Goal: Task Accomplishment & Management: Use online tool/utility

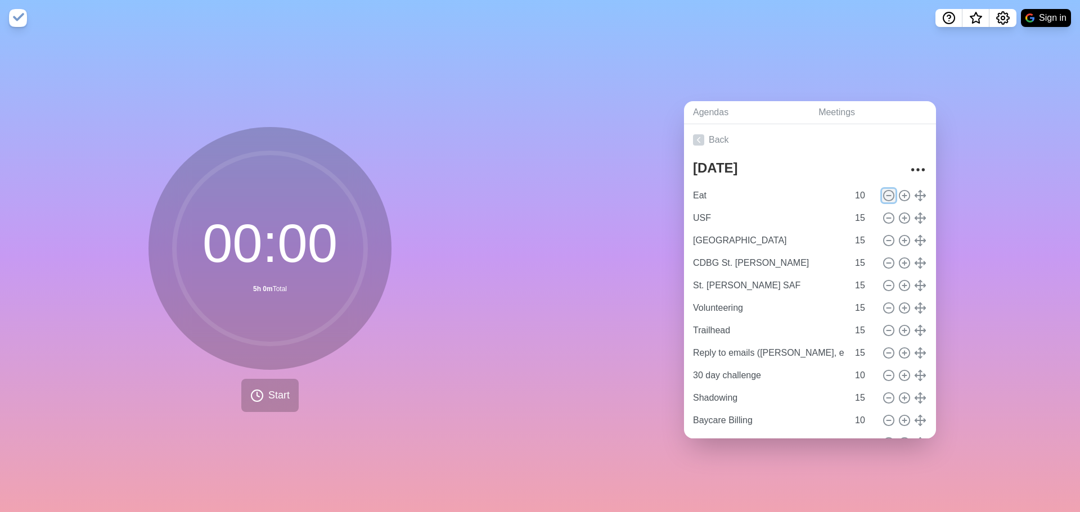
click at [883, 192] on icon at bounding box center [889, 196] width 12 height 12
type input "USF"
type input "15"
type input "[GEOGRAPHIC_DATA]"
type input "CDBG St. [PERSON_NAME]"
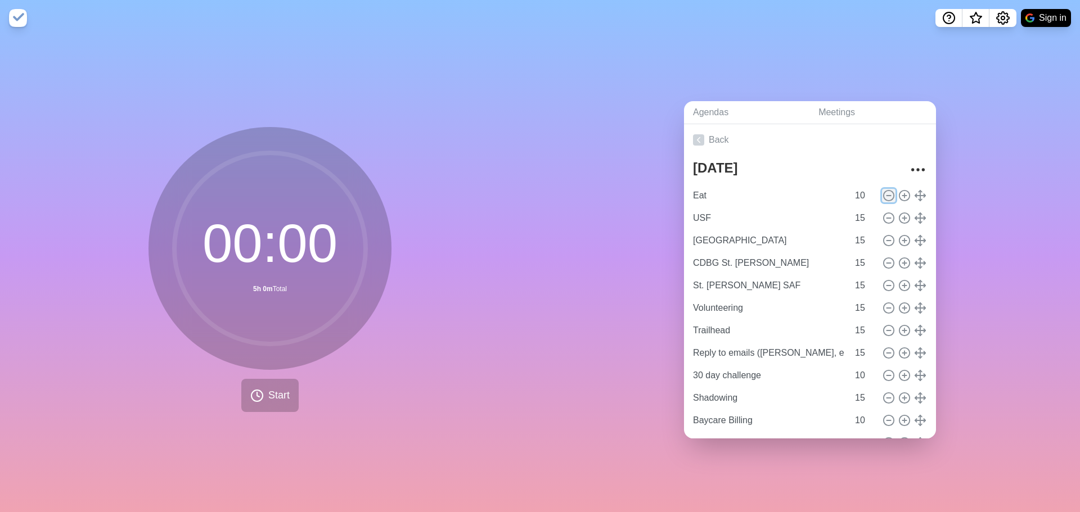
type input "St. [PERSON_NAME] SAF"
type input "Volunteering"
type input "Trailhead"
type input "Reply to emails ([PERSON_NAME], etc.)"
type input "30 day challenge"
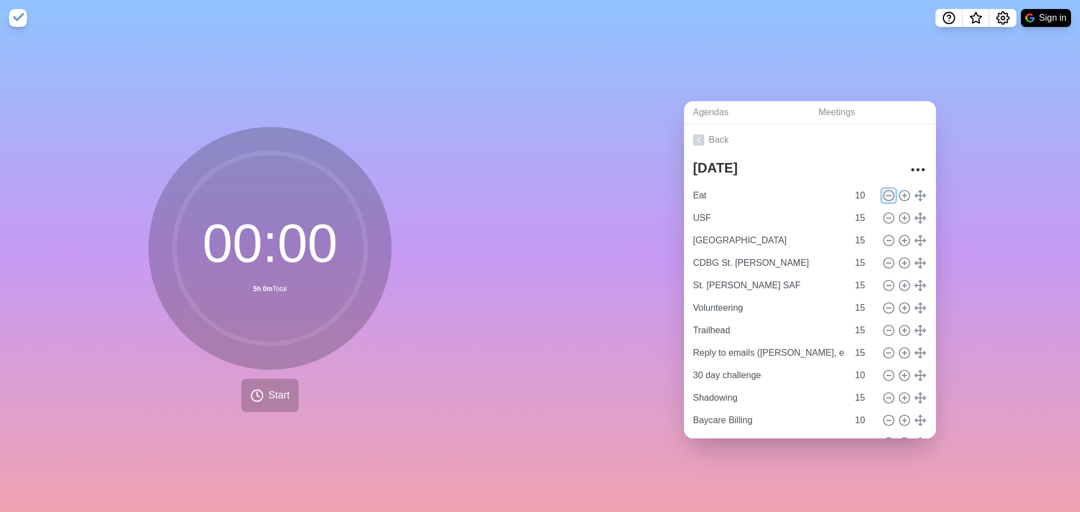
type input "10"
type input "Shadowing"
type input "15"
type input "Baycare Billing"
type input "10"
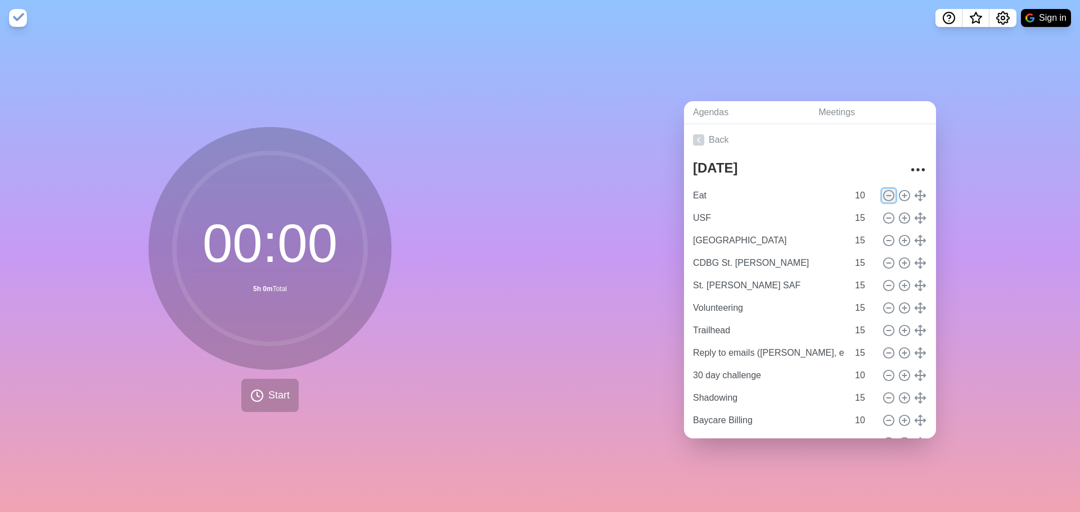
type input "Text [PERSON_NAME]"
type input "Data Certificate"
type input "15"
type input "Largo report"
type input "EFSP"
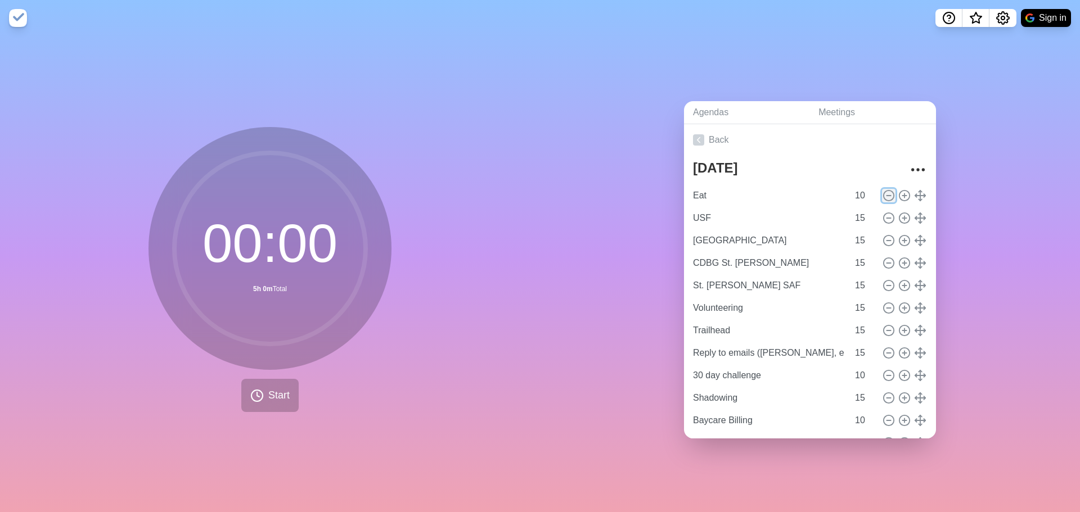
type input "10"
type input "TESG and PFY"
type input "20"
type input "TECO"
type input "St. [PERSON_NAME] ESG"
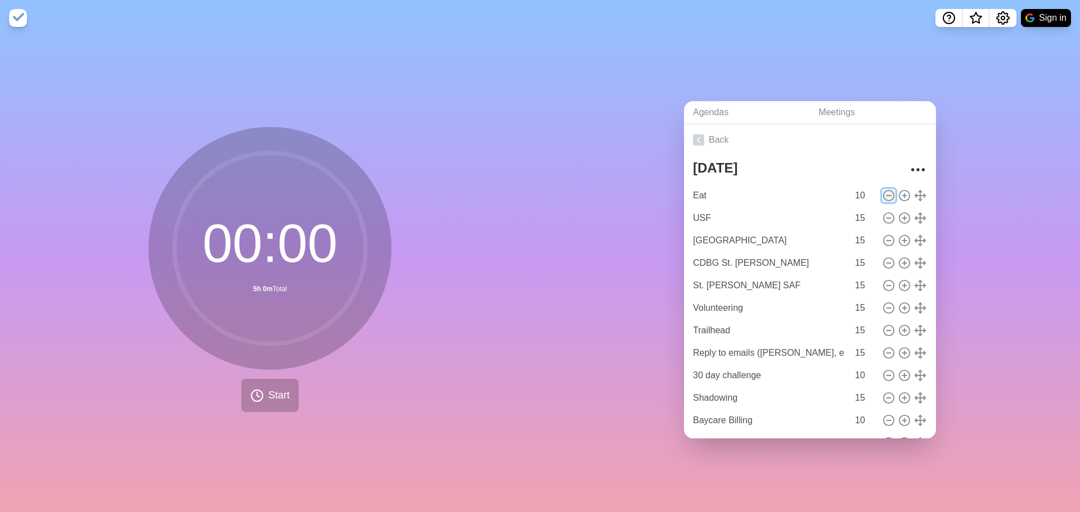
type input "30"
type input "YHDP PSH"
type input "15"
type input "YHDP RRH"
click at [883, 192] on icon at bounding box center [889, 196] width 12 height 12
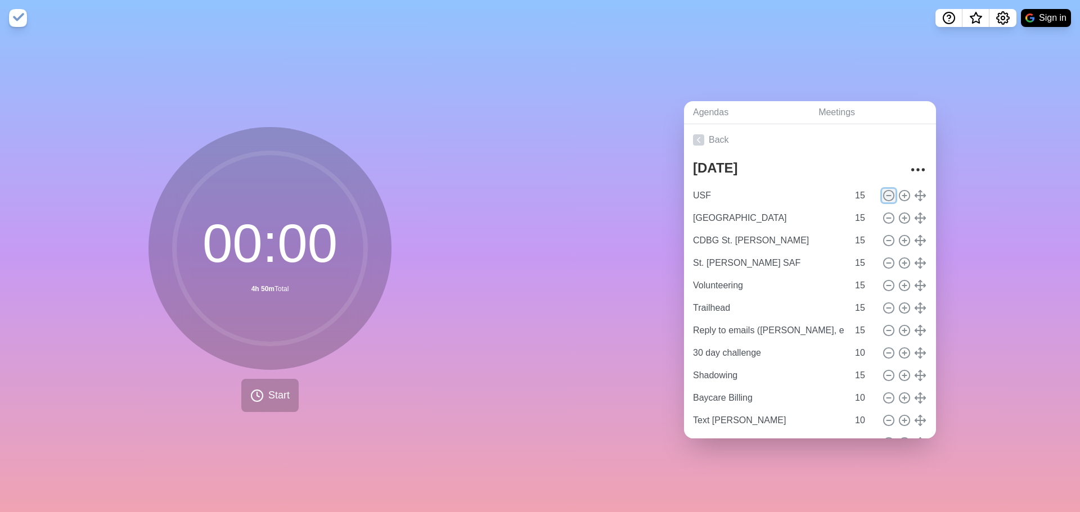
type input "[GEOGRAPHIC_DATA]"
type input "CDBG St. [PERSON_NAME]"
type input "St. [PERSON_NAME] SAF"
type input "Volunteering"
type input "Trailhead"
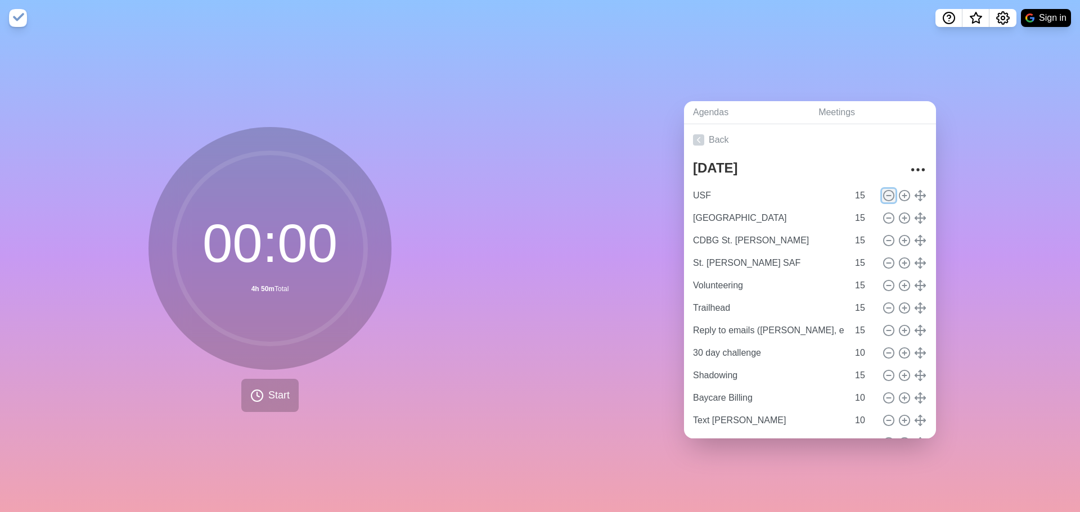
type input "Reply to emails ([PERSON_NAME], etc.)"
type input "30 day challenge"
type input "10"
type input "Shadowing"
type input "15"
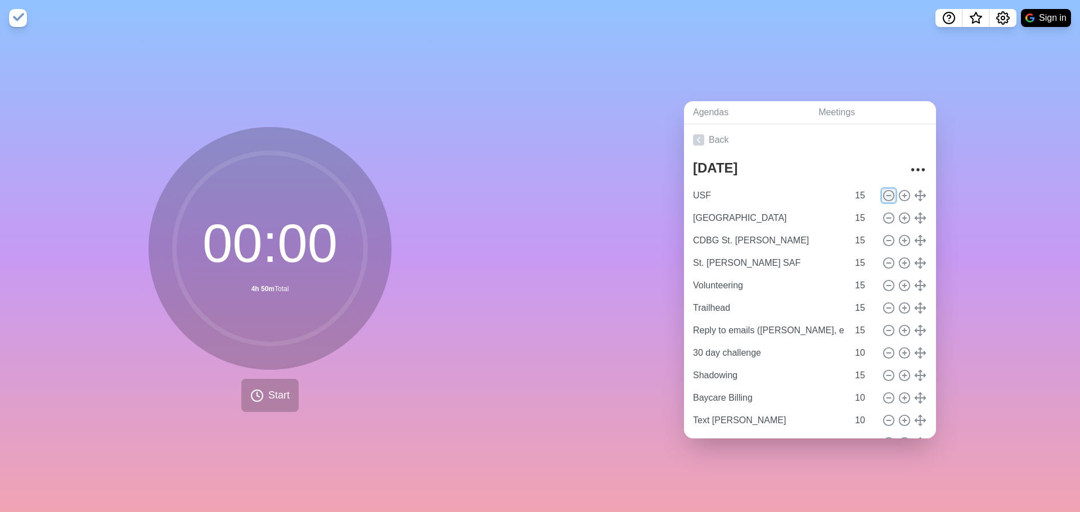
type input "Baycare Billing"
type input "10"
type input "Text [PERSON_NAME]"
type input "Data Certificate"
type input "15"
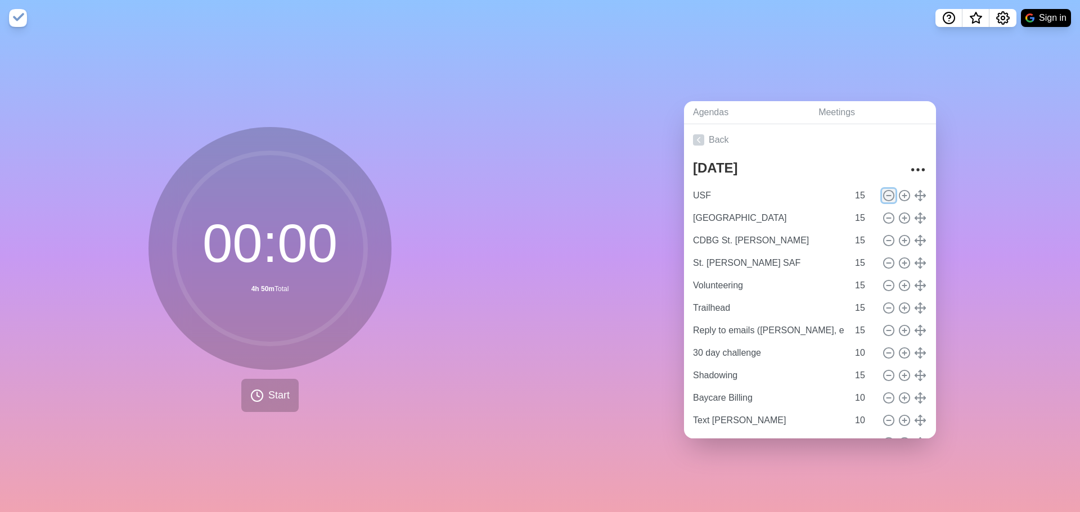
type input "Largo report"
type input "EFSP"
type input "10"
type input "TESG and PFY"
type input "20"
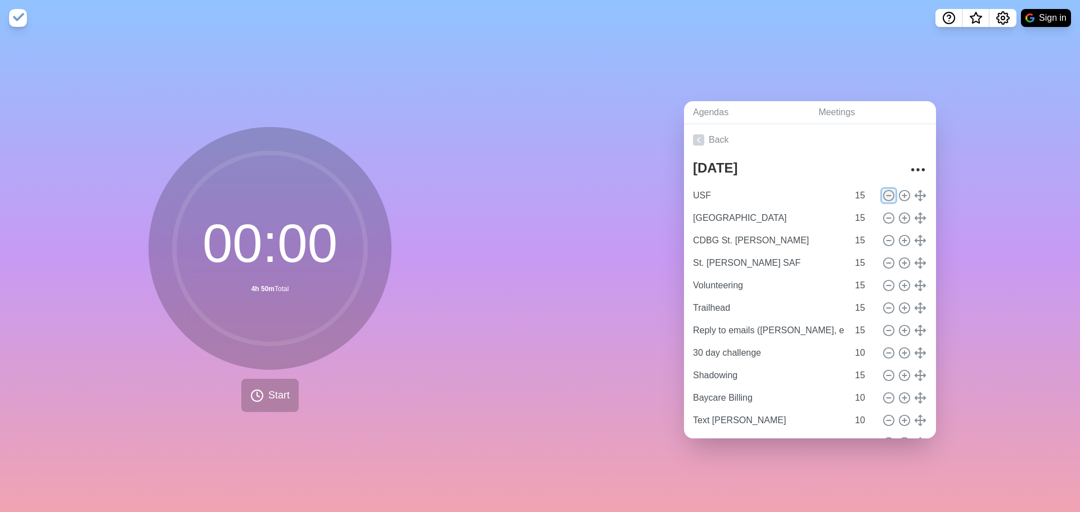
type input "TECO"
type input "St. [PERSON_NAME] ESG"
type input "30"
type input "YHDP PSH"
type input "15"
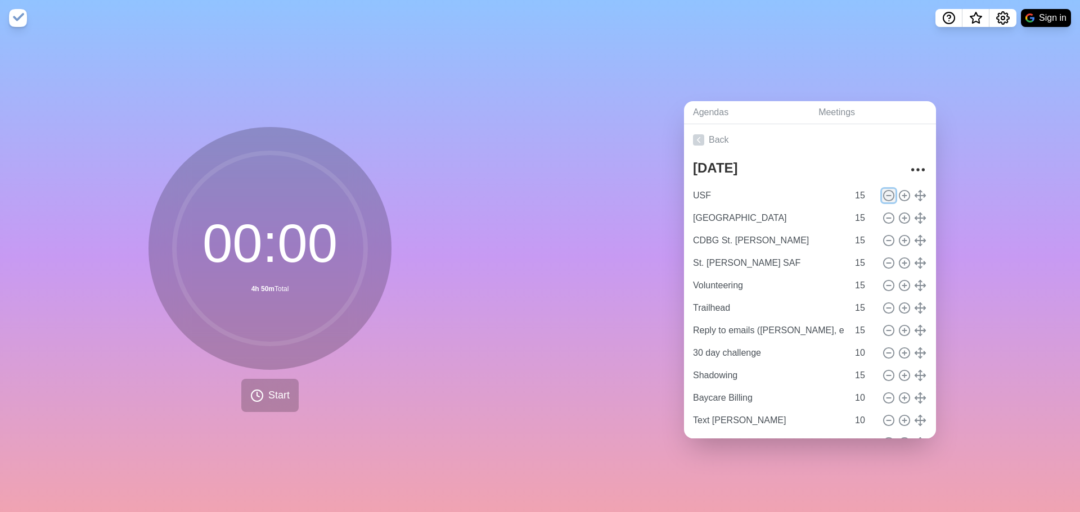
type input "YHDP RRH"
click at [883, 192] on icon at bounding box center [889, 196] width 12 height 12
type input "CDBG St. Pete"
type input "St. Pete SAF"
type input "Volunteering"
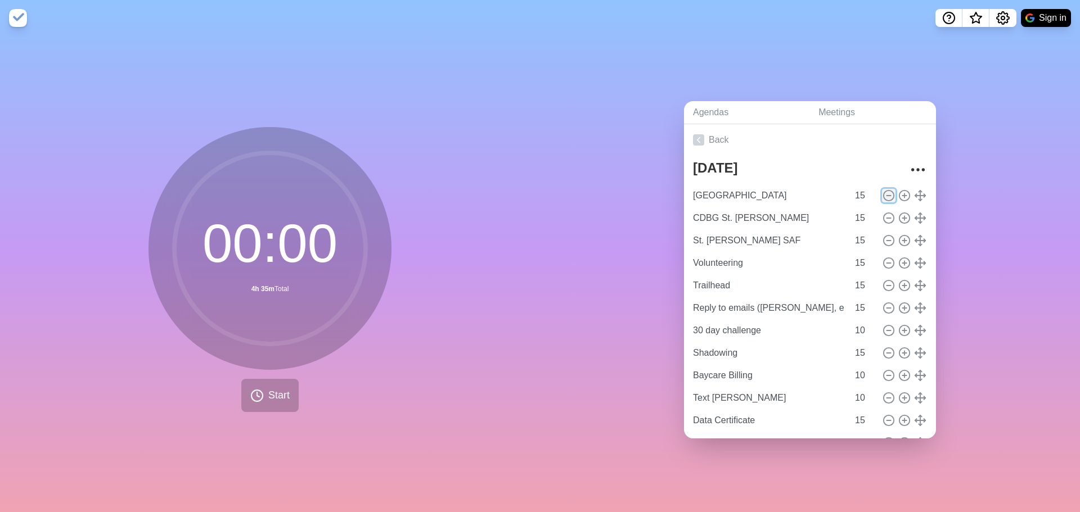
type input "Trailhead"
type input "Reply to emails (Jodi, etc.)"
type input "30 day challenge"
type input "10"
type input "Shadowing"
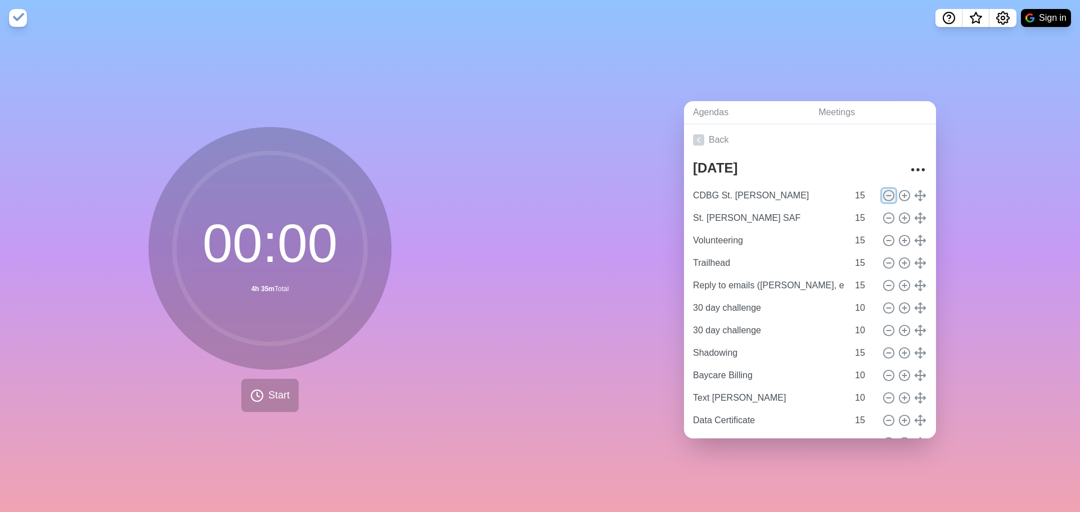
type input "15"
type input "Baycare Billing"
type input "10"
type input "Text [PERSON_NAME]"
type input "Data Certificate"
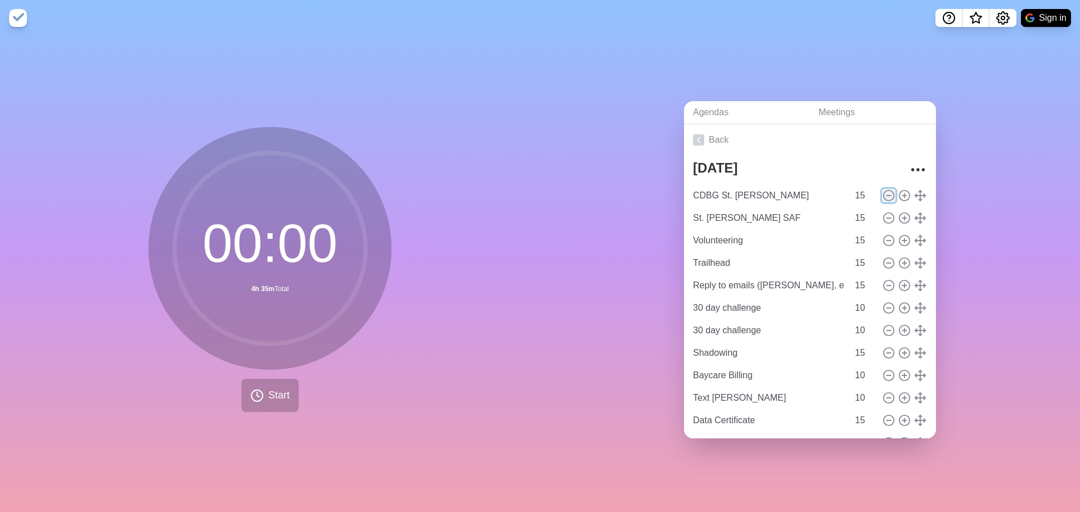
type input "15"
type input "Largo report"
type input "EFSP"
type input "10"
type input "TESG and PFY"
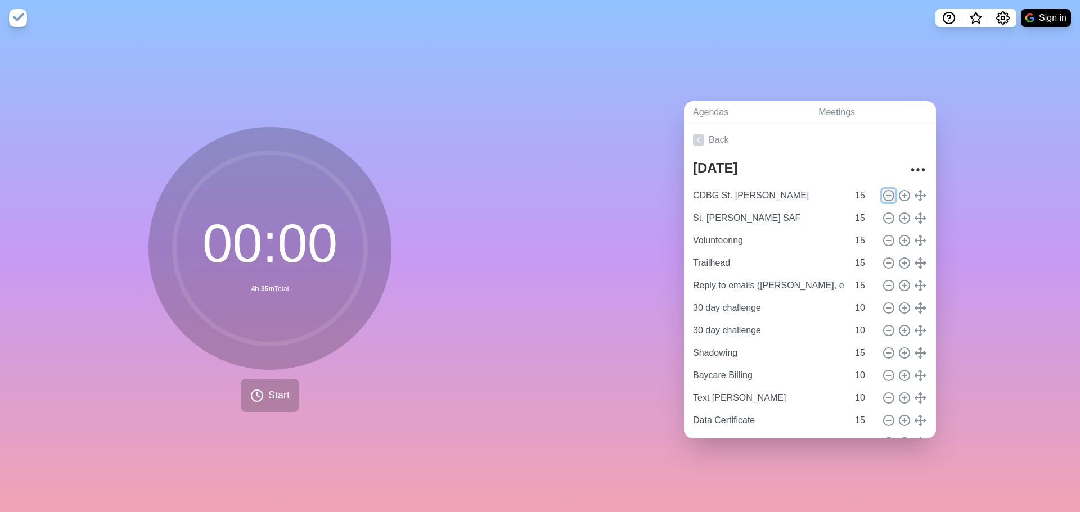
type input "20"
type input "TECO"
type input "St. [PERSON_NAME] ESG"
type input "30"
type input "YHDP PSH"
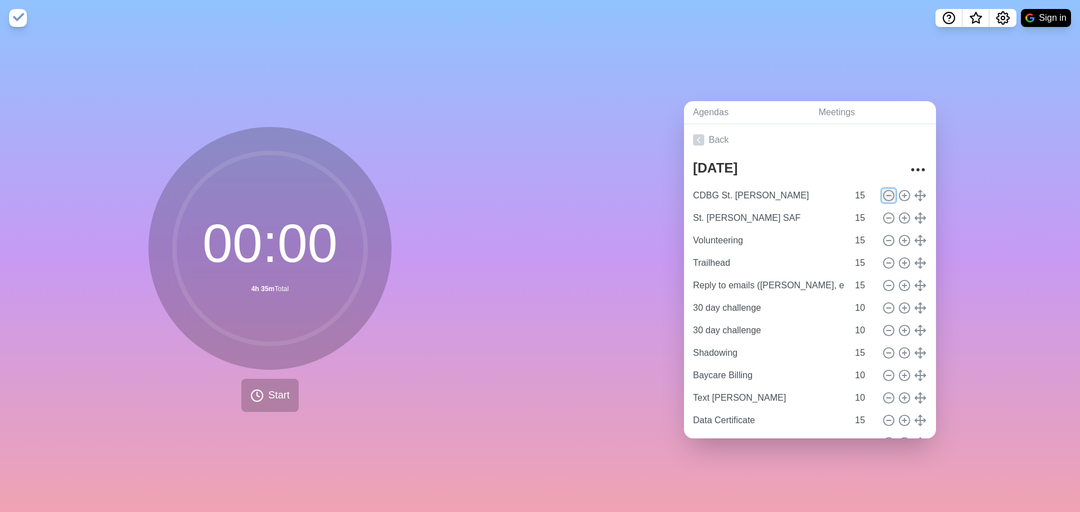
type input "15"
type input "YHDP RRH"
click at [883, 192] on icon at bounding box center [889, 196] width 12 height 12
type input "St. Pete SAF"
type input "Volunteering"
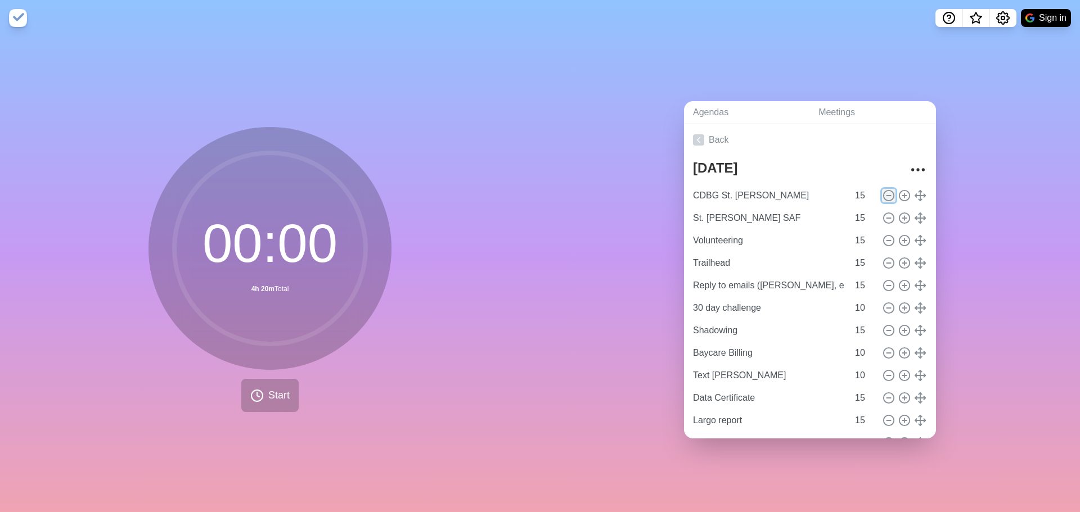
type input "Trailhead"
type input "Reply to emails (Jodi, etc.)"
type input "30 day challenge"
type input "10"
type input "Shadowing"
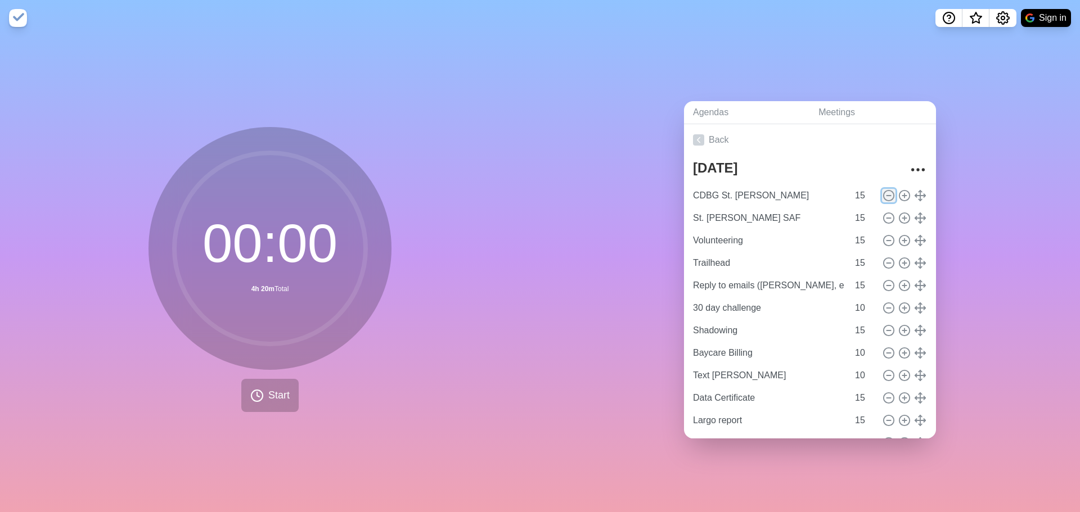
type input "15"
type input "Baycare Billing"
type input "10"
type input "Text [PERSON_NAME]"
type input "Data Certificate"
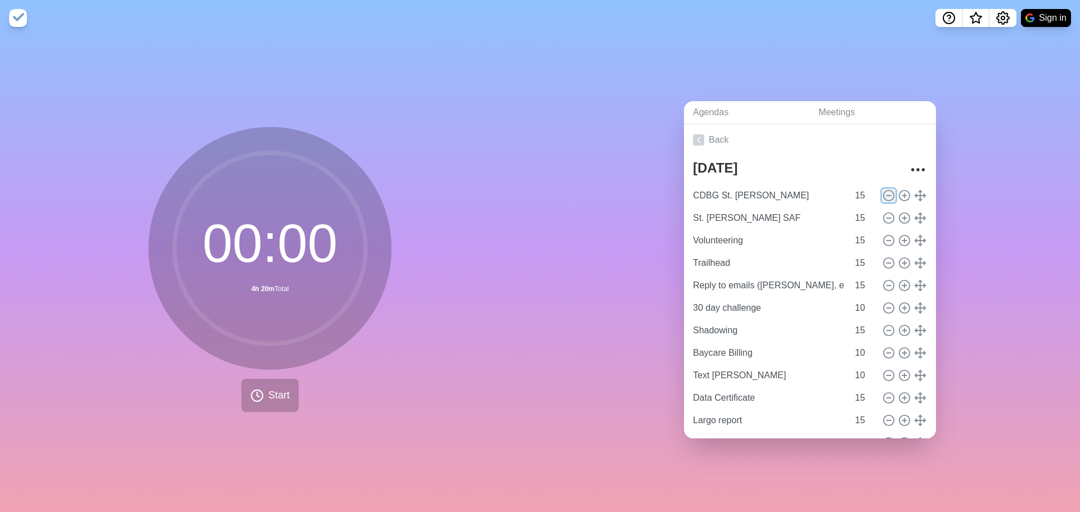
type input "15"
type input "Largo report"
type input "EFSP"
type input "10"
type input "TESG and PFY"
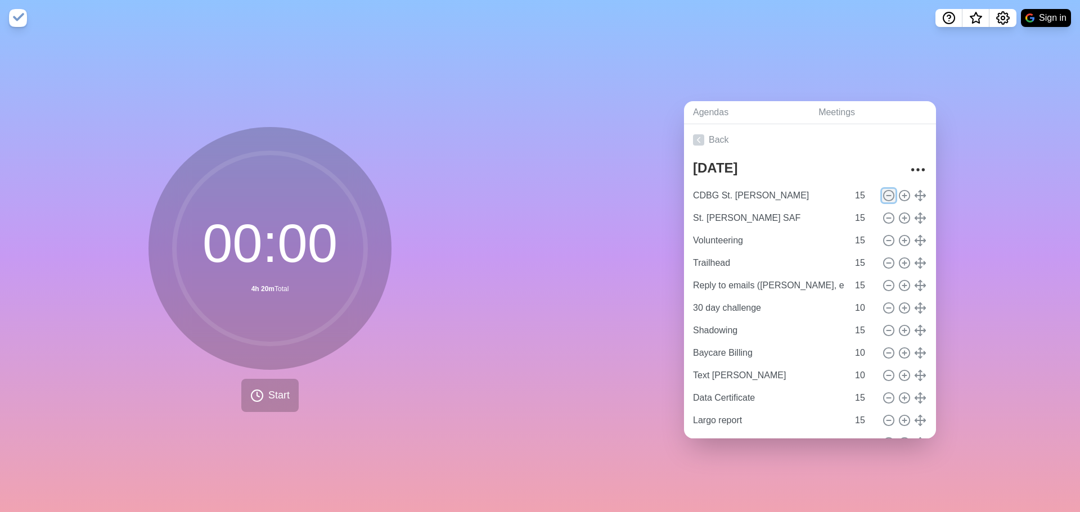
type input "20"
type input "TECO"
type input "St. [PERSON_NAME] ESG"
type input "30"
type input "YHDP PSH"
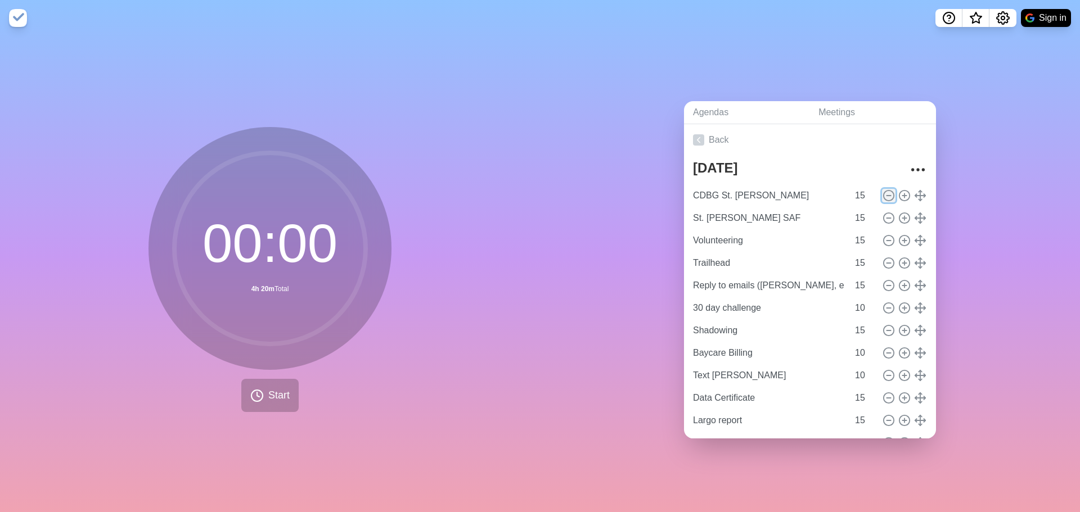
type input "15"
type input "YHDP RRH"
click at [883, 192] on icon at bounding box center [889, 196] width 12 height 12
type input "Volunteering"
type input "Trailhead"
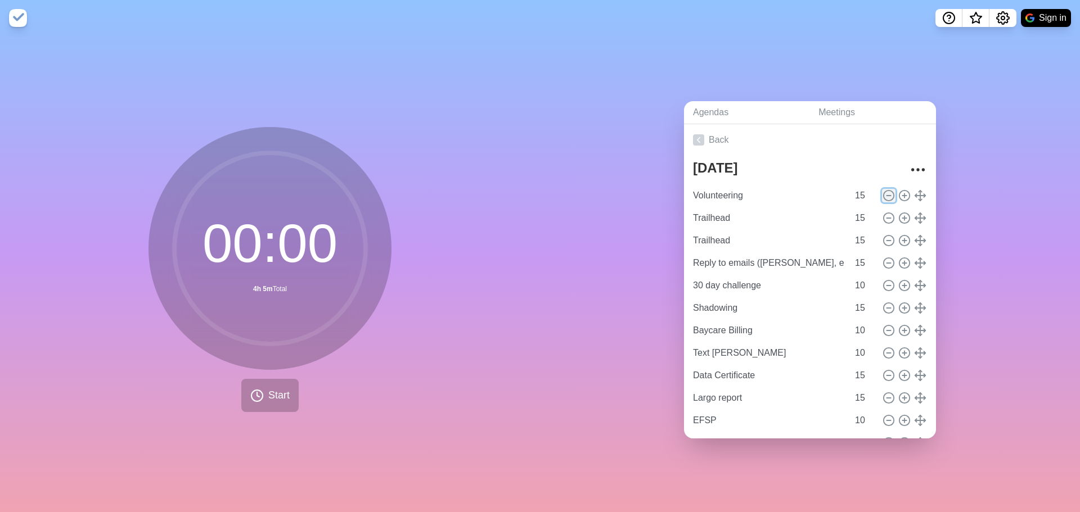
type input "Reply to emails (Jodi, etc.)"
type input "30 day challenge"
type input "10"
type input "Shadowing"
type input "15"
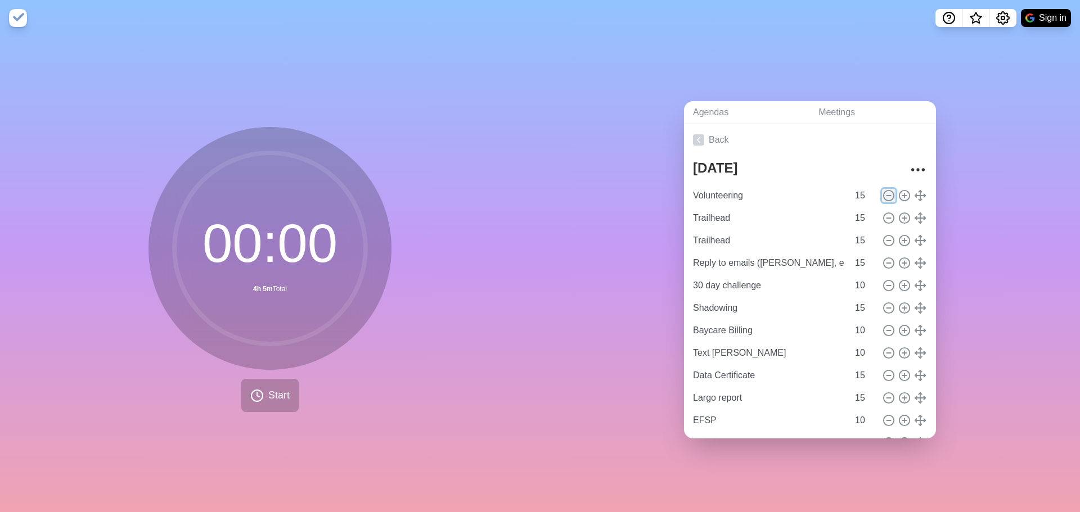
type input "Baycare Billing"
type input "10"
type input "Text [PERSON_NAME]"
type input "Data Certificate"
type input "15"
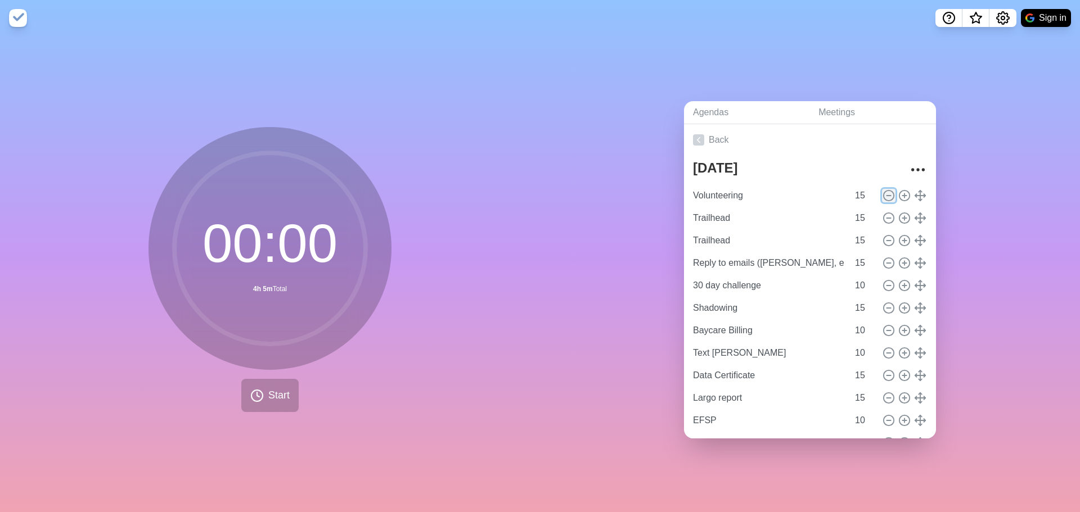
type input "Largo report"
type input "EFSP"
type input "10"
type input "TESG and PFY"
type input "20"
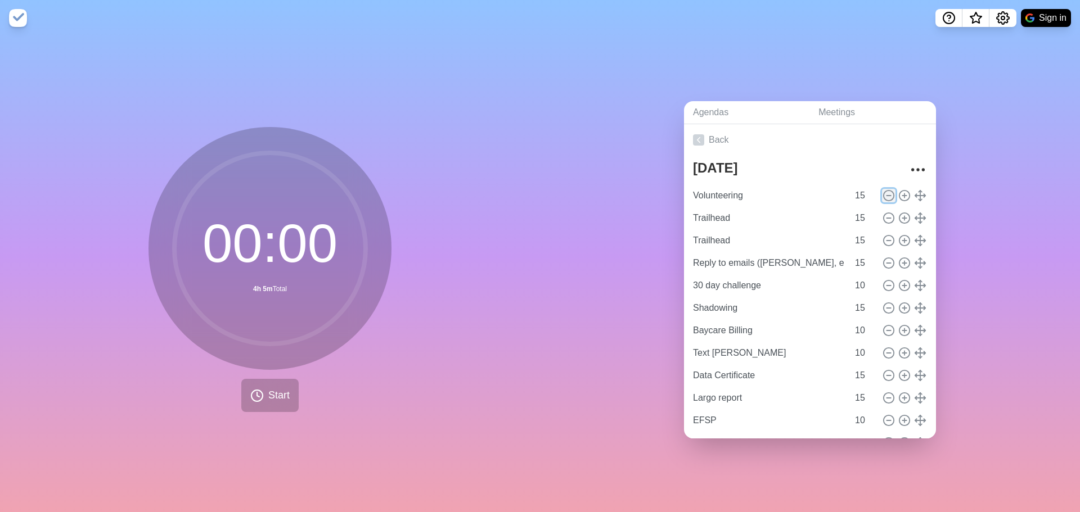
type input "TECO"
type input "St. [PERSON_NAME] ESG"
type input "30"
type input "YHDP PSH"
type input "15"
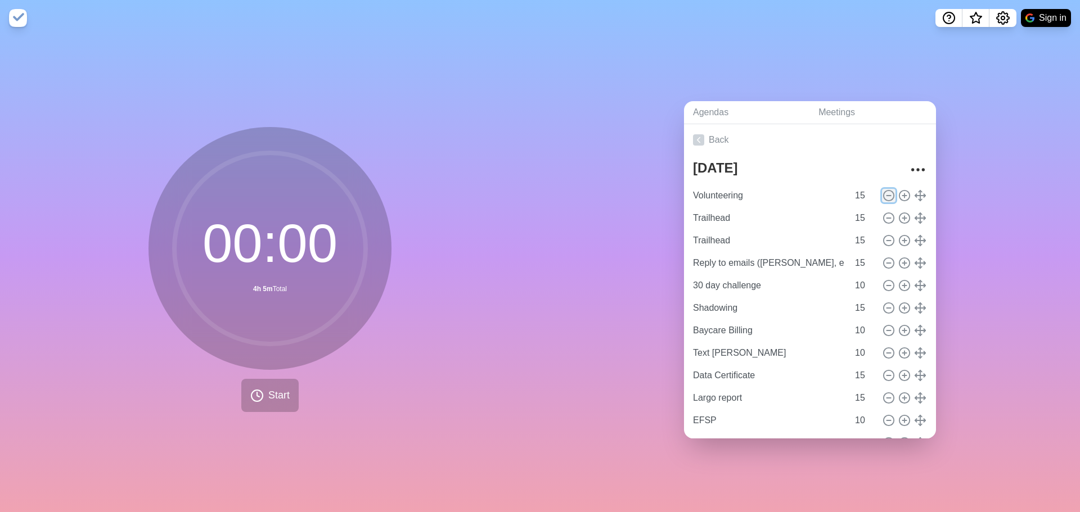
type input "YHDP RRH"
click at [883, 192] on icon at bounding box center [889, 196] width 12 height 12
type input "Trailhead"
type input "Reply to emails (Jodi, etc.)"
type input "30 day challenge"
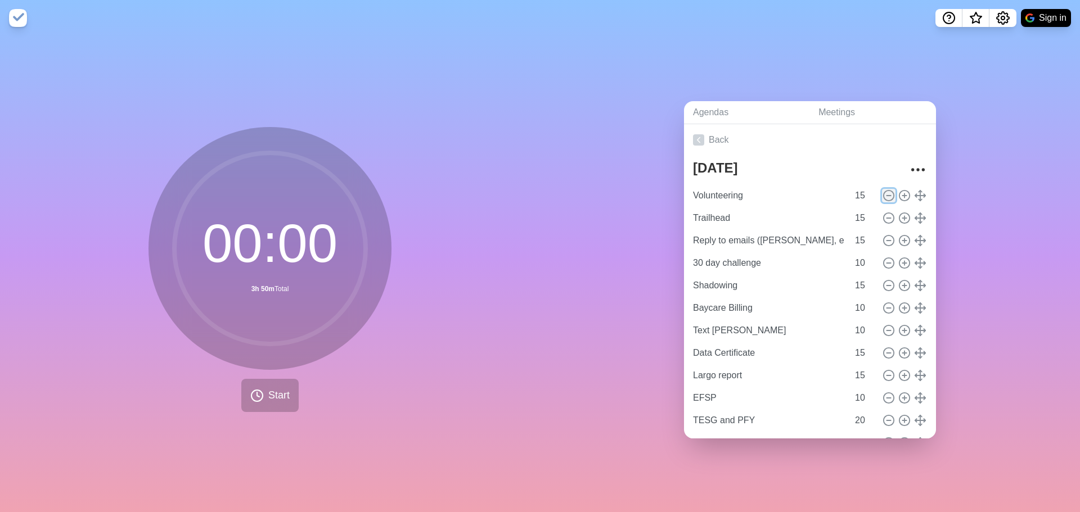
type input "10"
type input "Shadowing"
type input "15"
type input "Baycare Billing"
type input "10"
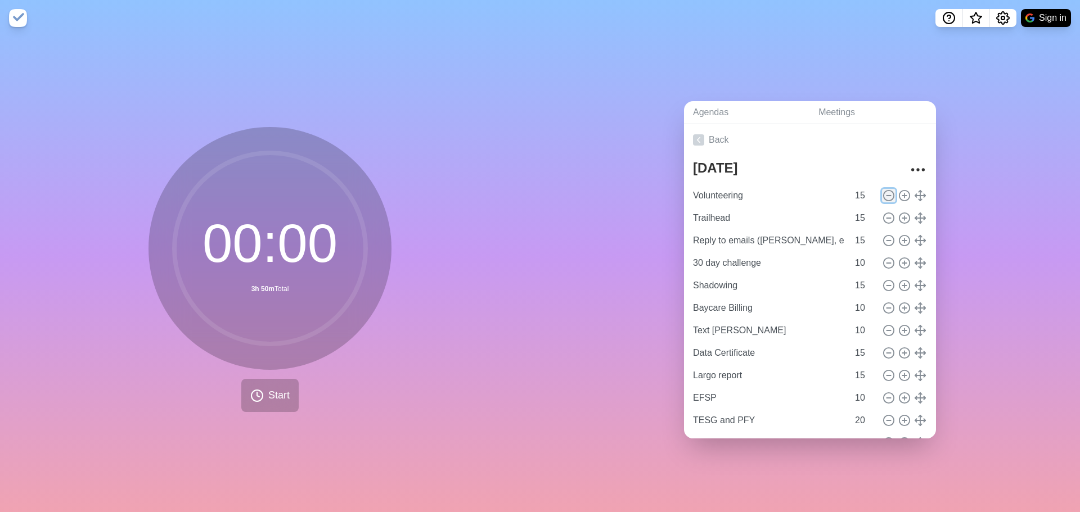
type input "Text [PERSON_NAME]"
type input "Data Certificate"
type input "15"
type input "Largo report"
type input "EFSP"
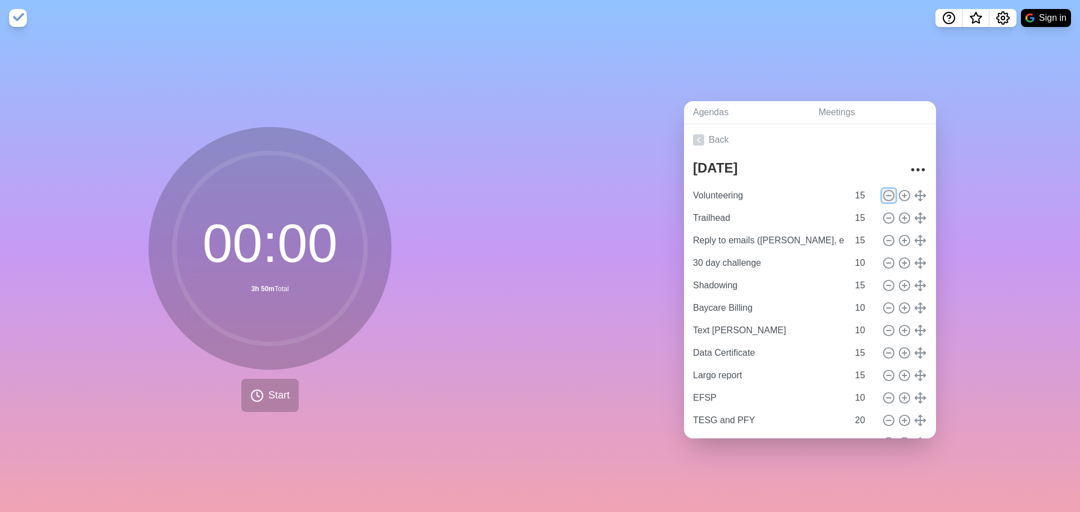
type input "10"
type input "TESG and PFY"
type input "20"
type input "TECO"
type input "St. [PERSON_NAME] ESG"
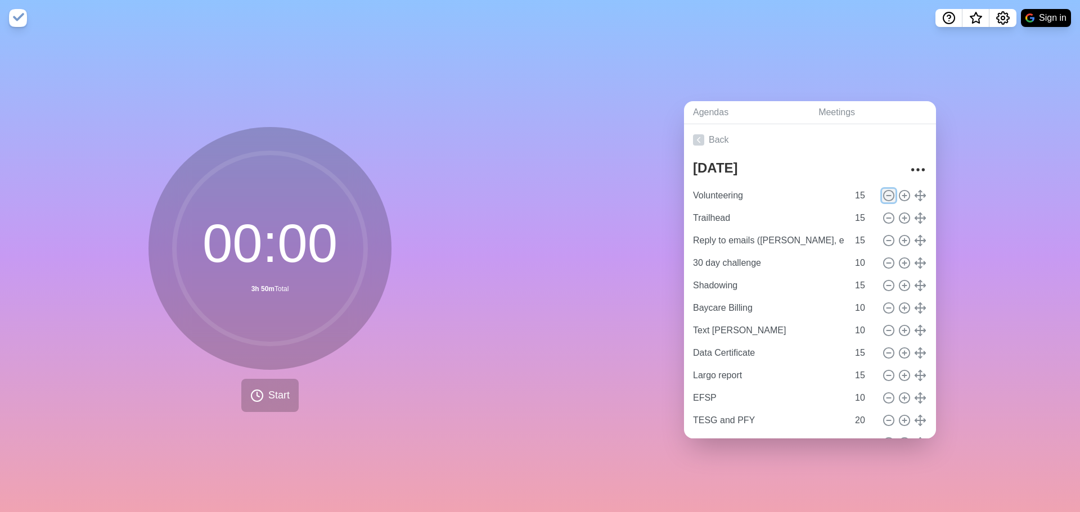
type input "30"
type input "YHDP PSH"
type input "15"
type input "YHDP RRH"
click at [883, 192] on icon at bounding box center [889, 196] width 12 height 12
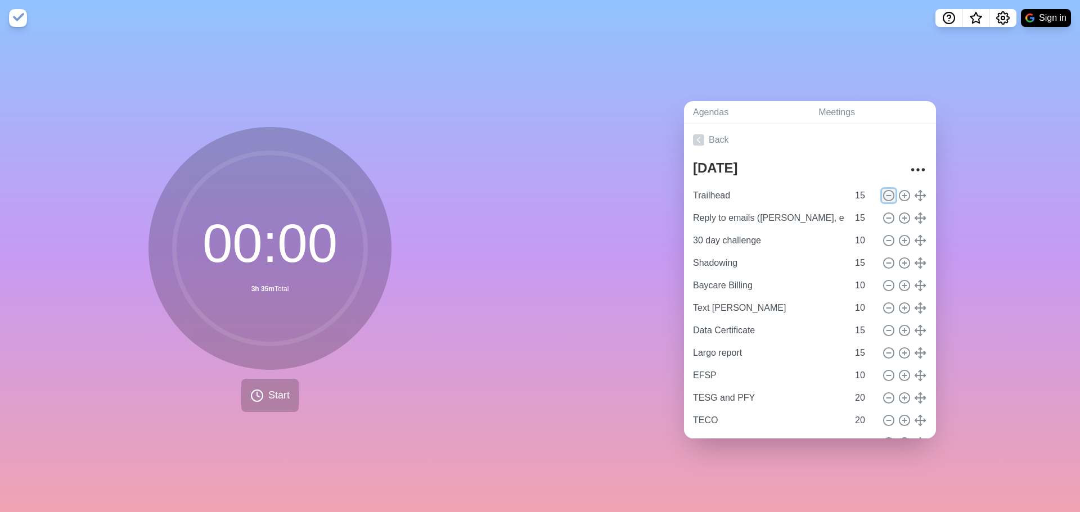
type input "Reply to emails (Jodi, etc.)"
type input "30 day challenge"
type input "10"
type input "Shadowing"
type input "15"
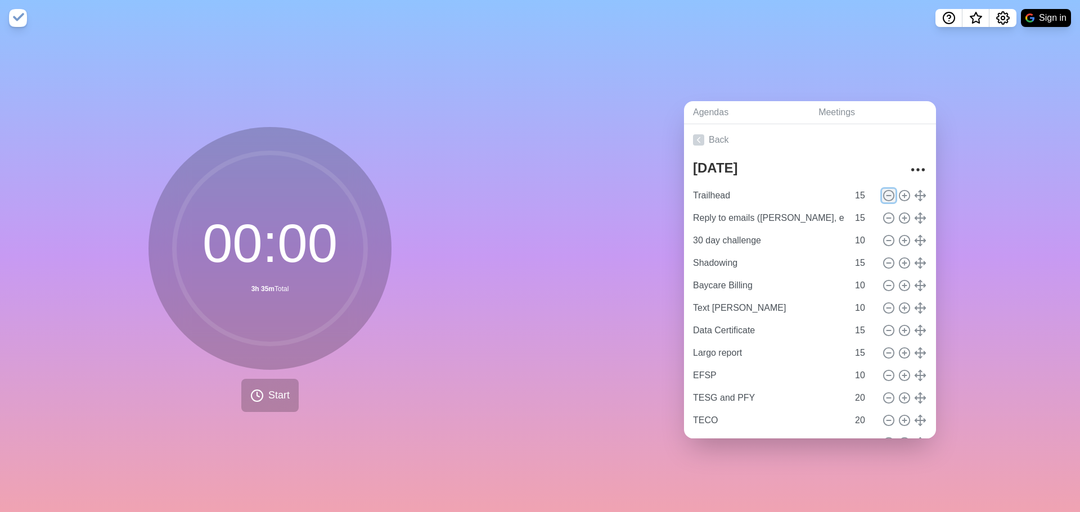
type input "Baycare Billing"
type input "10"
type input "Text [PERSON_NAME]"
type input "Data Certificate"
type input "15"
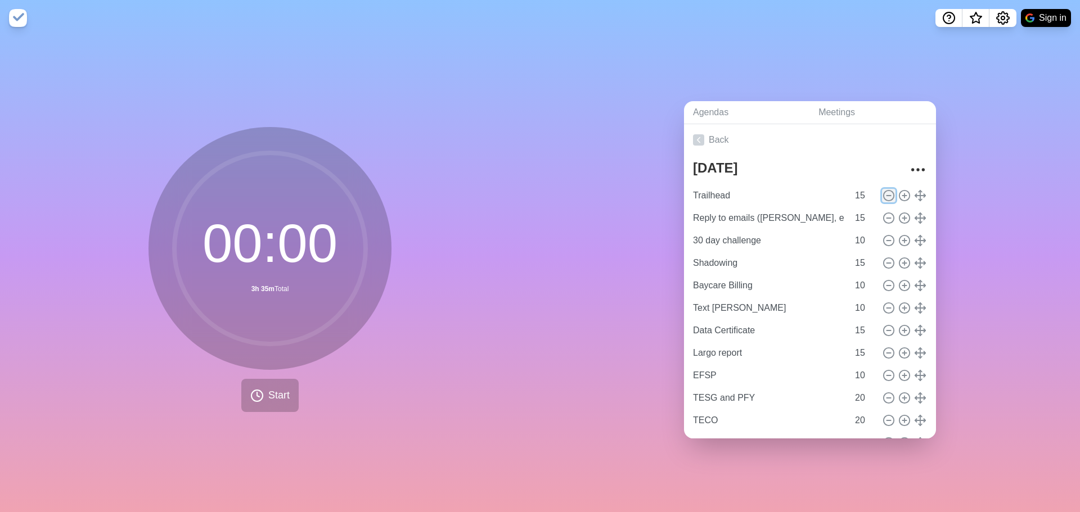
type input "Largo report"
type input "EFSP"
type input "10"
type input "TESG and PFY"
type input "20"
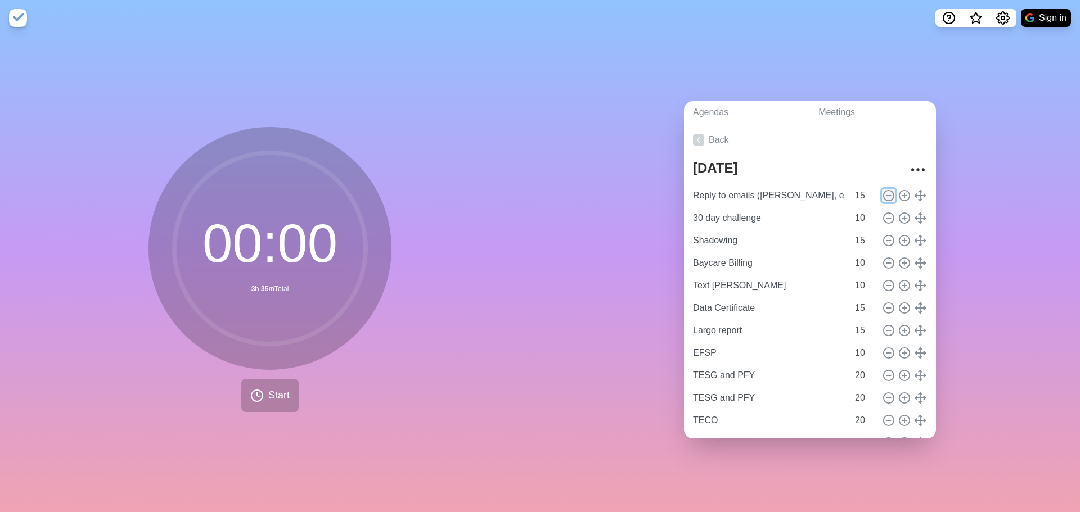
type input "TECO"
type input "St. [PERSON_NAME] ESG"
type input "30"
type input "YHDP PSH"
type input "15"
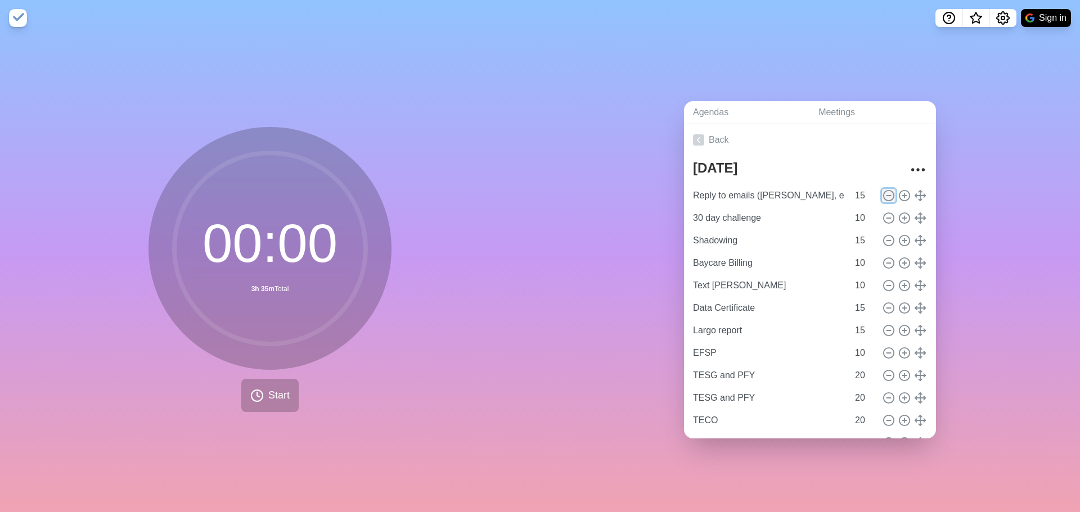
type input "YHDP RRH"
click at [883, 192] on icon at bounding box center [889, 196] width 12 height 12
type input "30 day challenge"
type input "10"
type input "Shadowing"
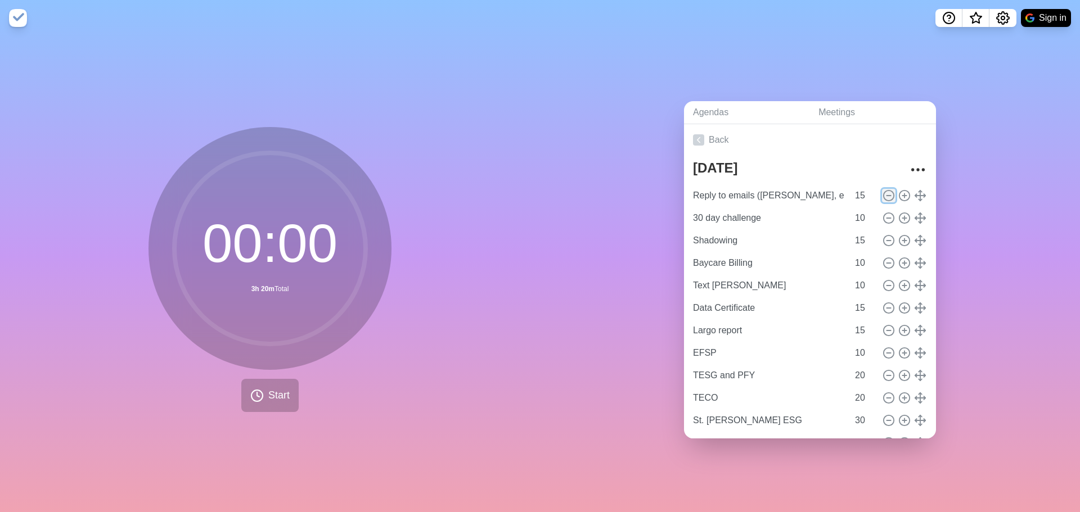
type input "15"
type input "Baycare Billing"
type input "10"
type input "Text [PERSON_NAME]"
type input "Data Certificate"
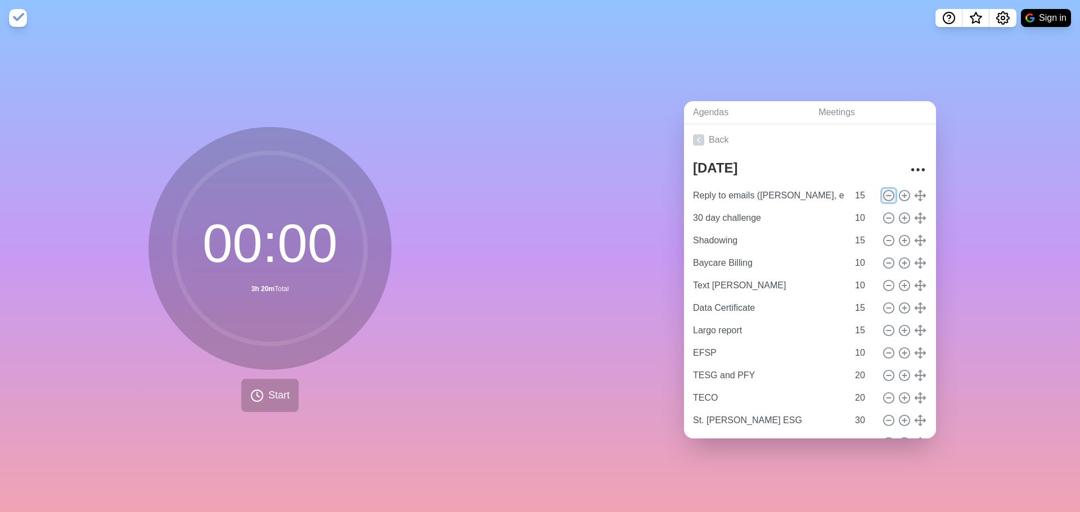
type input "15"
type input "Largo report"
type input "EFSP"
type input "10"
type input "TESG and PFY"
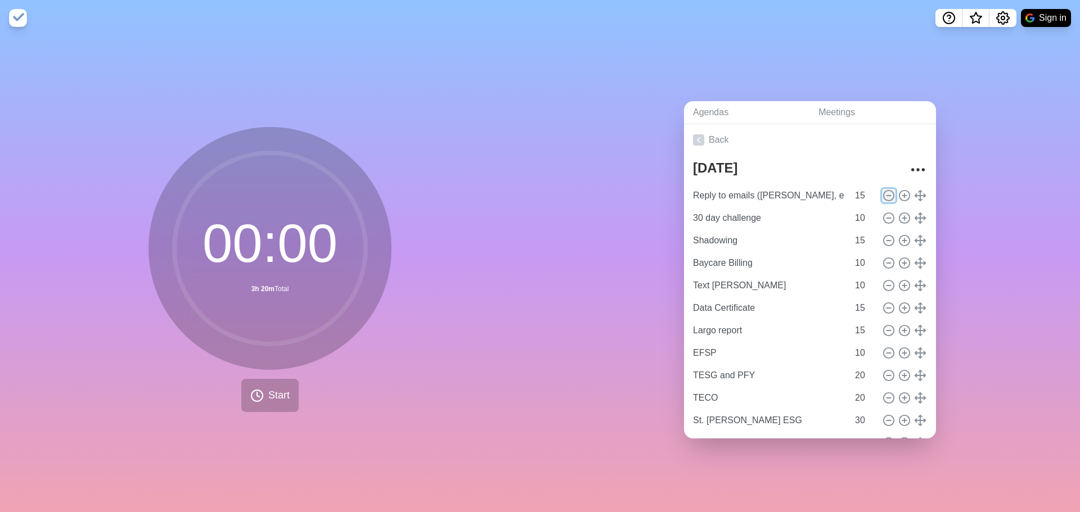
type input "20"
type input "TECO"
type input "St. [PERSON_NAME] ESG"
type input "30"
type input "YHDP PSH"
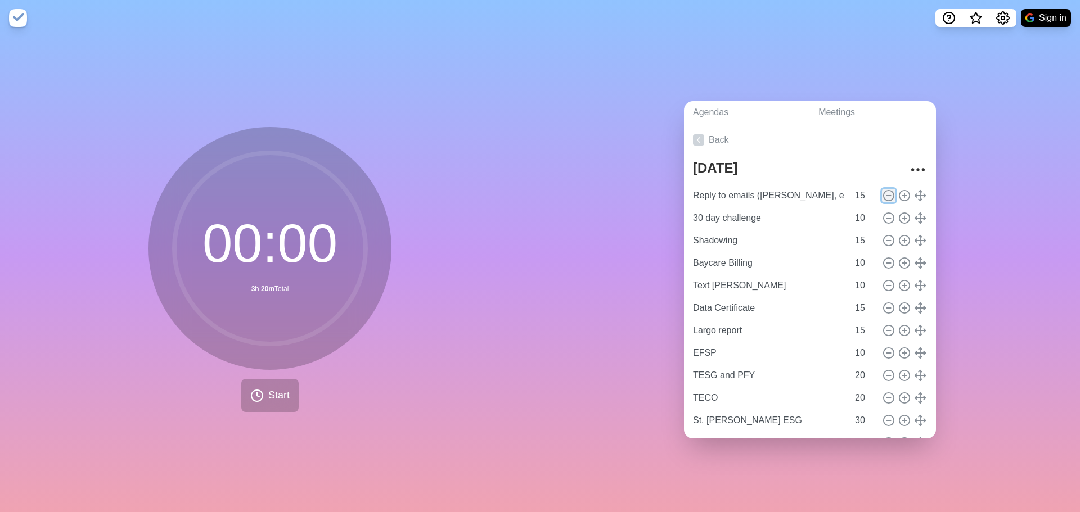
type input "15"
type input "YHDP RRH"
click at [883, 192] on icon at bounding box center [889, 196] width 12 height 12
type input "Shadowing"
type input "15"
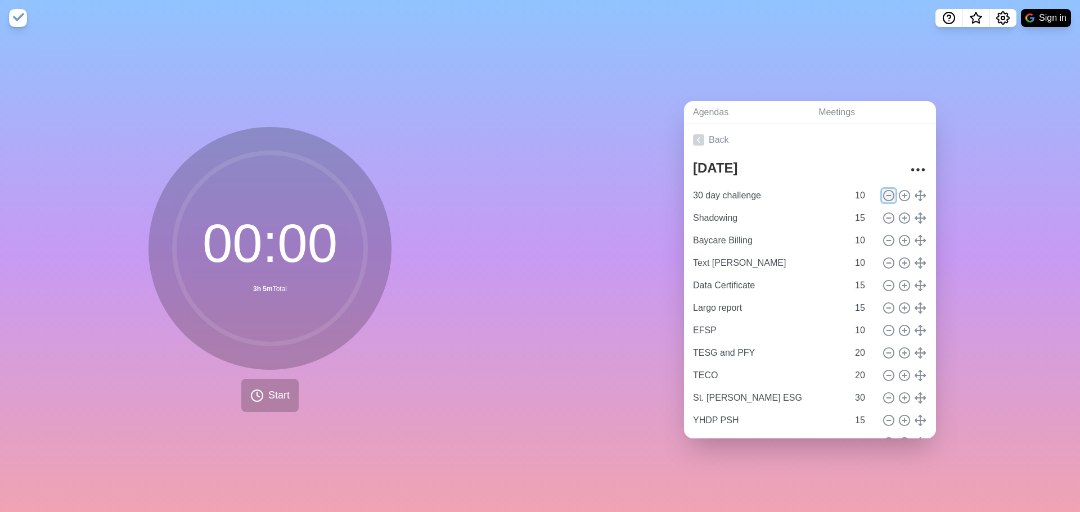
type input "Baycare Billing"
type input "10"
type input "Text [PERSON_NAME]"
type input "Data Certificate"
type input "15"
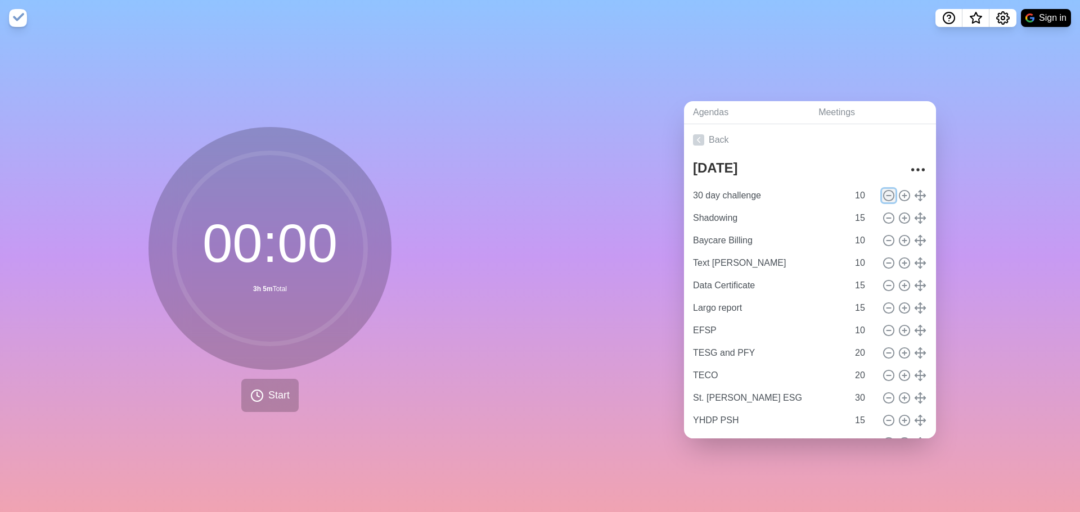
type input "Largo report"
type input "EFSP"
type input "10"
type input "TESG and PFY"
click at [883, 192] on icon at bounding box center [889, 196] width 12 height 12
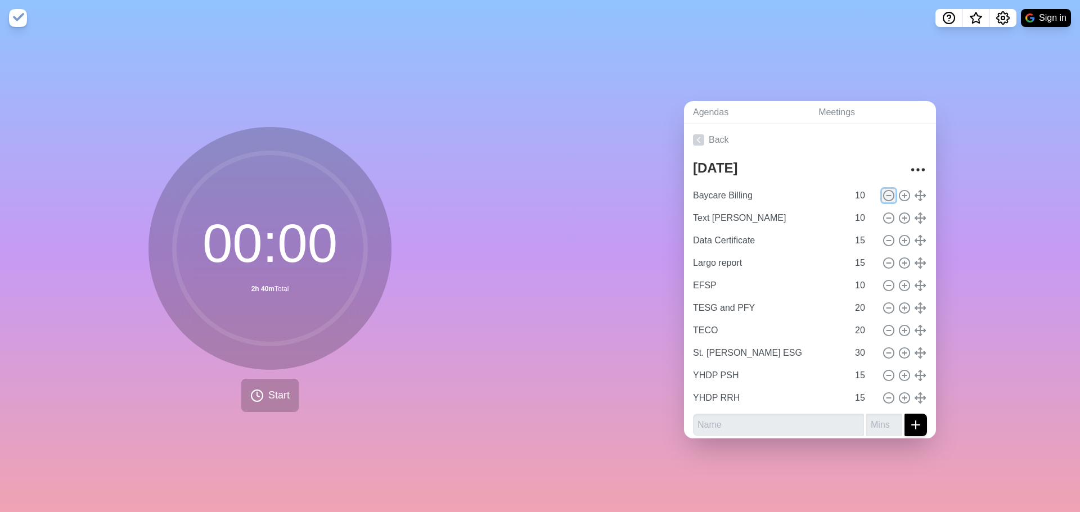
click at [883, 192] on icon at bounding box center [889, 196] width 12 height 12
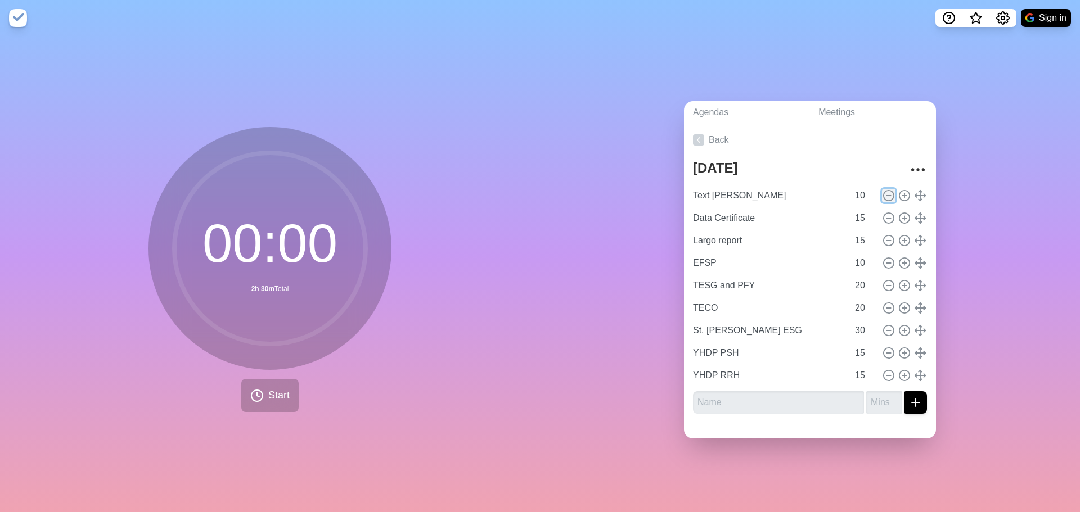
click at [883, 192] on icon at bounding box center [889, 196] width 12 height 12
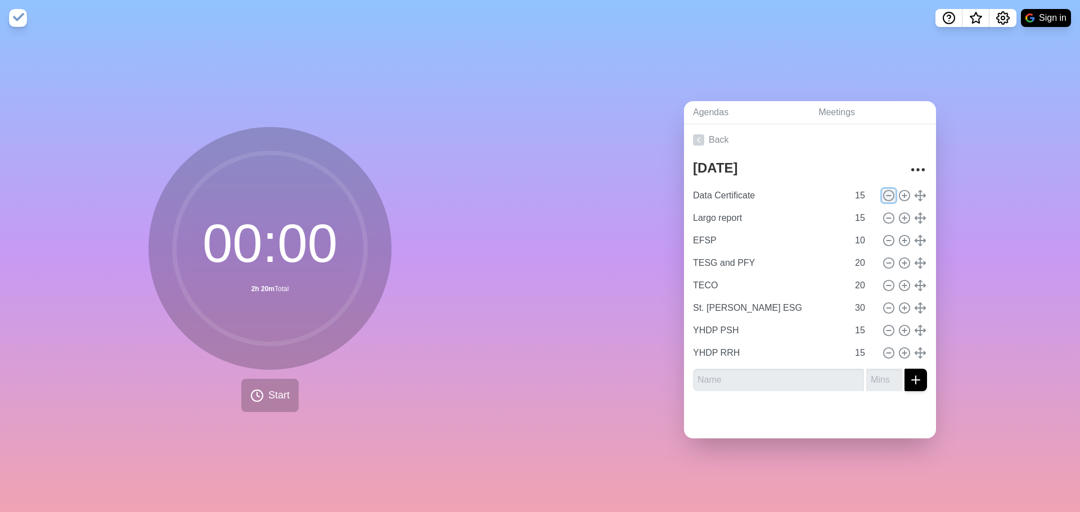
click at [883, 192] on icon at bounding box center [889, 196] width 12 height 12
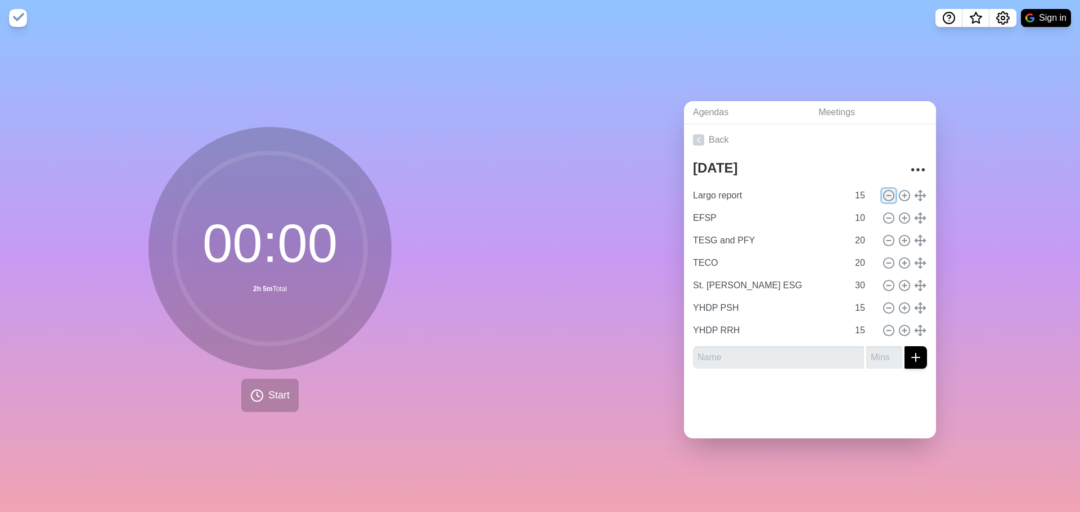
click at [883, 192] on icon at bounding box center [889, 196] width 12 height 12
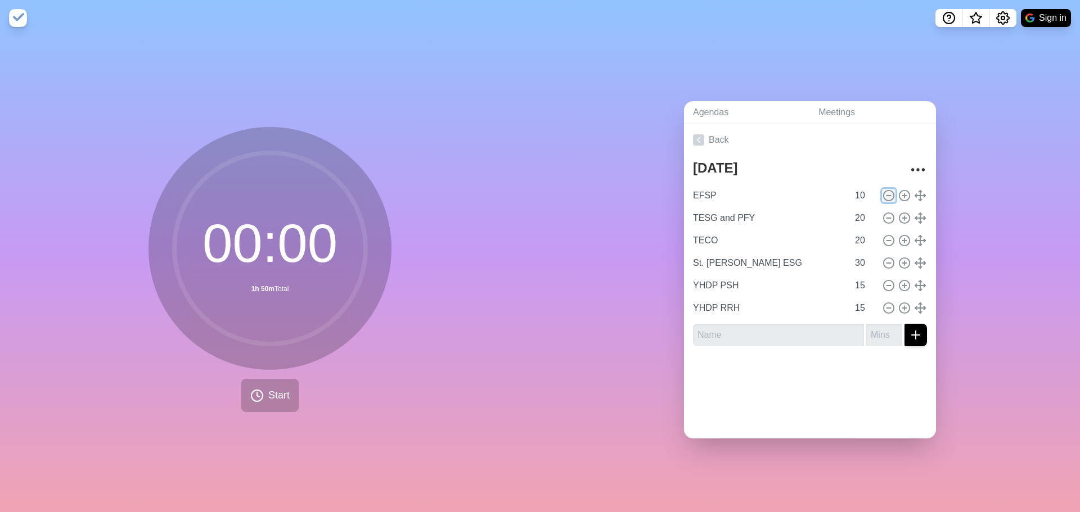
click at [883, 192] on icon at bounding box center [889, 196] width 12 height 12
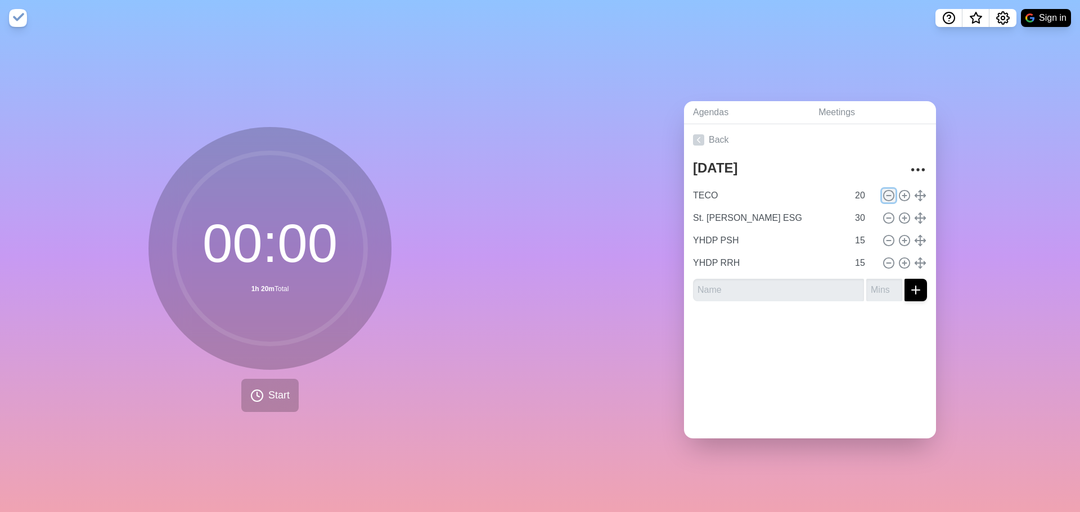
click at [883, 192] on icon at bounding box center [889, 196] width 12 height 12
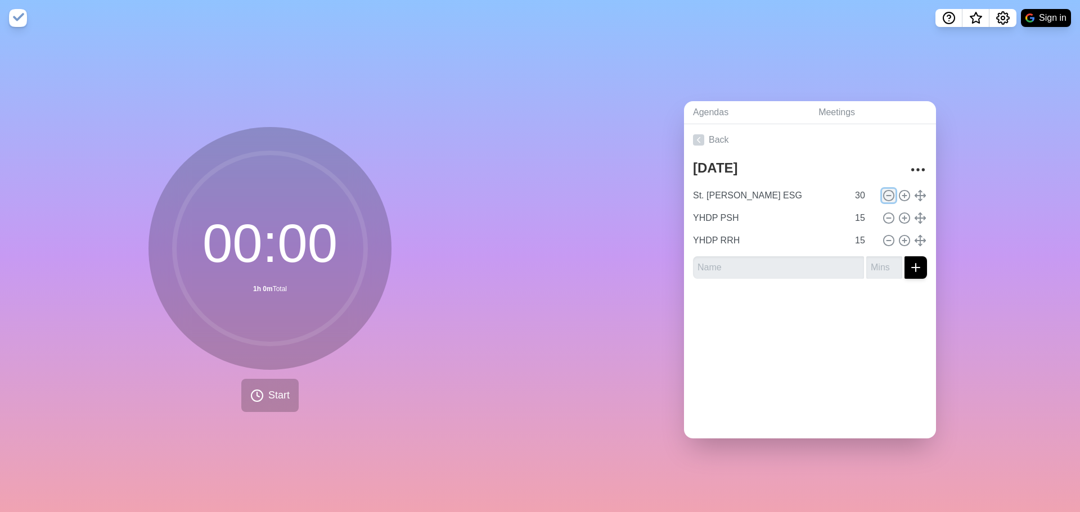
click at [883, 192] on icon at bounding box center [889, 196] width 12 height 12
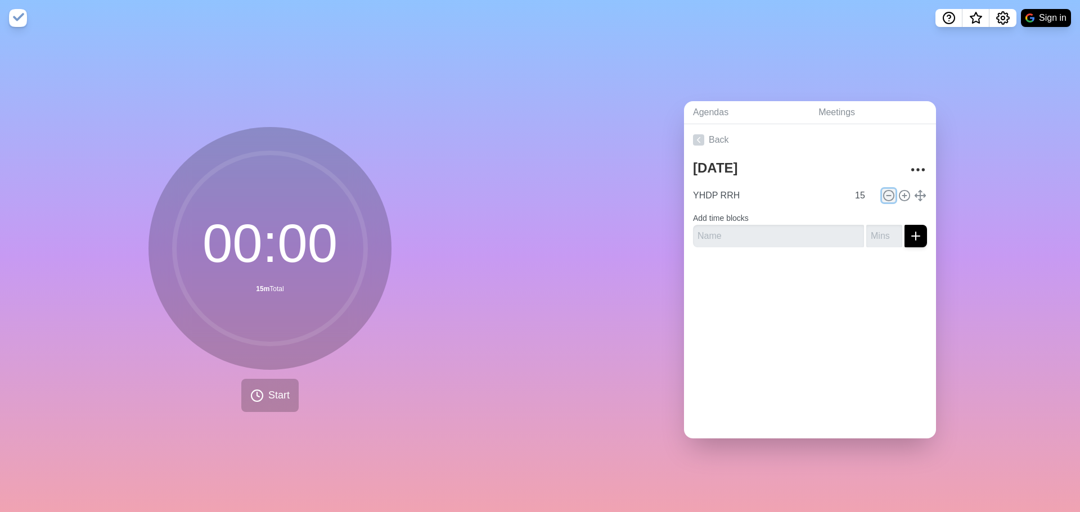
click at [883, 192] on icon at bounding box center [889, 196] width 12 height 12
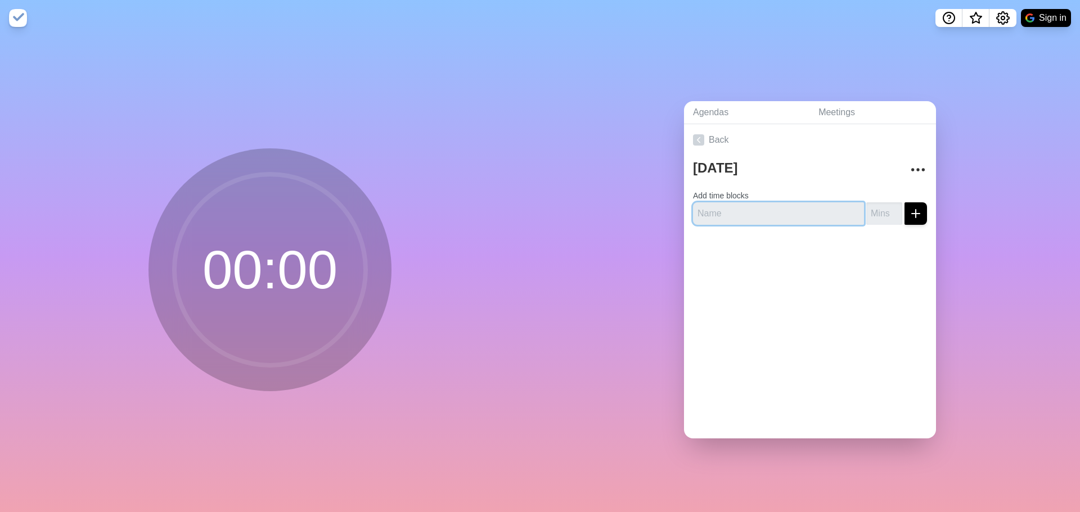
click at [763, 204] on input "text" at bounding box center [778, 214] width 171 height 23
click at [871, 208] on input "number" at bounding box center [884, 214] width 36 height 23
click at [909, 210] on icon "submit" at bounding box center [916, 214] width 14 height 14
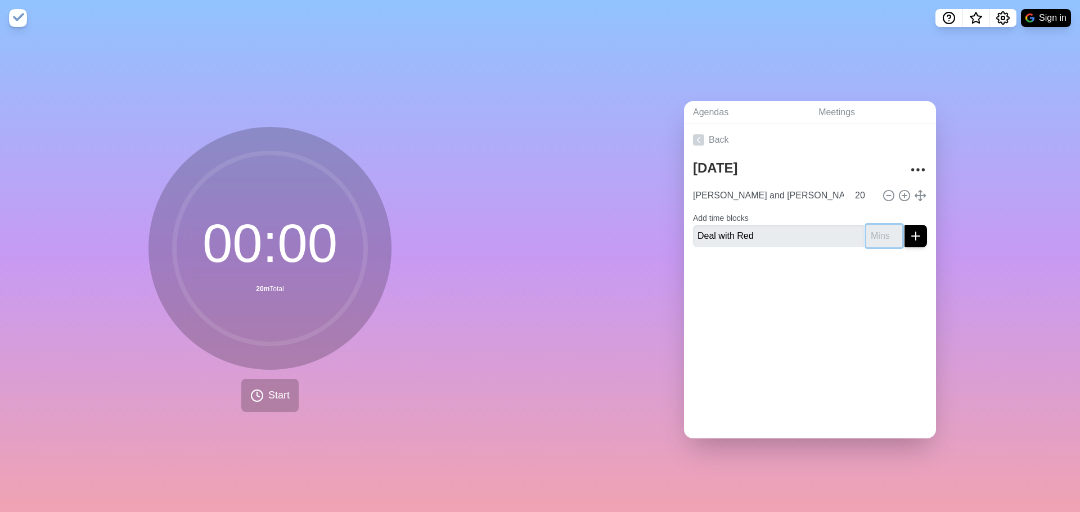
click at [875, 226] on input "number" at bounding box center [884, 236] width 36 height 23
click at [909, 230] on icon "submit" at bounding box center [916, 237] width 14 height 14
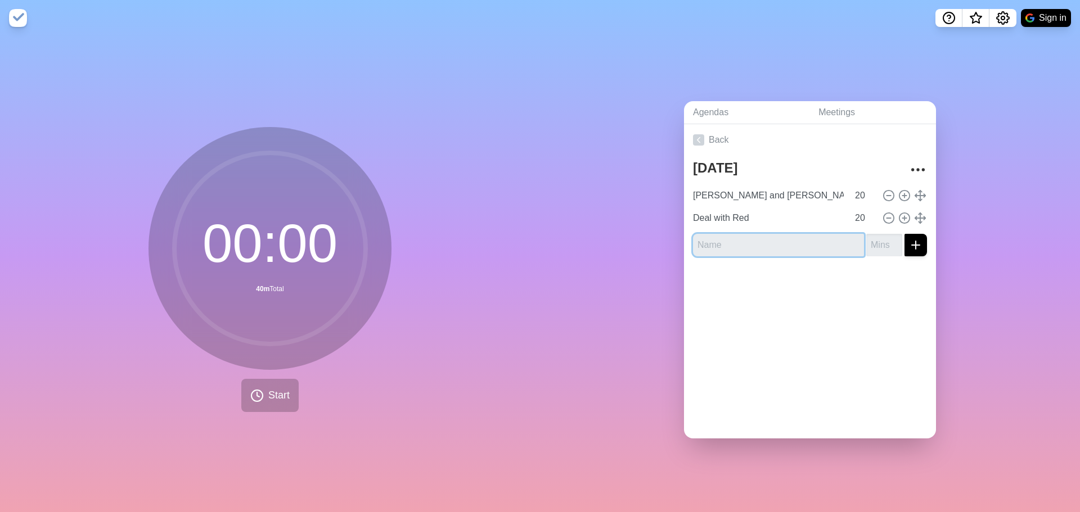
click at [757, 236] on input "text" at bounding box center [778, 245] width 171 height 23
click at [730, 237] on input "text" at bounding box center [778, 245] width 171 height 23
click at [874, 246] on input "number" at bounding box center [884, 245] width 36 height 23
click at [909, 246] on icon "submit" at bounding box center [916, 246] width 14 height 14
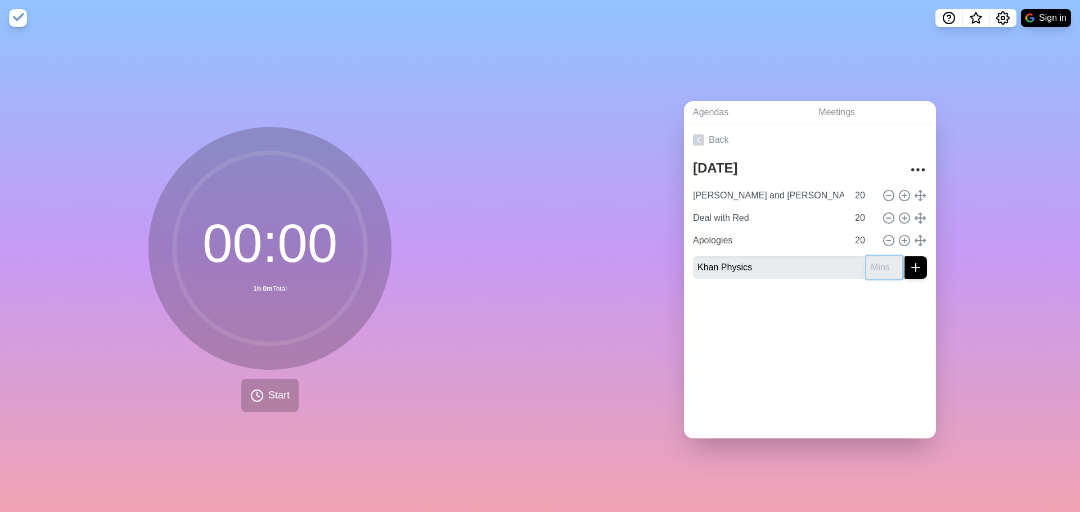
click at [866, 263] on input "number" at bounding box center [884, 268] width 36 height 23
click at [909, 266] on icon "submit" at bounding box center [916, 268] width 14 height 14
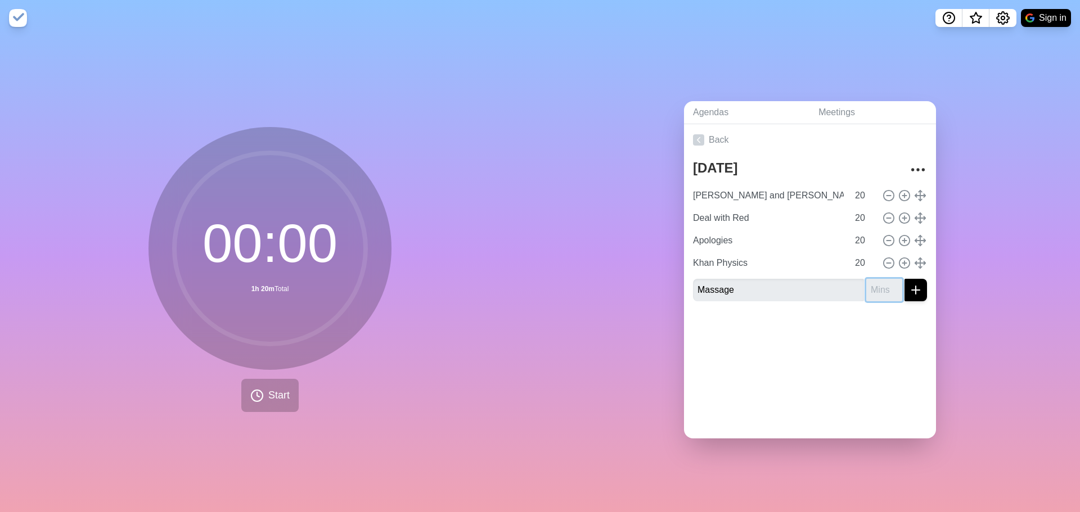
click at [866, 281] on input "number" at bounding box center [884, 290] width 36 height 23
click at [909, 284] on icon "submit" at bounding box center [916, 291] width 14 height 14
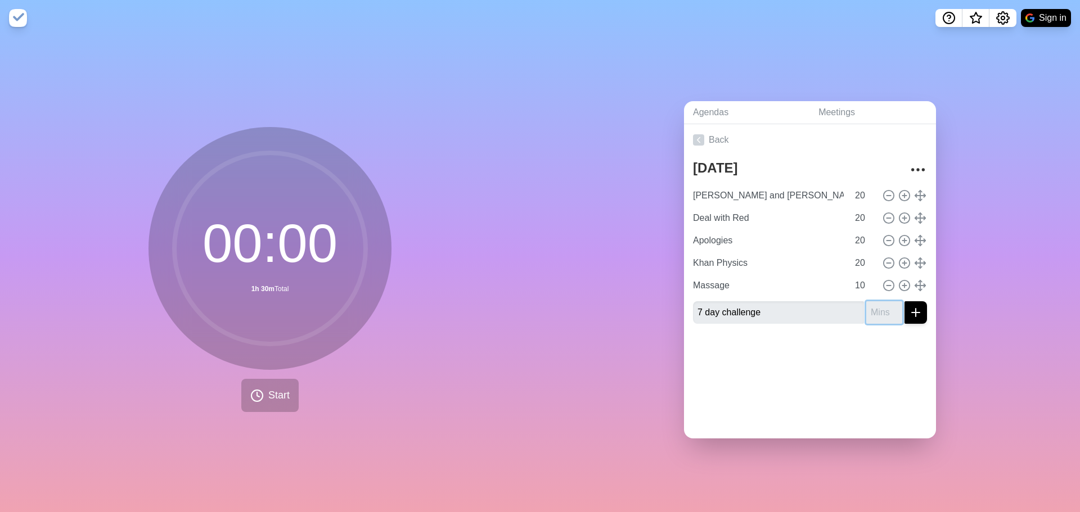
click at [866, 310] on input "number" at bounding box center [884, 313] width 36 height 23
click at [905, 317] on button "submit" at bounding box center [916, 313] width 23 height 23
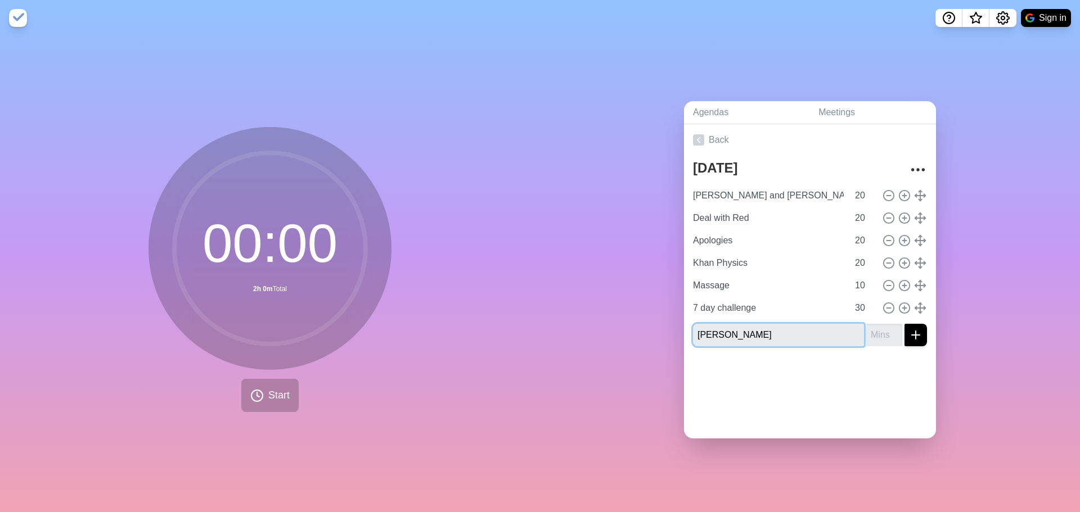
click at [701, 334] on input "Tet Kay" at bounding box center [778, 335] width 171 height 23
click at [866, 330] on input "number" at bounding box center [884, 335] width 36 height 23
click at [912, 331] on button "submit" at bounding box center [916, 335] width 23 height 23
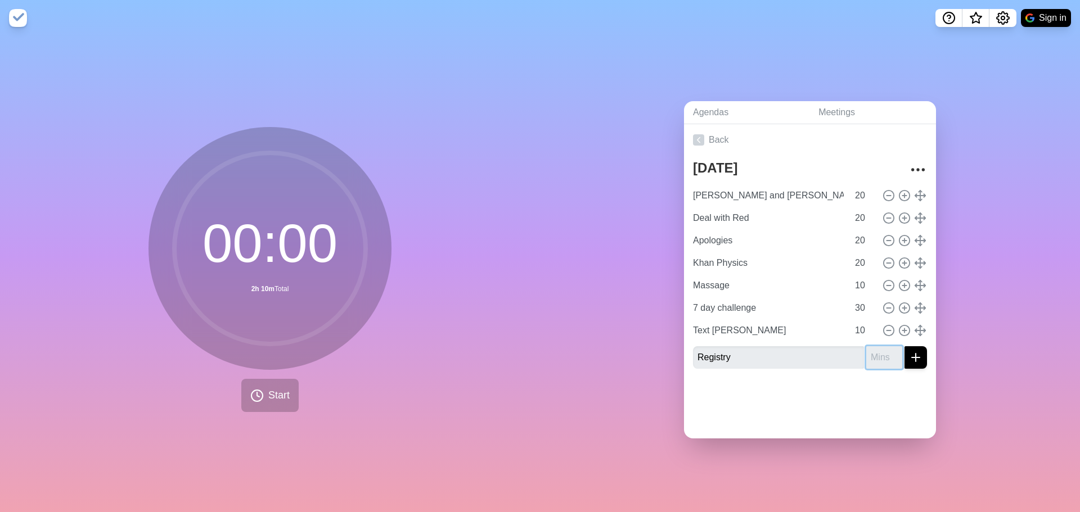
click at [866, 354] on input "number" at bounding box center [884, 358] width 36 height 23
click at [909, 359] on icon "submit" at bounding box center [916, 358] width 14 height 14
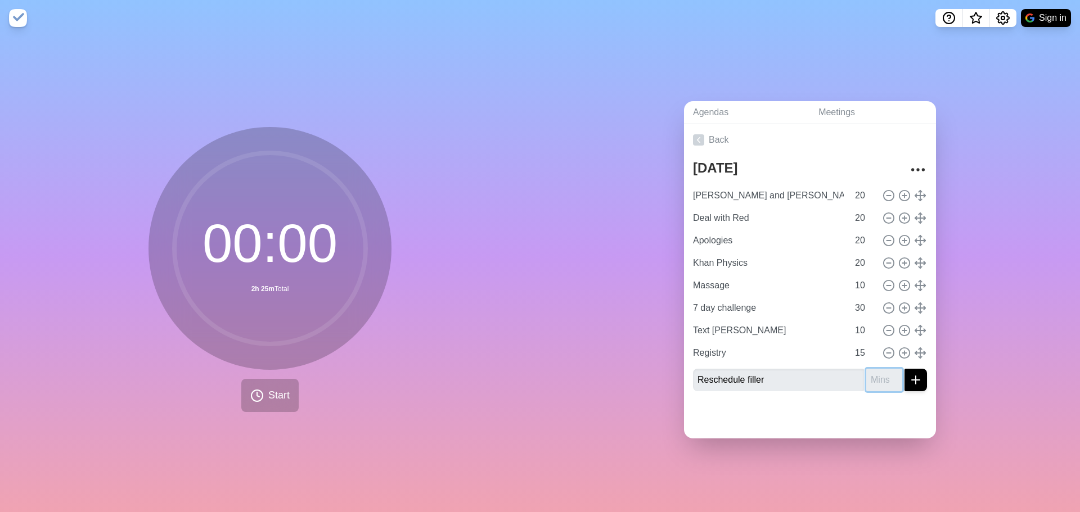
click at [866, 378] on input "number" at bounding box center [884, 380] width 36 height 23
click at [909, 377] on icon "submit" at bounding box center [916, 381] width 14 height 14
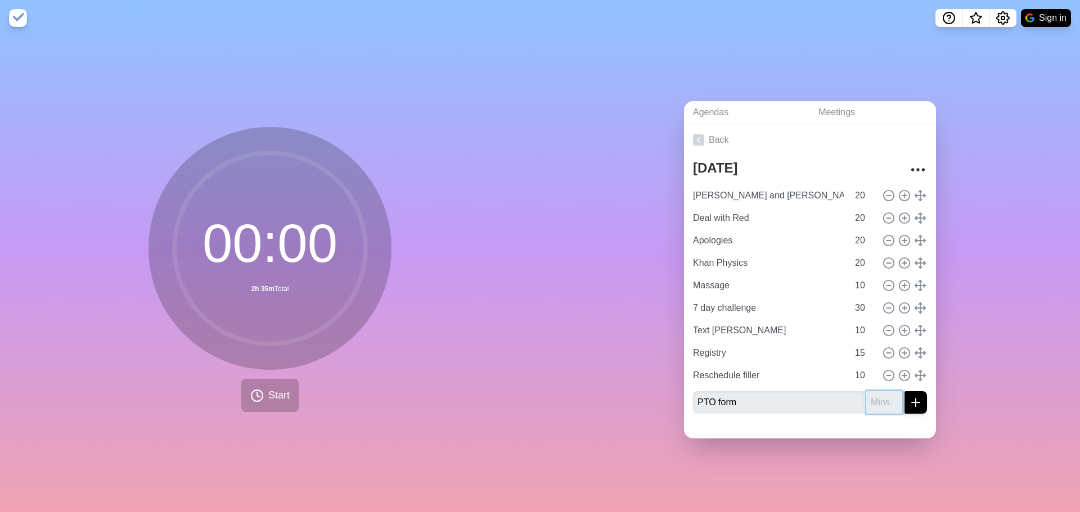
click at [871, 392] on input "number" at bounding box center [884, 403] width 36 height 23
click at [912, 403] on line "submit" at bounding box center [916, 403] width 8 height 0
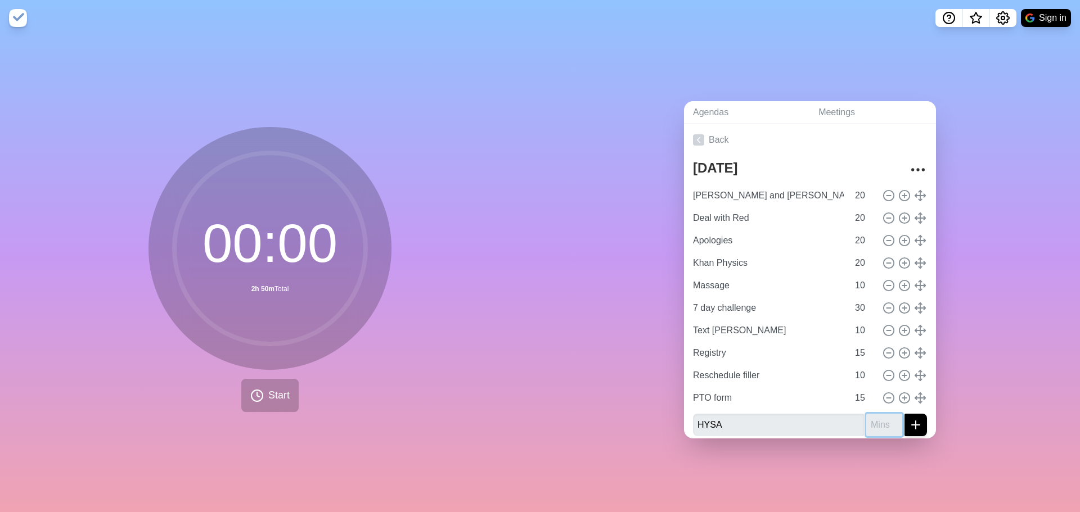
click at [870, 423] on input "number" at bounding box center [884, 425] width 36 height 23
click at [909, 420] on icon "submit" at bounding box center [916, 426] width 14 height 14
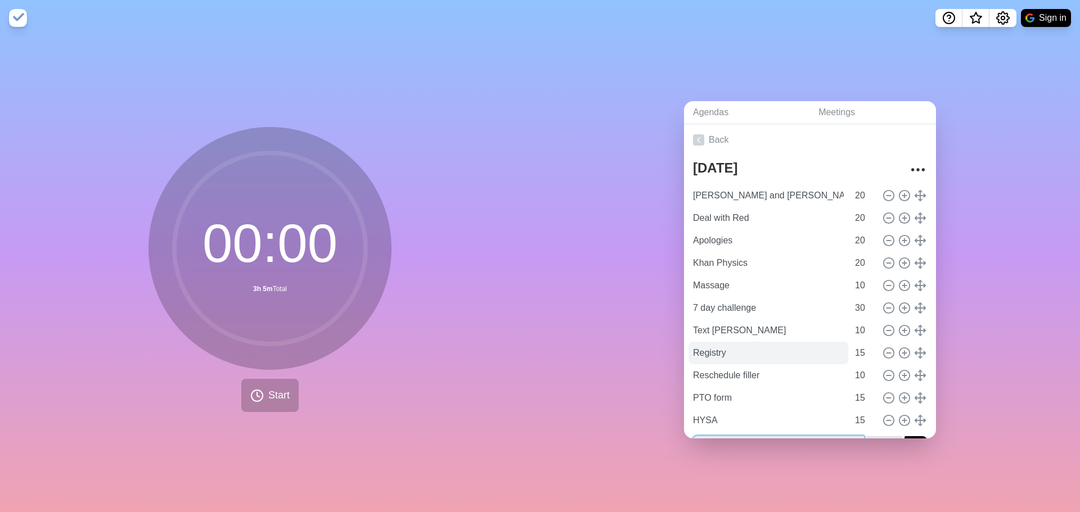
scroll to position [29, 0]
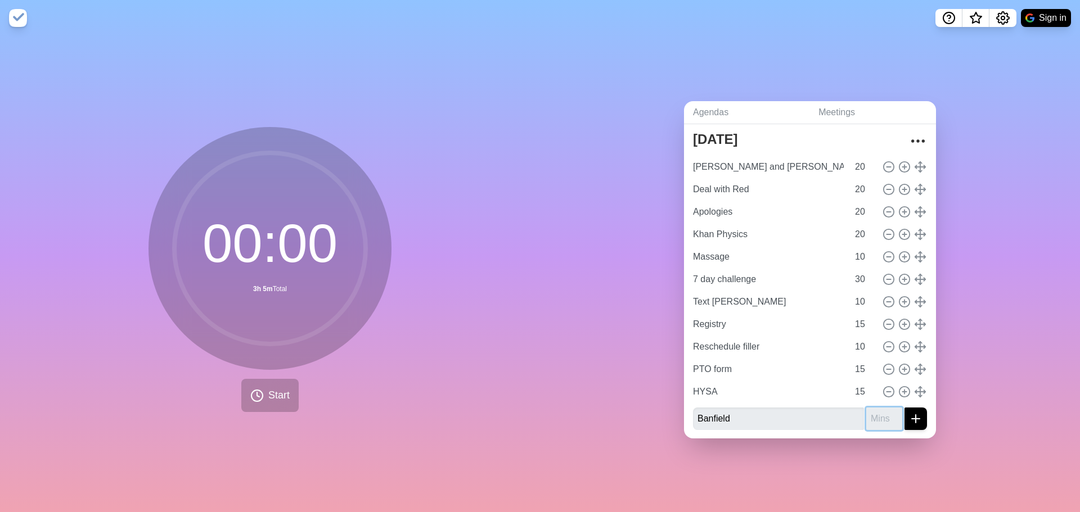
click at [869, 416] on input "number" at bounding box center [884, 419] width 36 height 23
click at [777, 419] on input "Banfield" at bounding box center [778, 419] width 171 height 23
click at [869, 415] on input "number" at bounding box center [884, 419] width 36 height 23
click at [909, 412] on icon "submit" at bounding box center [916, 419] width 14 height 14
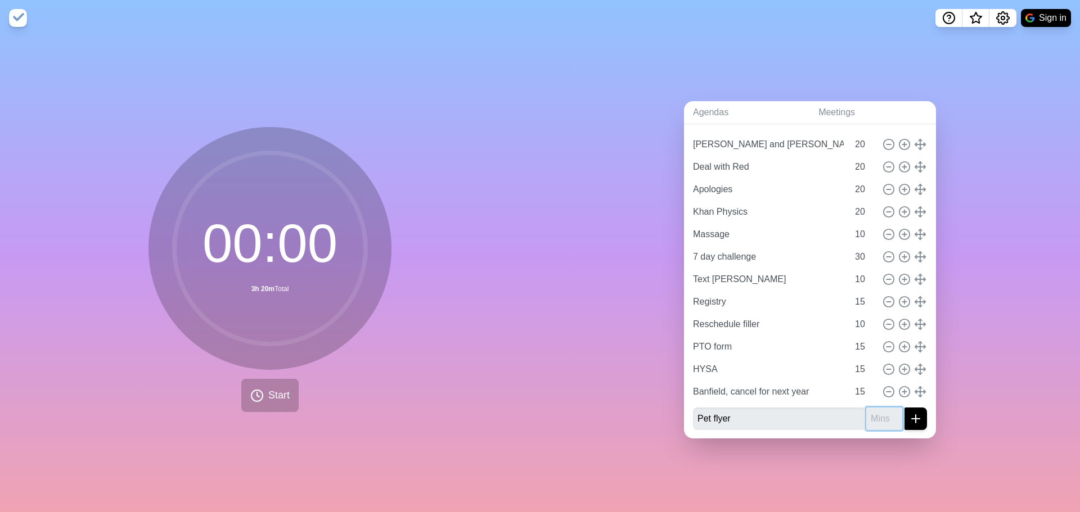
click at [869, 414] on input "number" at bounding box center [884, 419] width 36 height 23
click at [909, 416] on icon "submit" at bounding box center [916, 419] width 14 height 14
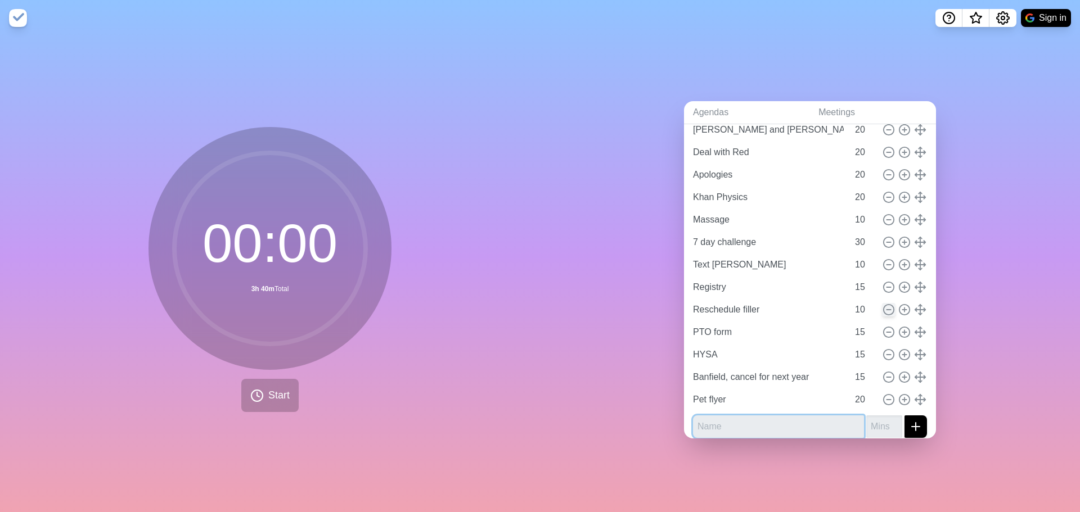
scroll to position [74, 0]
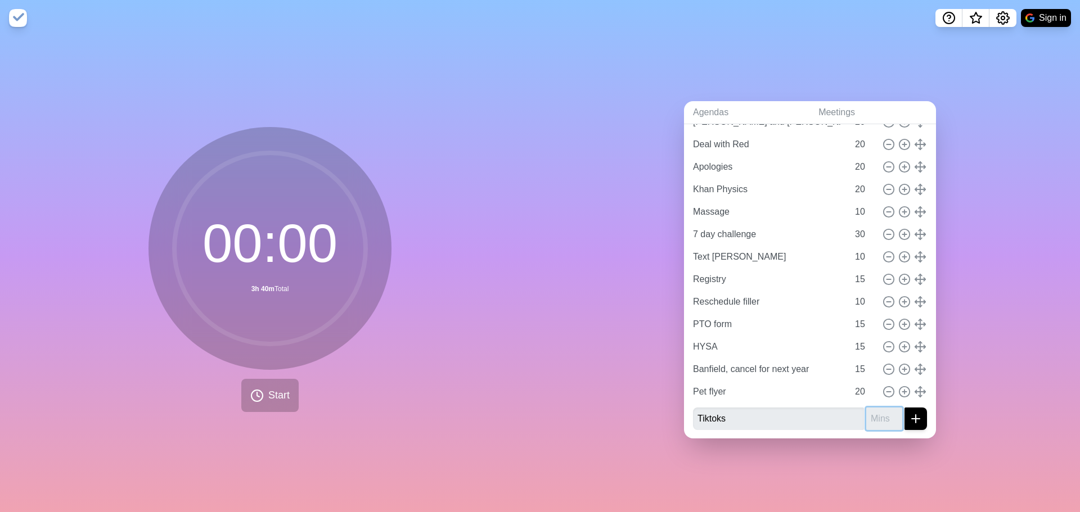
click at [869, 410] on input "number" at bounding box center [884, 419] width 36 height 23
click at [909, 413] on icon "submit" at bounding box center [916, 419] width 14 height 14
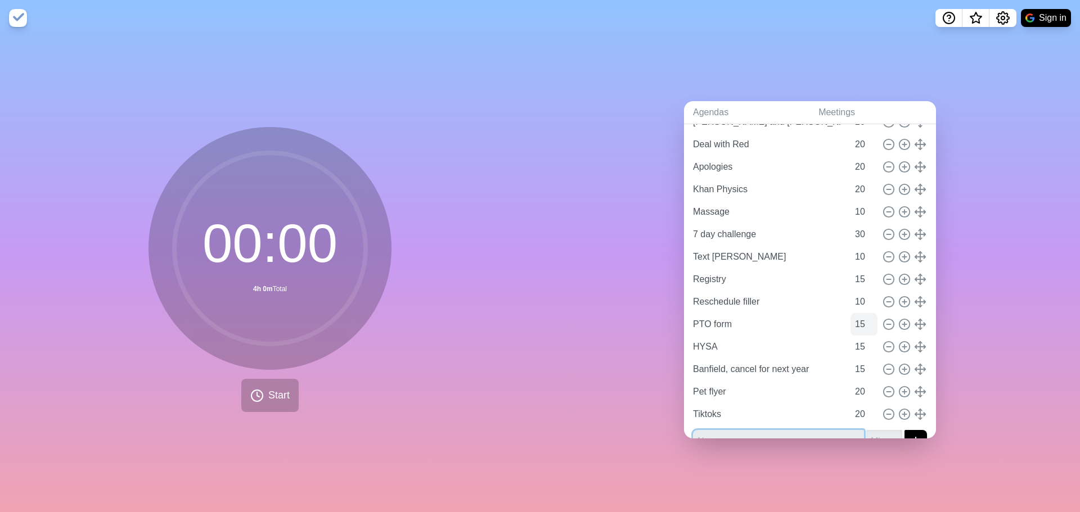
scroll to position [96, 0]
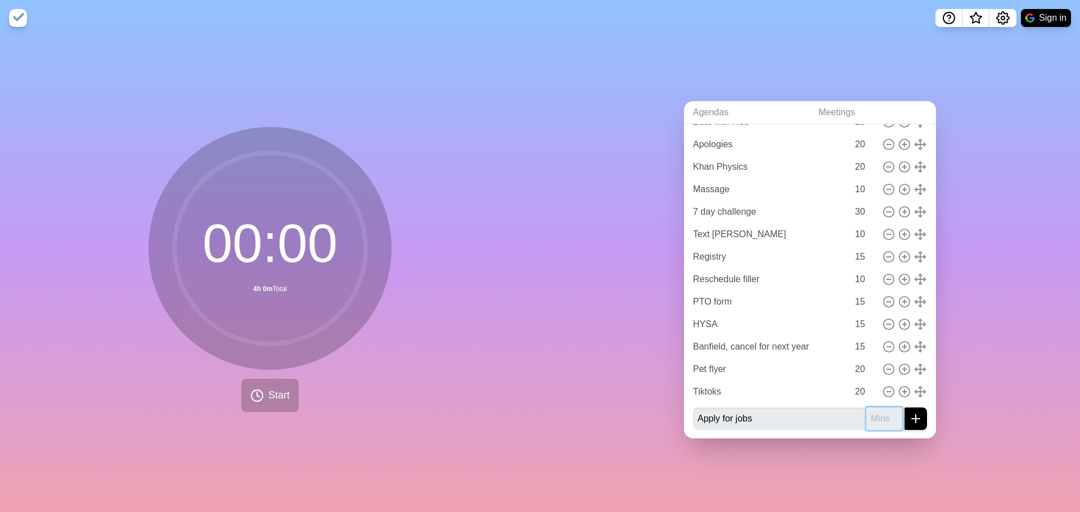
click at [866, 410] on input "number" at bounding box center [884, 419] width 36 height 23
click at [909, 417] on icon "submit" at bounding box center [916, 419] width 14 height 14
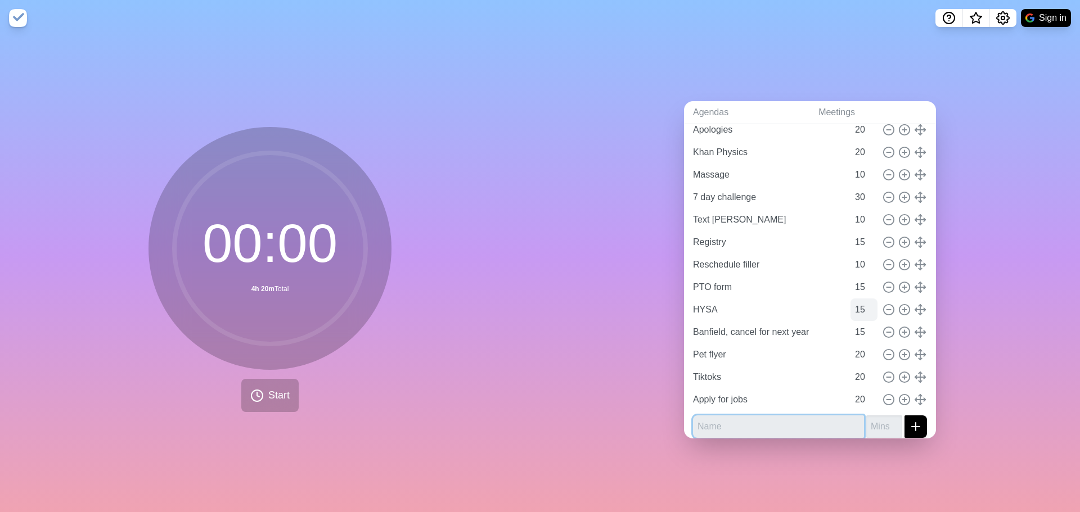
scroll to position [119, 0]
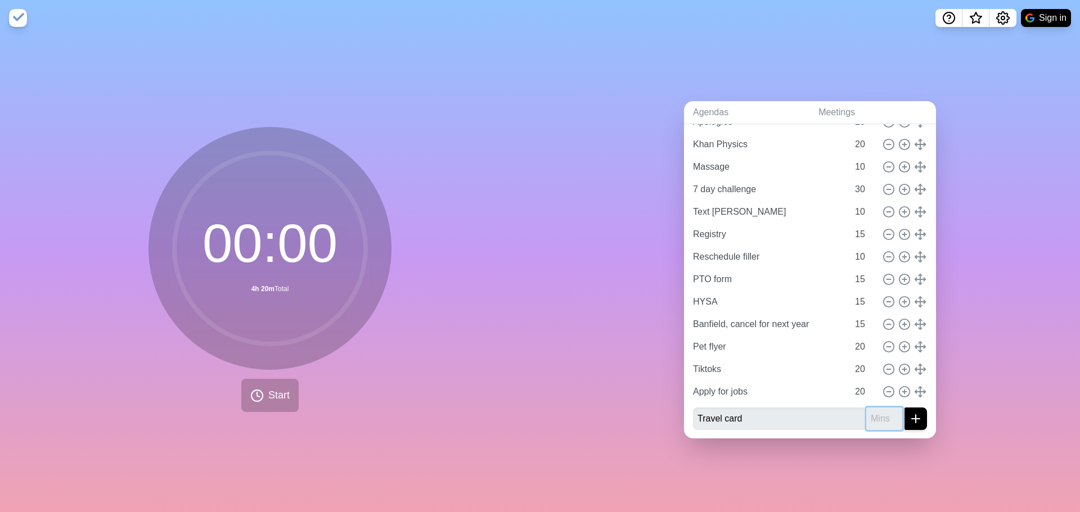
click at [870, 420] on input "number" at bounding box center [884, 419] width 36 height 23
drag, startPoint x: 749, startPoint y: 414, endPoint x: 631, endPoint y: 412, distance: 117.6
click at [632, 412] on div "Agendas Meetings Back Monday Lesley and Tyler 20 Deal with Red 20 Apologies 20 …" at bounding box center [810, 274] width 540 height 476
click at [870, 417] on input "number" at bounding box center [884, 419] width 36 height 23
click at [905, 421] on button "submit" at bounding box center [916, 419] width 23 height 23
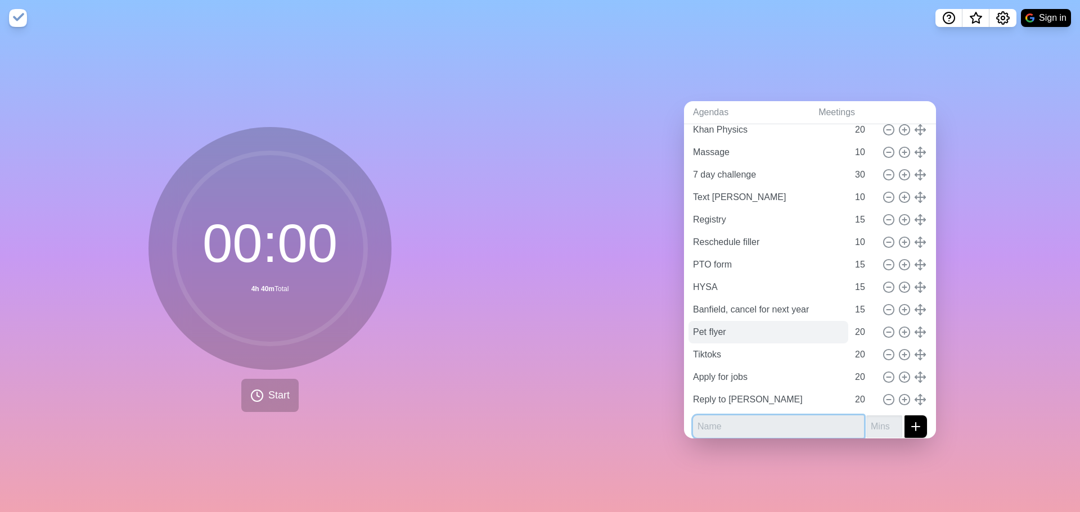
scroll to position [141, 0]
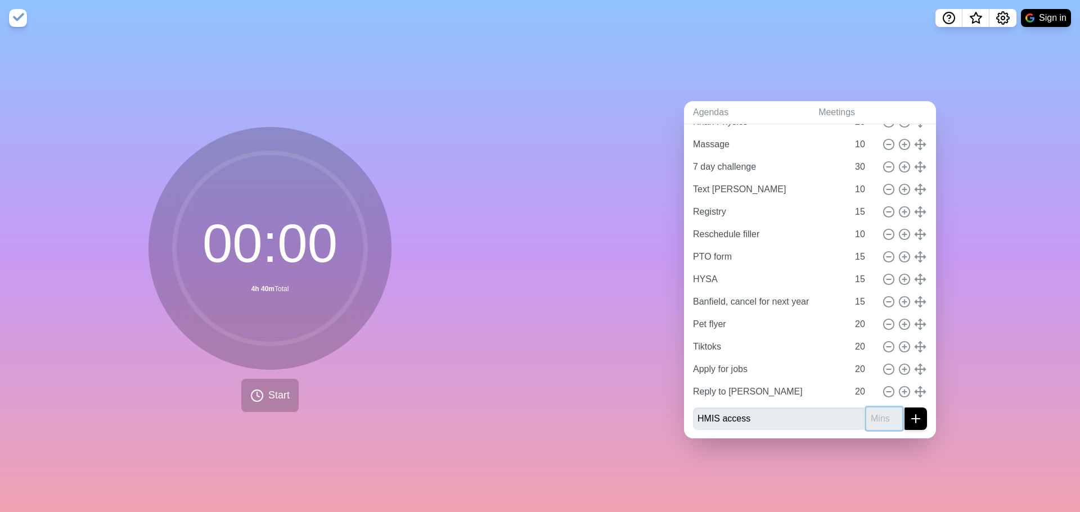
click at [872, 417] on input "number" at bounding box center [884, 419] width 36 height 23
click at [909, 416] on icon "submit" at bounding box center [916, 419] width 14 height 14
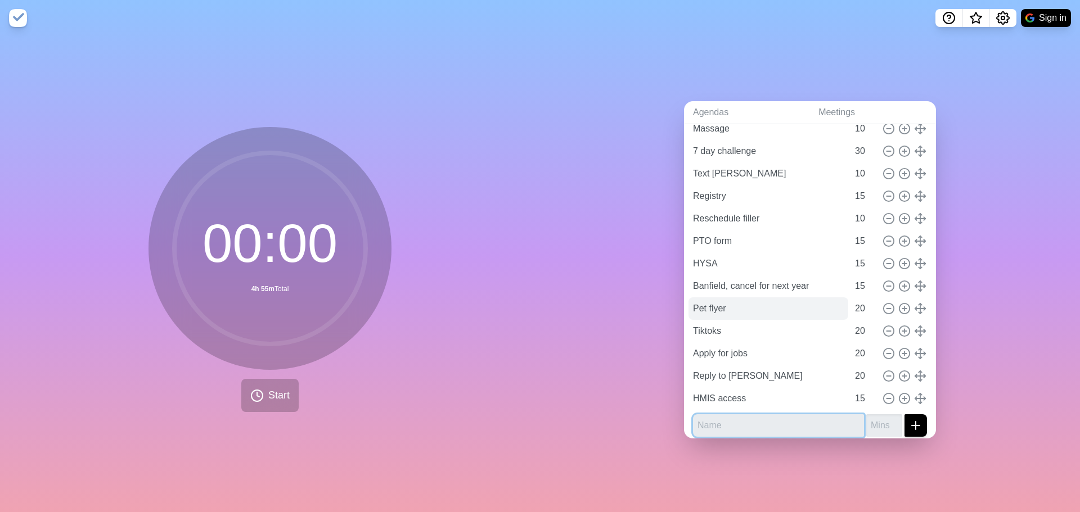
scroll to position [164, 0]
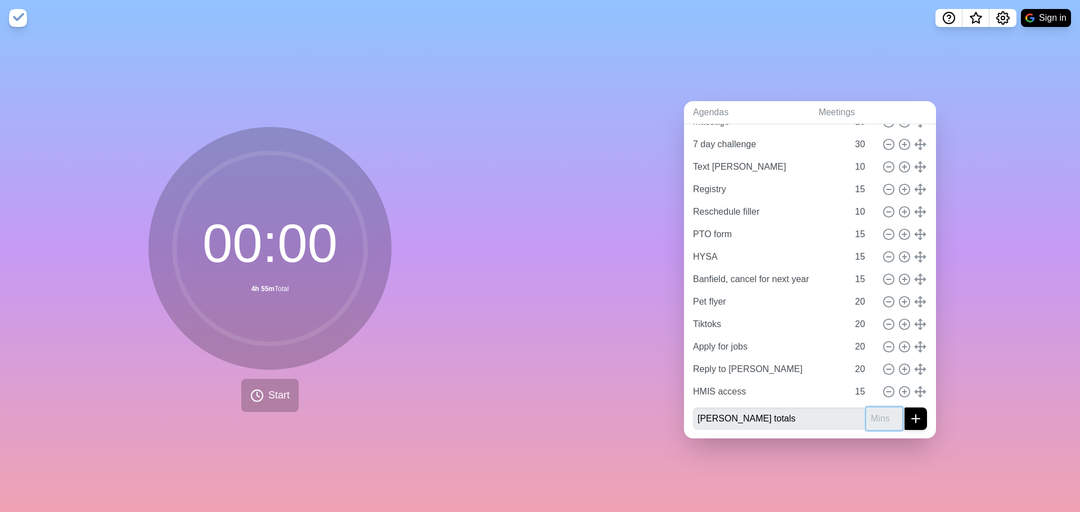
click at [866, 412] on input "number" at bounding box center [884, 419] width 36 height 23
click at [906, 421] on button "submit" at bounding box center [916, 419] width 23 height 23
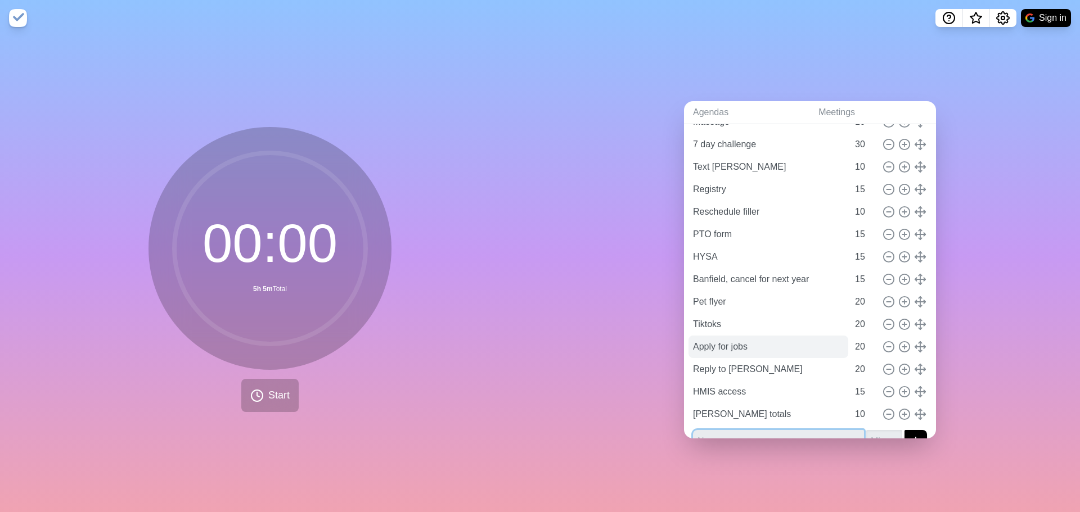
scroll to position [186, 0]
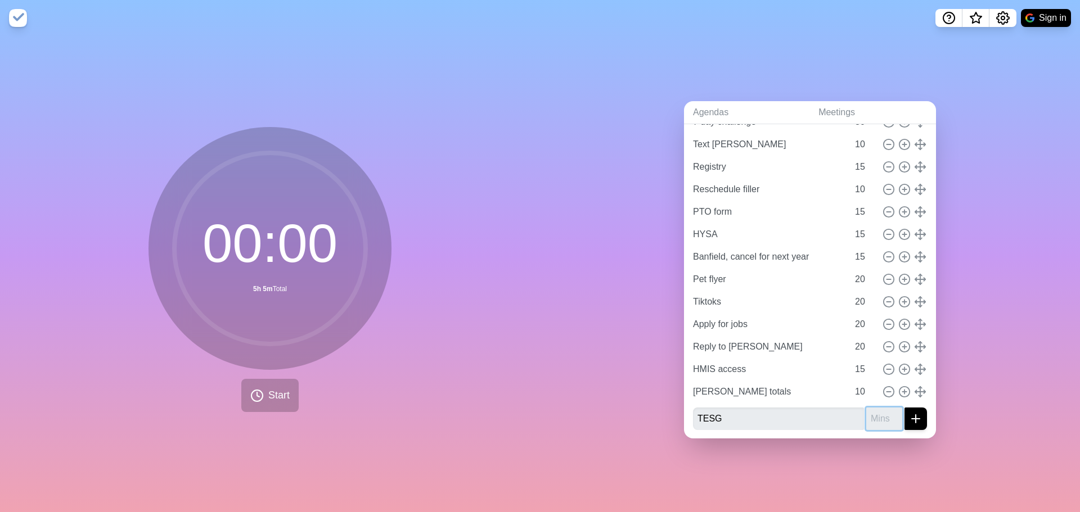
click at [866, 415] on input "number" at bounding box center [884, 419] width 36 height 23
click at [909, 419] on icon "submit" at bounding box center [916, 419] width 14 height 14
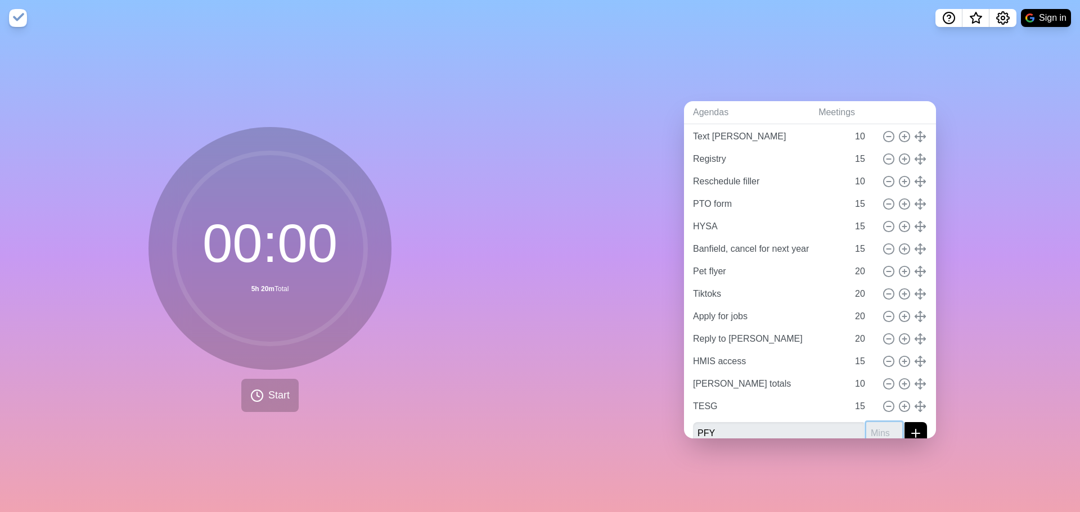
click at [866, 424] on input "number" at bounding box center [884, 433] width 36 height 23
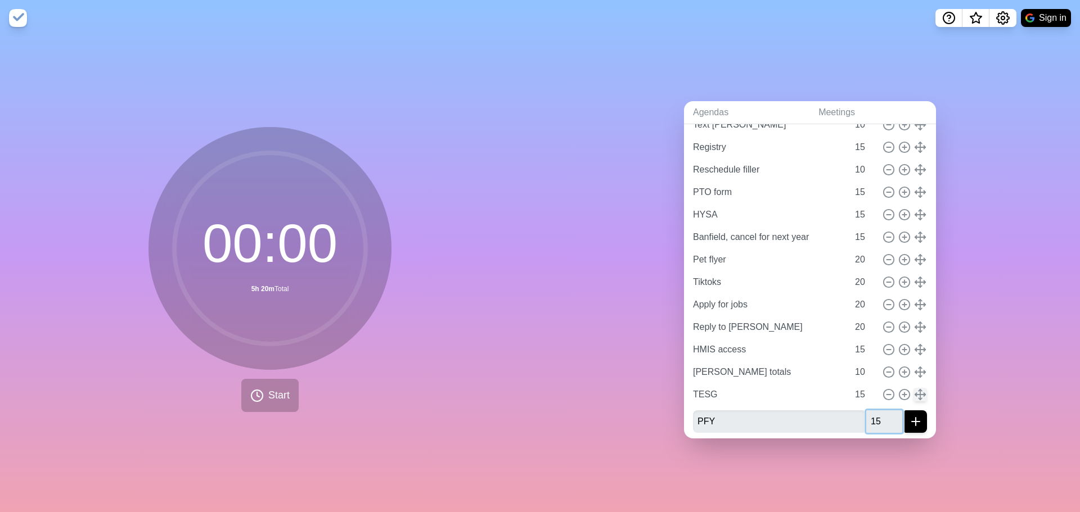
scroll to position [209, 0]
click at [909, 412] on icon "submit" at bounding box center [916, 419] width 14 height 14
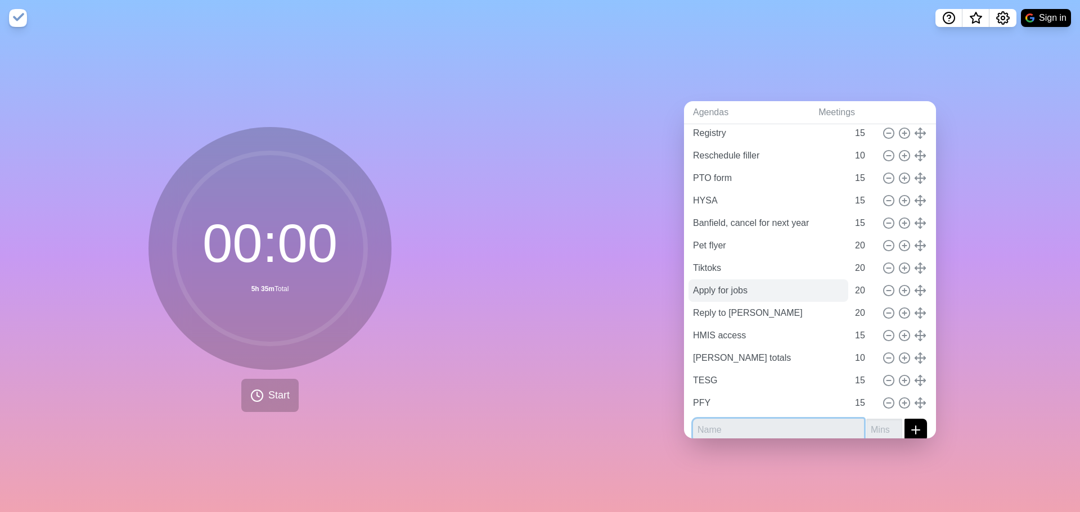
scroll to position [231, 0]
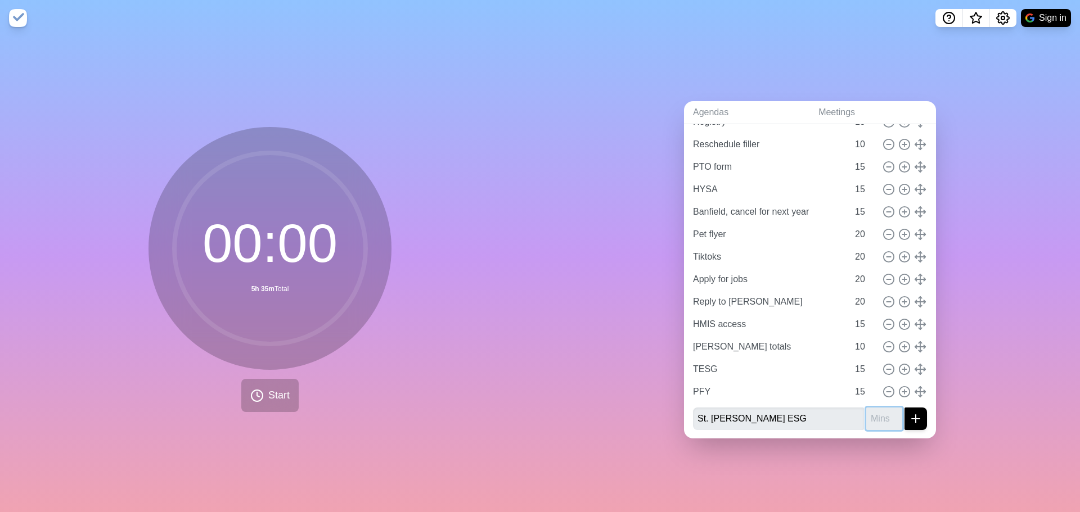
click at [866, 415] on input "number" at bounding box center [884, 419] width 36 height 23
click at [909, 413] on icon "submit" at bounding box center [916, 419] width 14 height 14
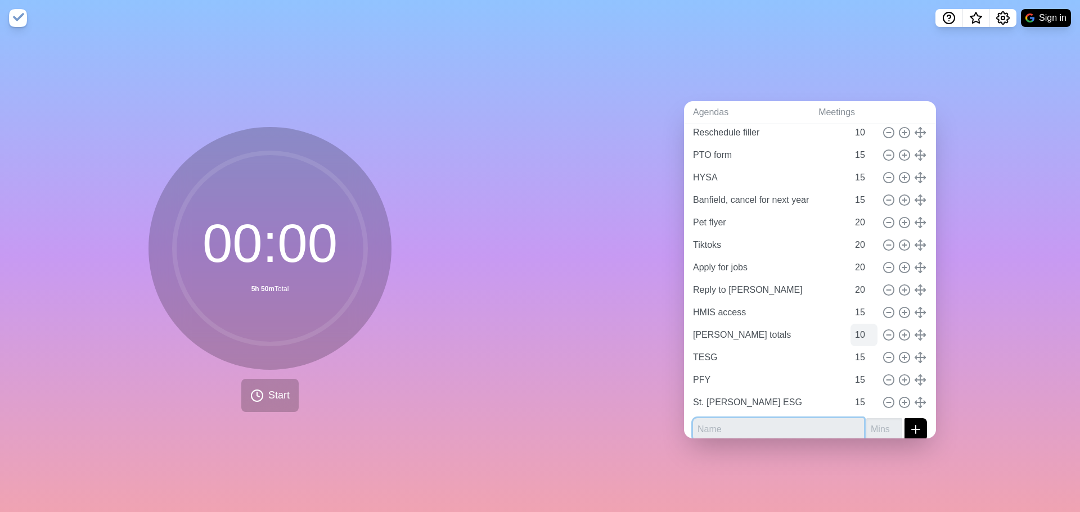
scroll to position [254, 0]
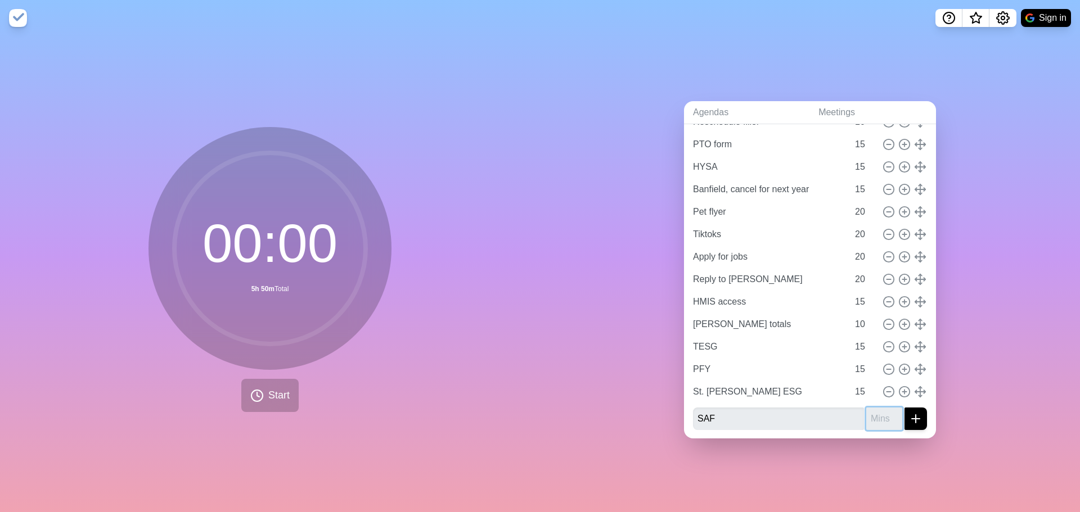
click at [867, 408] on input "number" at bounding box center [884, 419] width 36 height 23
click at [905, 412] on button "submit" at bounding box center [916, 419] width 23 height 23
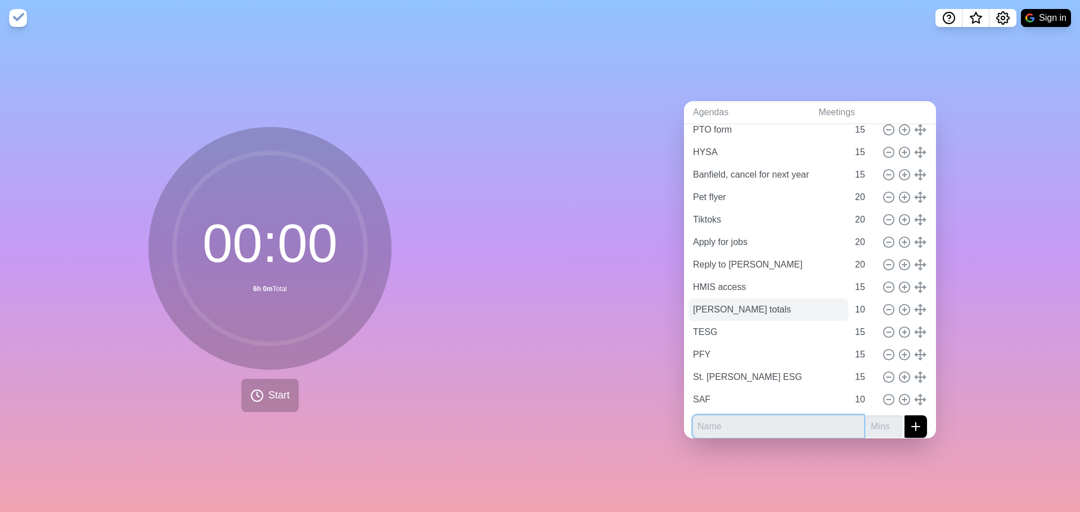
scroll to position [276, 0]
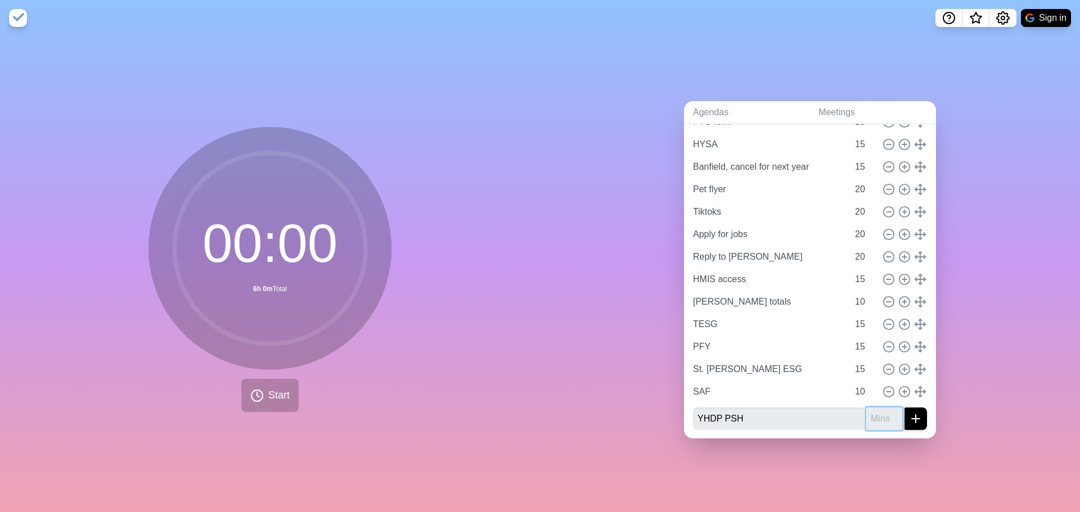
click at [866, 420] on input "number" at bounding box center [884, 419] width 36 height 23
click at [909, 415] on icon "submit" at bounding box center [916, 419] width 14 height 14
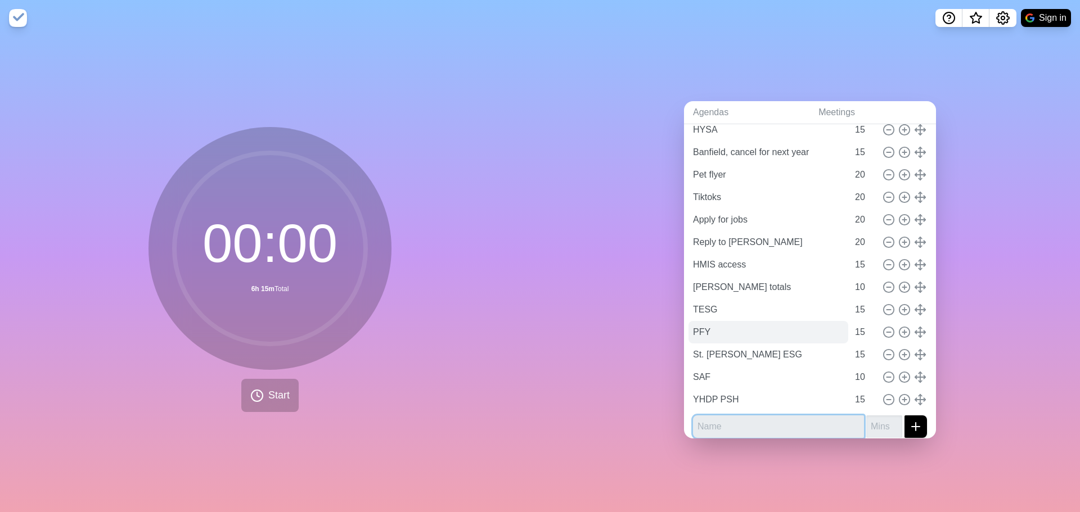
scroll to position [299, 0]
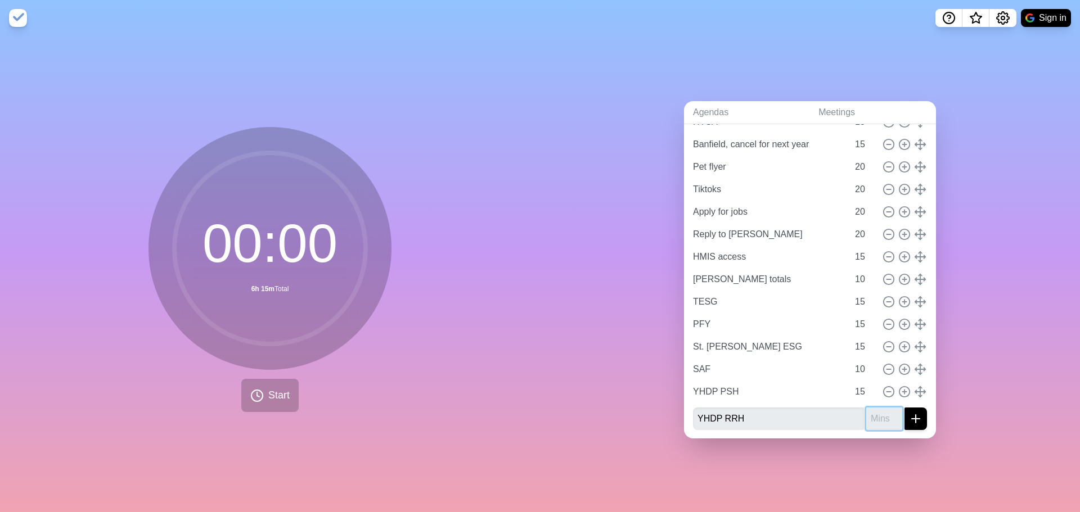
click at [866, 411] on input "number" at bounding box center [884, 419] width 36 height 23
click at [905, 412] on button "submit" at bounding box center [916, 419] width 23 height 23
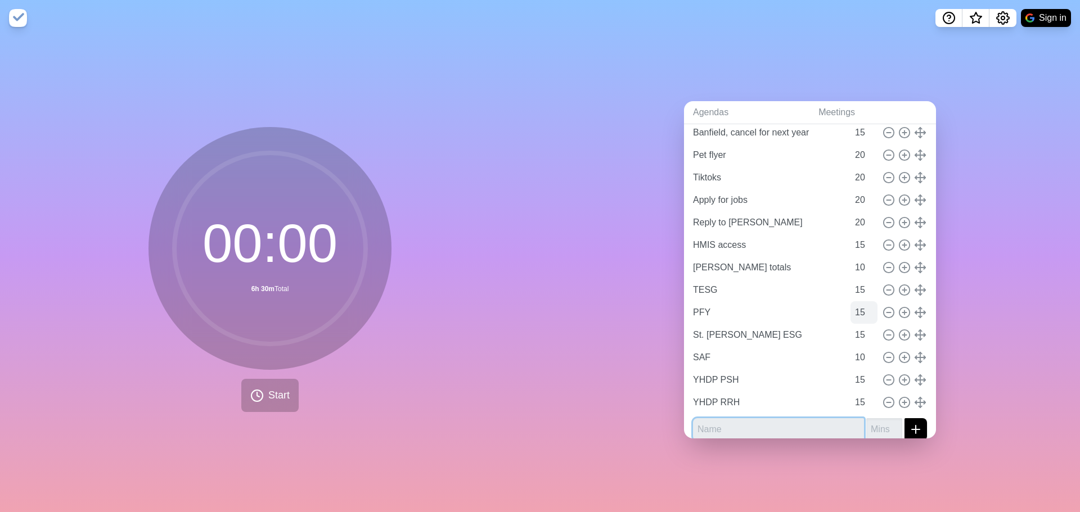
scroll to position [321, 0]
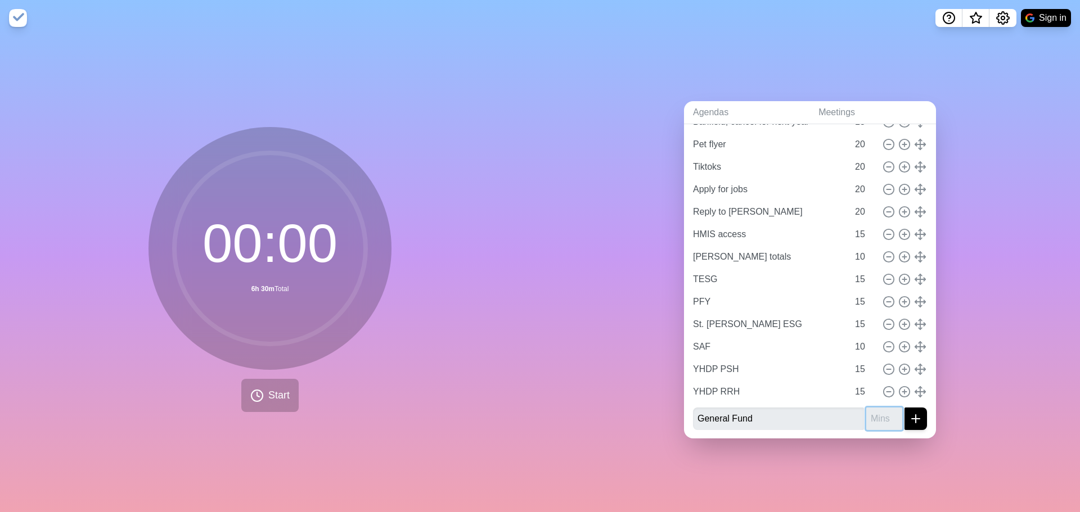
click at [869, 410] on input "number" at bounding box center [884, 419] width 36 height 23
click at [909, 416] on icon "submit" at bounding box center [916, 419] width 14 height 14
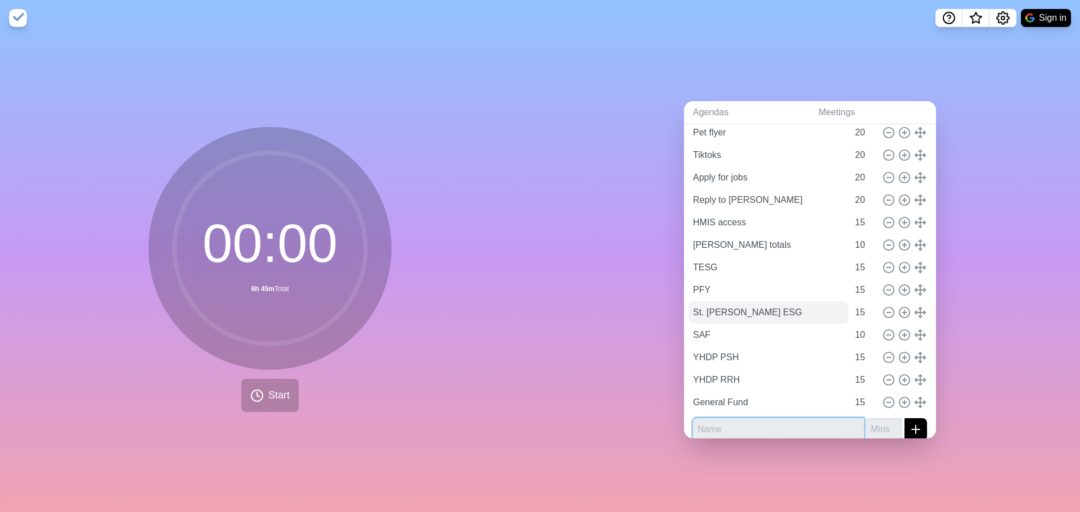
scroll to position [344, 0]
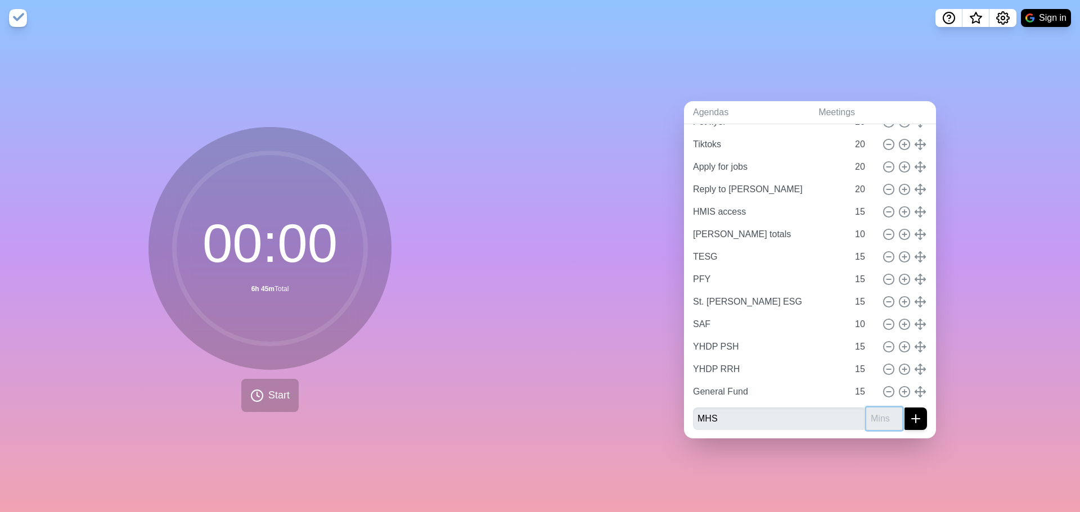
click at [867, 420] on input "number" at bounding box center [884, 419] width 36 height 23
click at [909, 419] on icon "submit" at bounding box center [916, 419] width 14 height 14
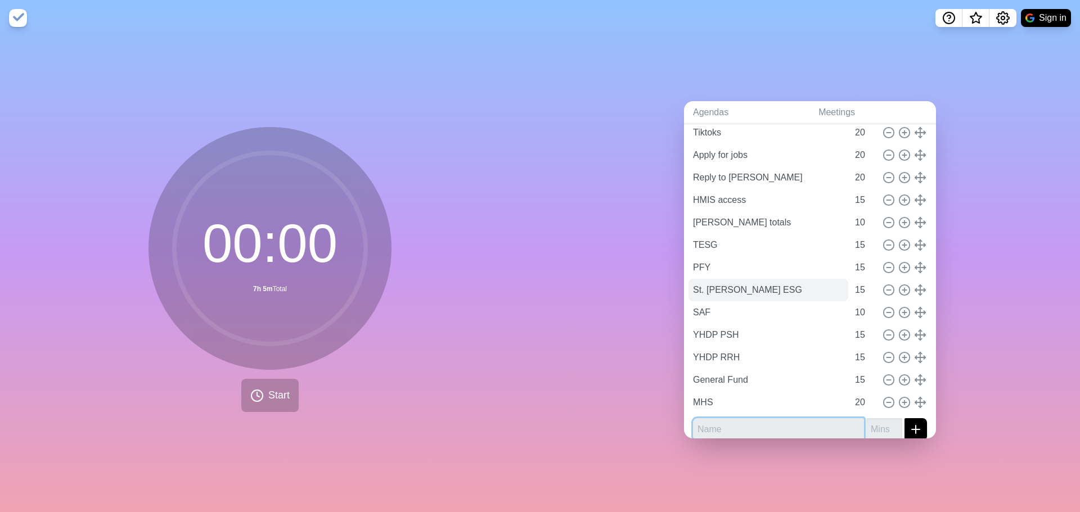
scroll to position [366, 0]
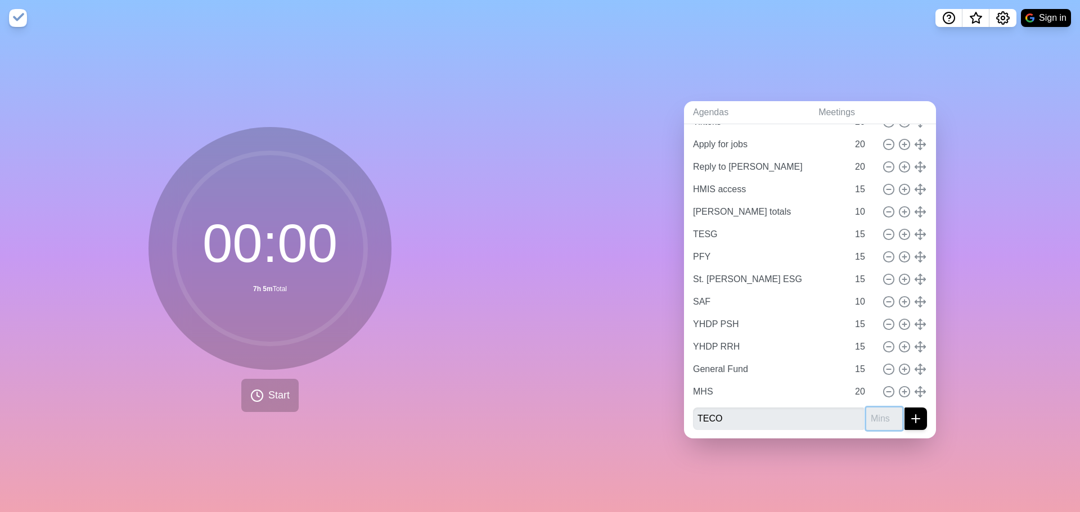
click at [866, 416] on input "number" at bounding box center [884, 419] width 36 height 23
click at [908, 421] on button "submit" at bounding box center [916, 419] width 23 height 23
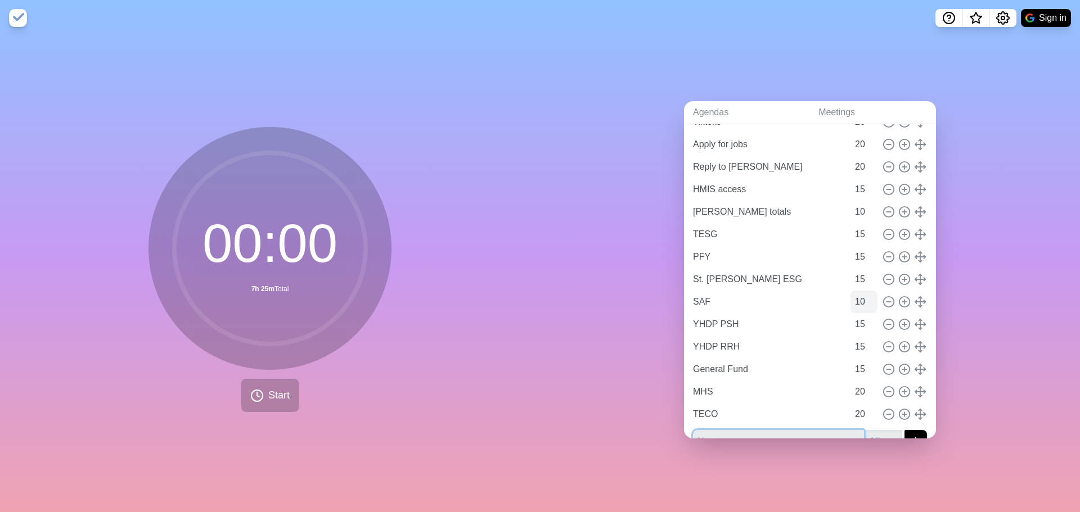
scroll to position [389, 0]
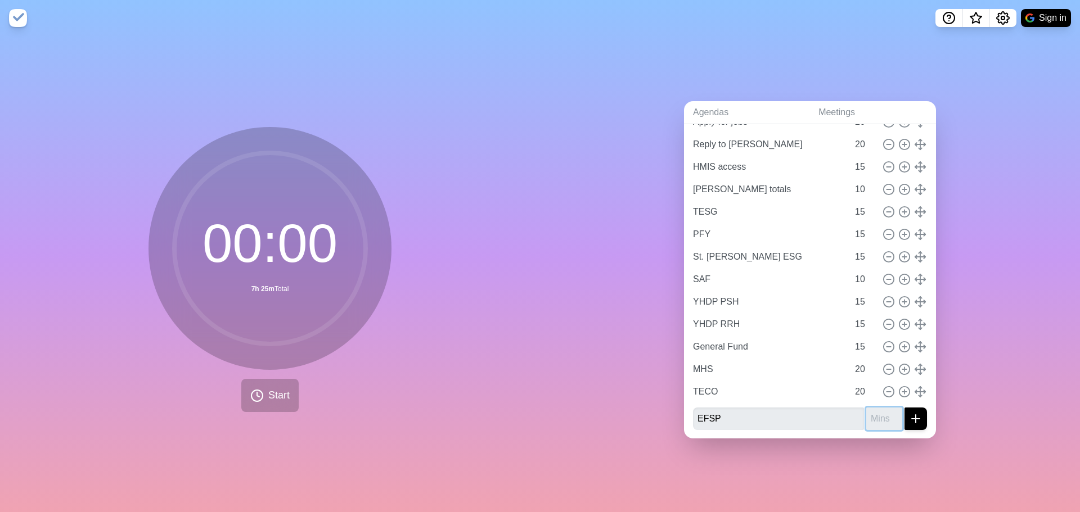
click at [867, 408] on input "number" at bounding box center [884, 419] width 36 height 23
click at [910, 421] on button "submit" at bounding box center [916, 419] width 23 height 23
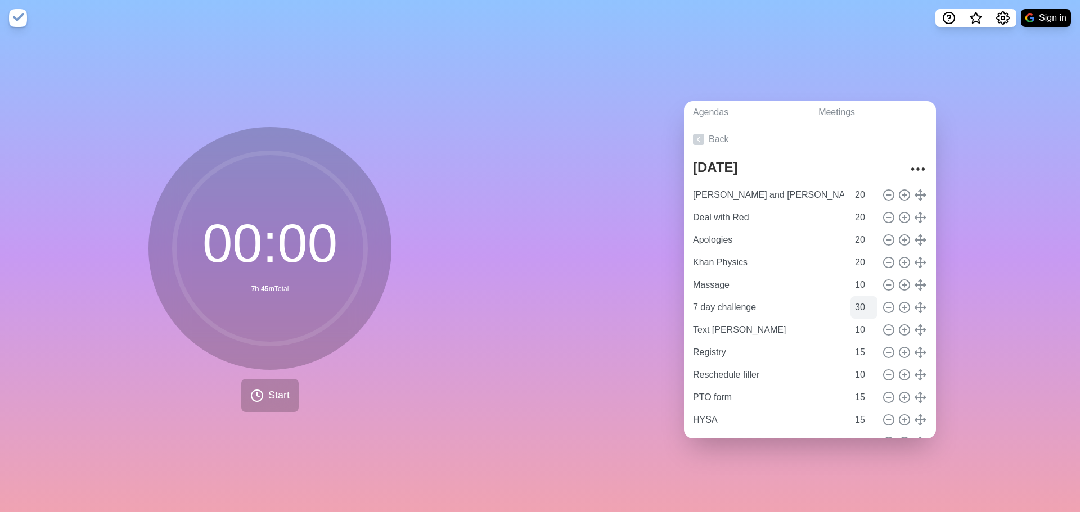
scroll to position [0, 0]
click at [911, 169] on icon "More" at bounding box center [918, 170] width 18 height 18
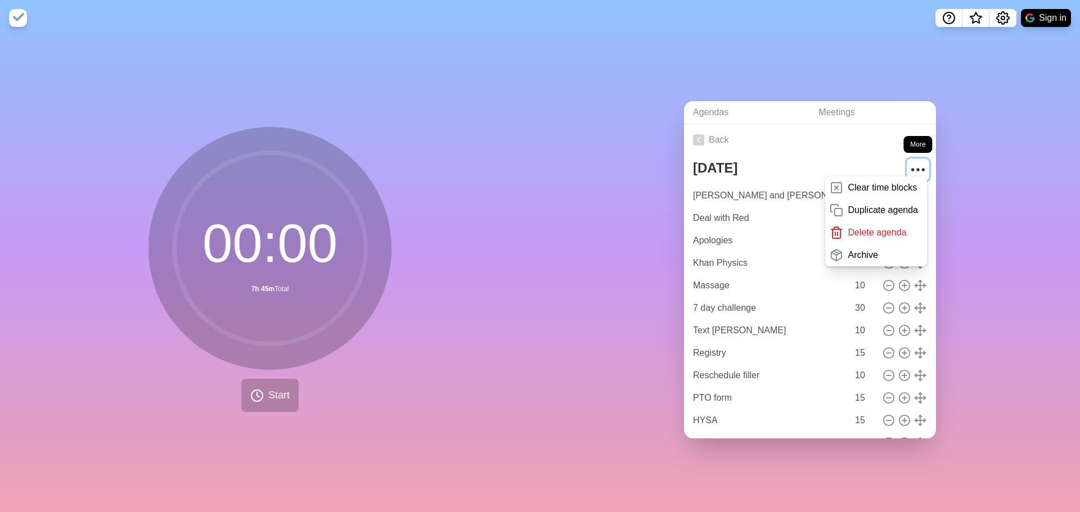
click at [911, 163] on icon "More" at bounding box center [918, 170] width 18 height 18
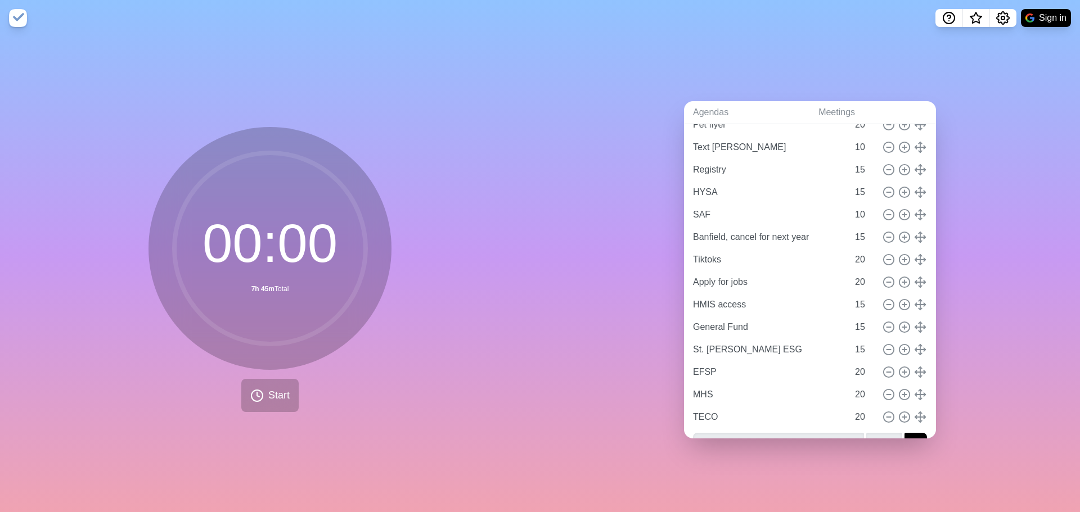
scroll to position [411, 0]
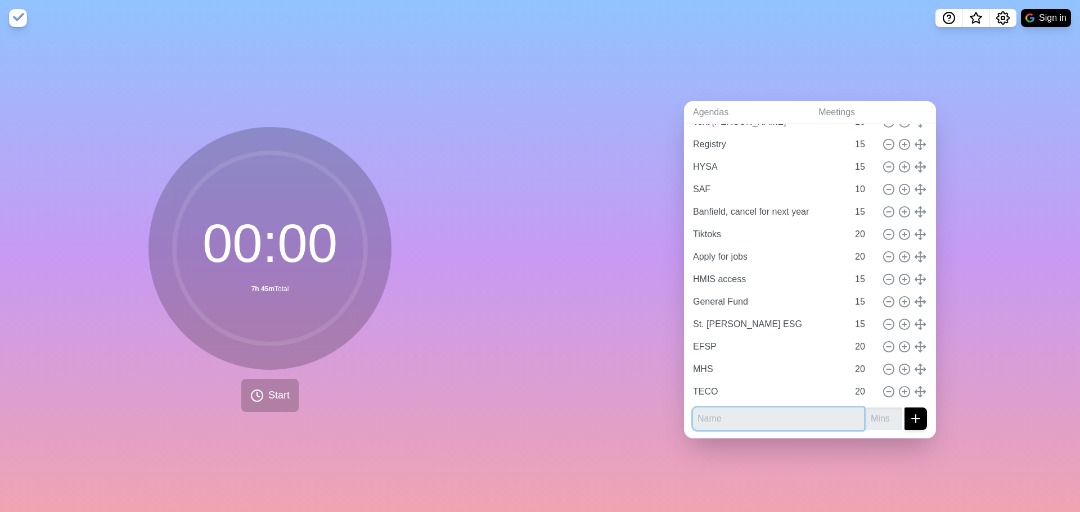
click at [763, 422] on input "text" at bounding box center [778, 419] width 171 height 23
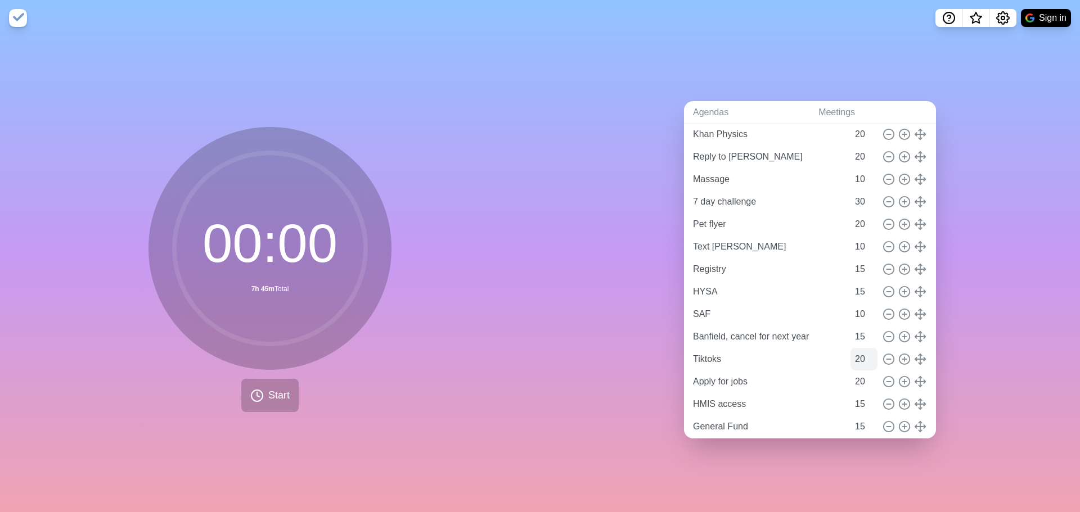
scroll to position [411, 0]
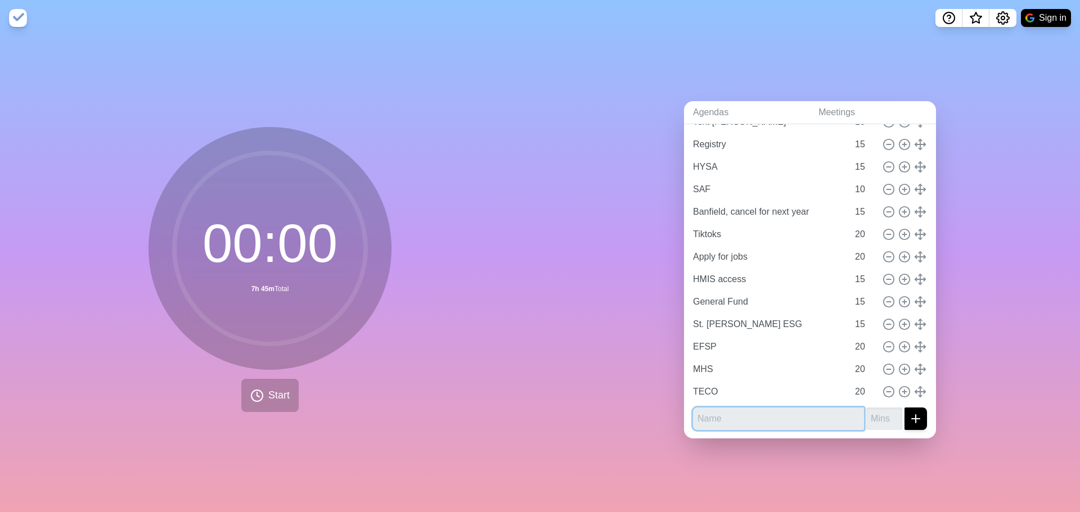
click at [768, 413] on input "text" at bounding box center [778, 419] width 171 height 23
type input "When ICE comes"
click at [866, 416] on input "number" at bounding box center [884, 419] width 36 height 23
type input "10"
click at [905, 419] on button "submit" at bounding box center [916, 419] width 23 height 23
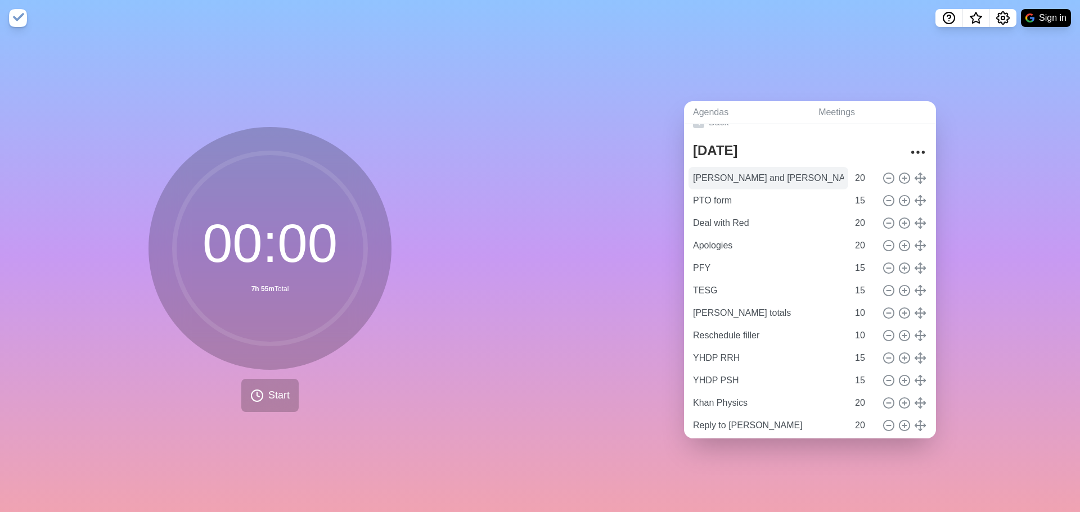
scroll to position [0, 0]
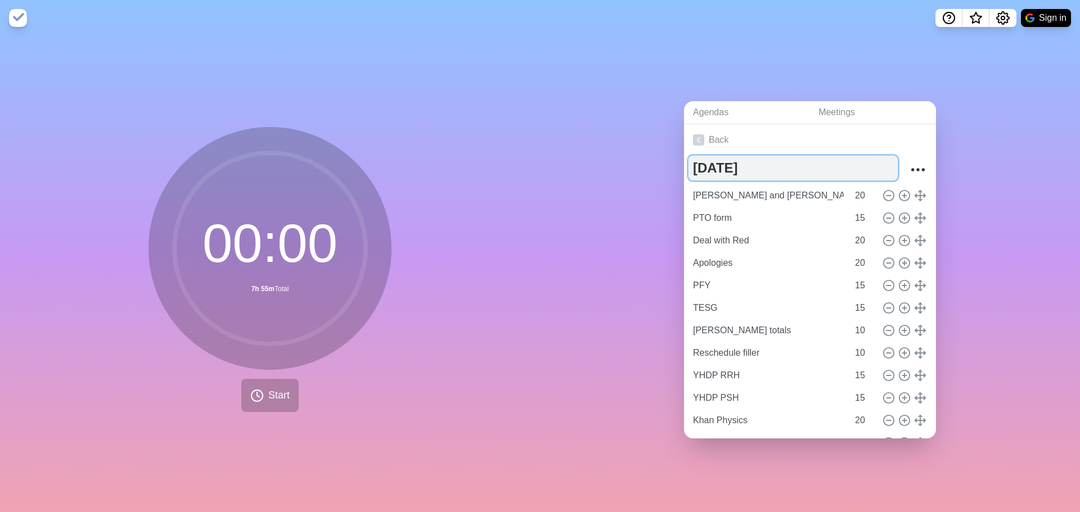
click at [708, 156] on textarea "[DATE]" at bounding box center [793, 168] width 209 height 25
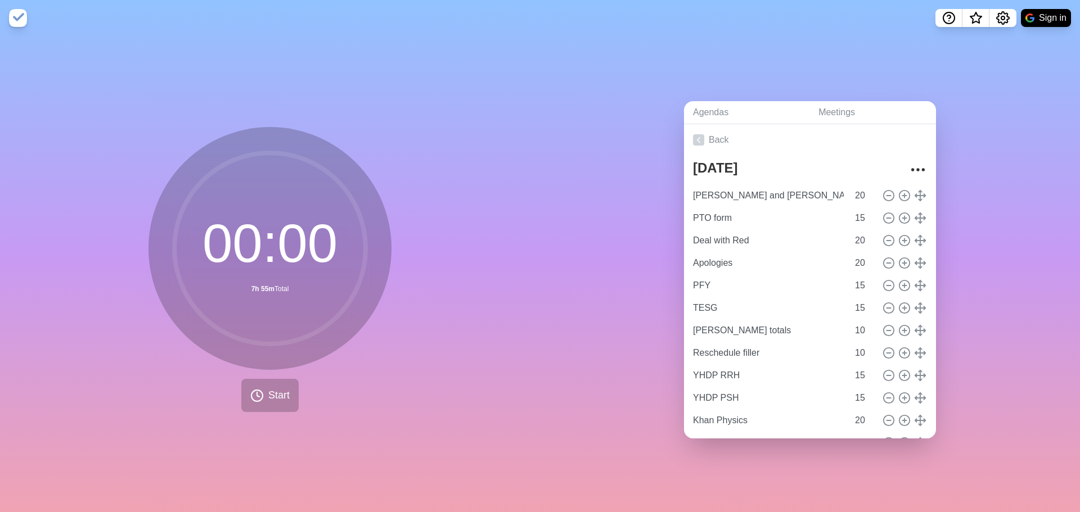
click at [653, 191] on div "Agendas Meetings Back [DATE] [PERSON_NAME] and [PERSON_NAME] 20 PTO form 15 Dea…" at bounding box center [810, 274] width 540 height 476
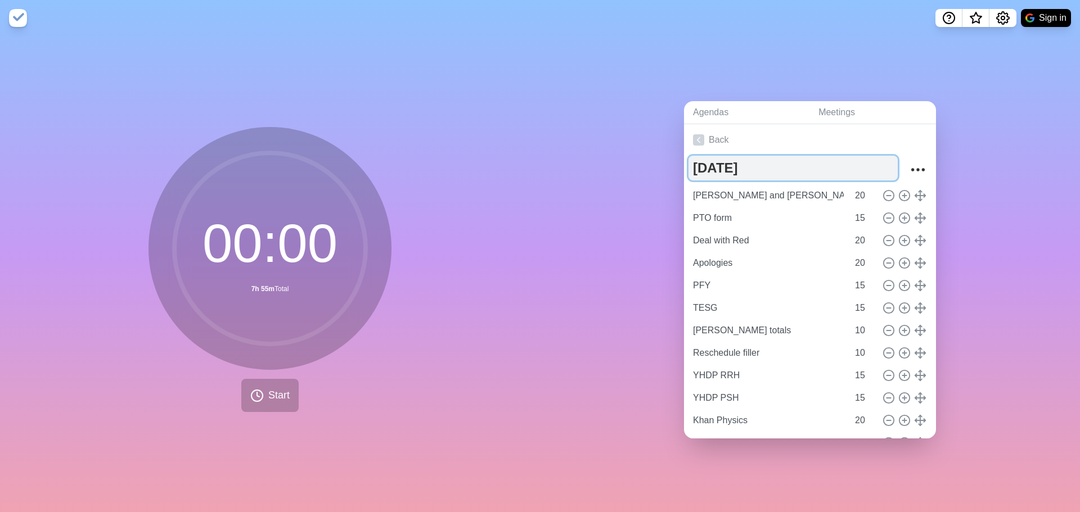
click at [734, 167] on textarea "[DATE]" at bounding box center [793, 168] width 209 height 25
drag, startPoint x: 749, startPoint y: 164, endPoint x: 688, endPoint y: 159, distance: 61.0
click at [689, 159] on textarea "[DATE]" at bounding box center [793, 168] width 209 height 25
type textarea "[DATE]"
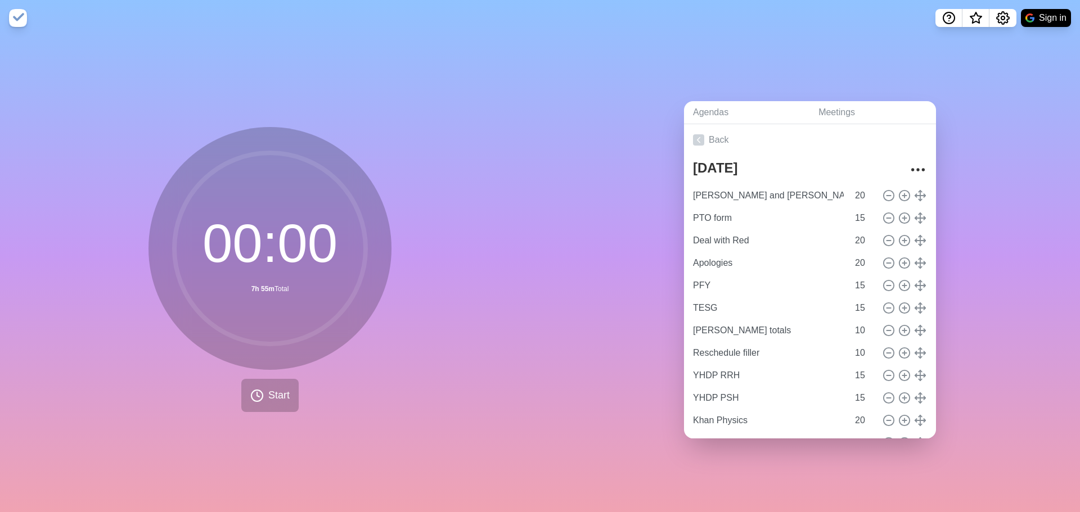
click at [650, 222] on div "Agendas Meetings Back [DATE] [PERSON_NAME] and [PERSON_NAME] 20 PTO form 15 Dea…" at bounding box center [810, 274] width 540 height 476
type input "TESG"
type input "[PERSON_NAME] totals"
type input "10"
type input "Reschedule filler"
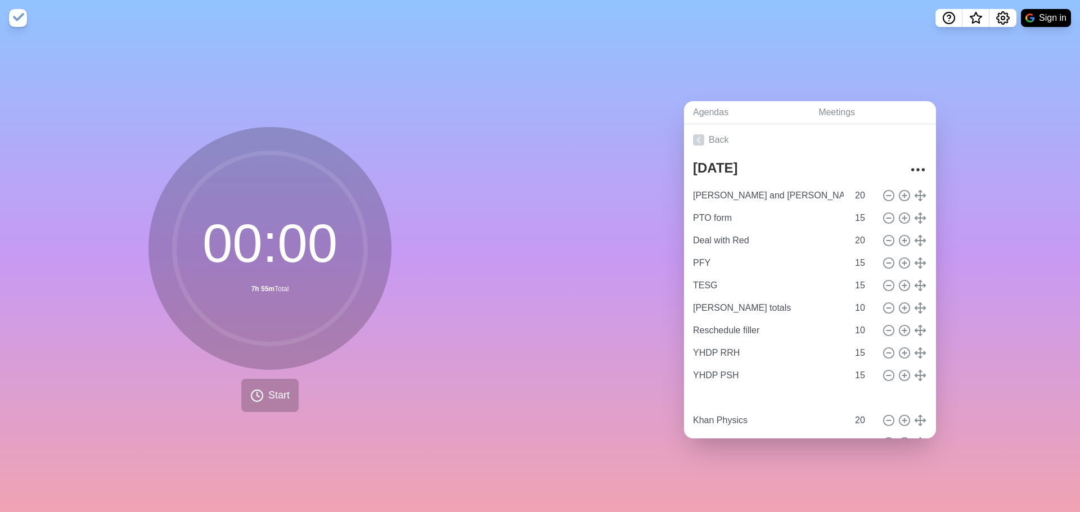
type input "YHDP RRH"
type input "15"
type input "YHDP PSH"
type input "Apologies"
type input "20"
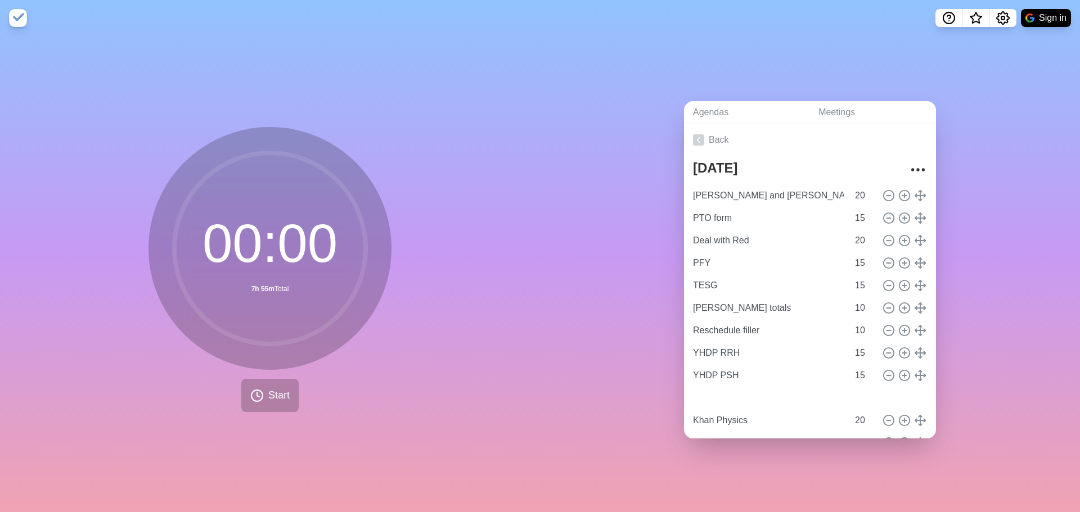
type input "PFY"
type input "15"
type input "TESG"
type input "[PERSON_NAME] totals"
type input "10"
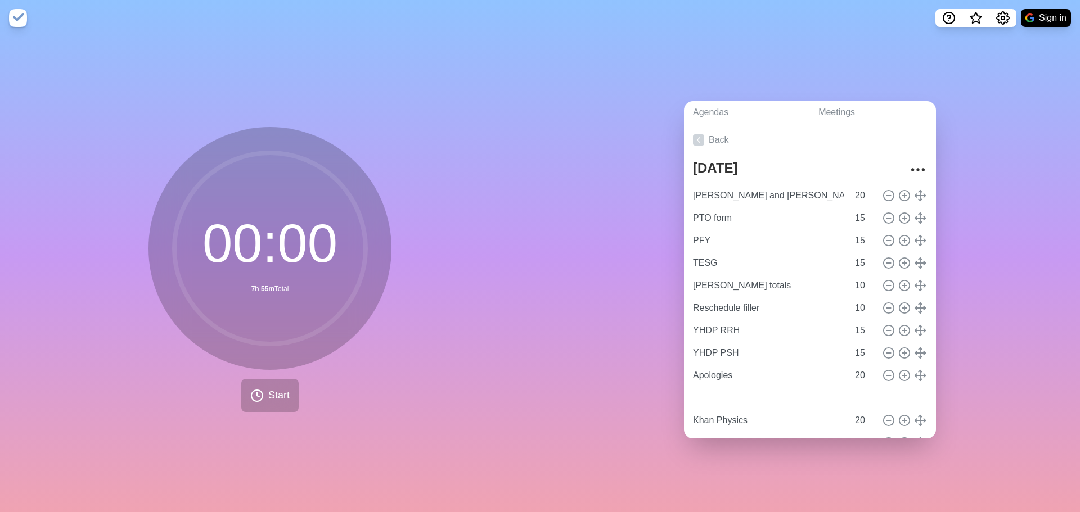
type input "Reschedule filler"
type input "YHDP RRH"
type input "15"
type input "YHDP PSH"
type input "Apologies"
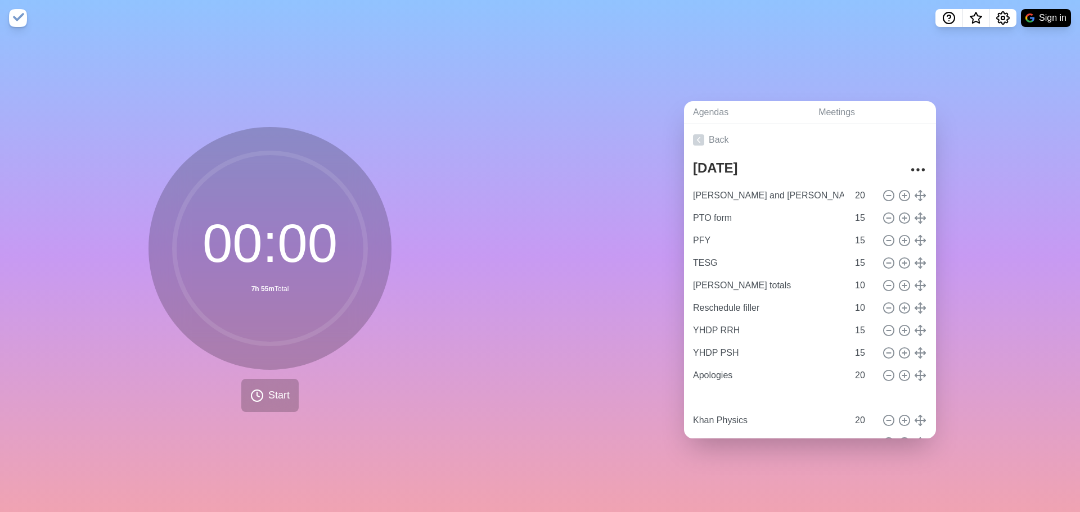
type input "20"
type input "Deal with Red"
type input "PFY"
type input "15"
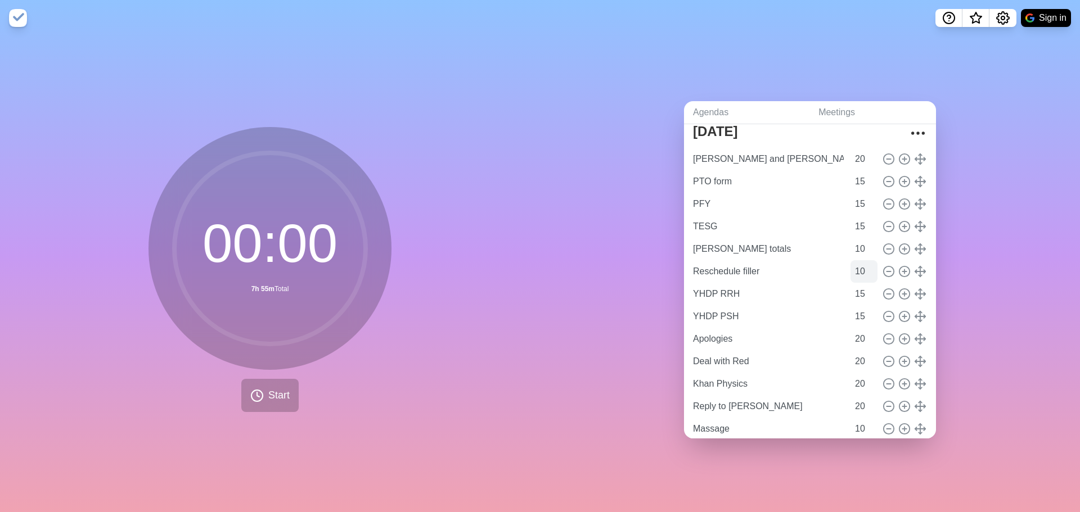
scroll to position [56, 0]
type input "Reply to [PERSON_NAME]"
type input "20"
type input "[PERSON_NAME] totals"
type input "Reschedule filler"
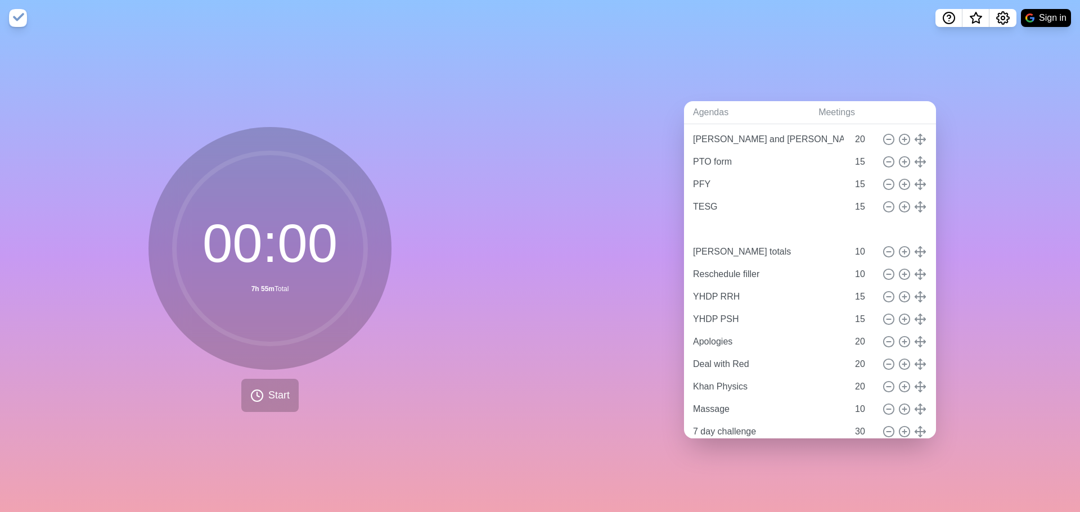
type input "10"
type input "YHDP RRH"
type input "YHDP PSH"
type input "15"
type input "Apologies"
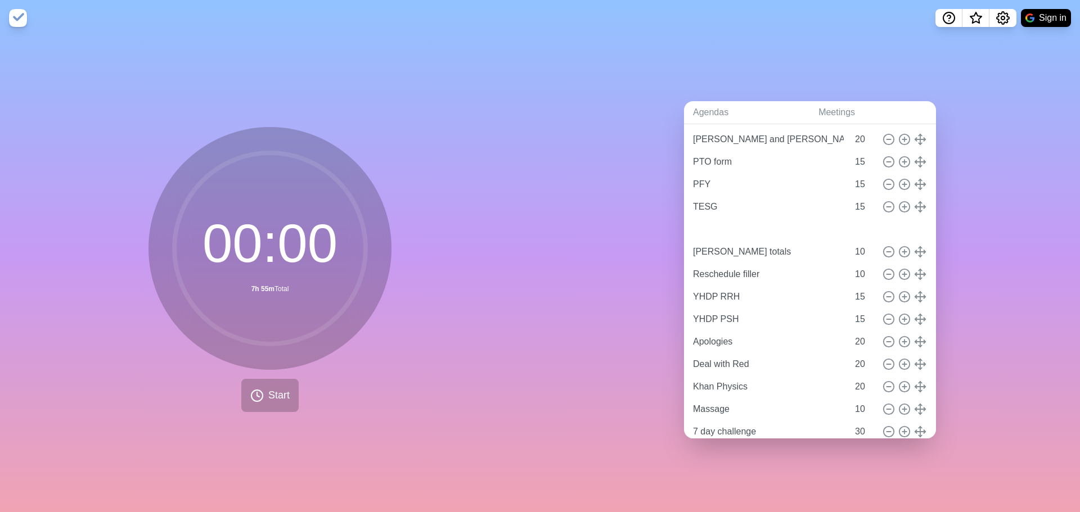
type input "Deal with Red"
type input "Khan Physics"
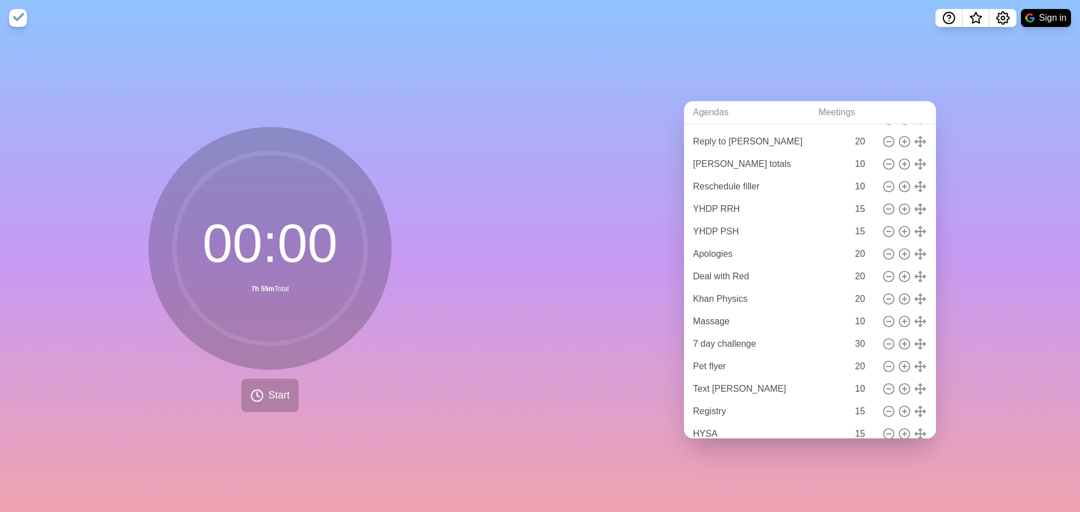
scroll to position [169, 0]
type input "7 day challenge"
type input "30"
type input "Apologies"
type input "Deal with Red"
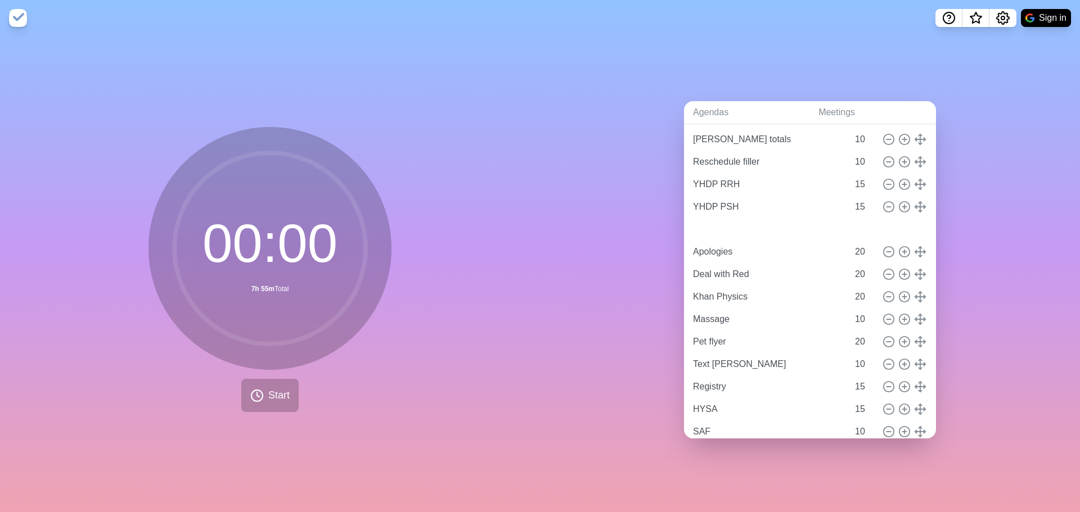
type input "Khan Physics"
type input "20"
type input "Massage"
type input "10"
type input "Pet flyer"
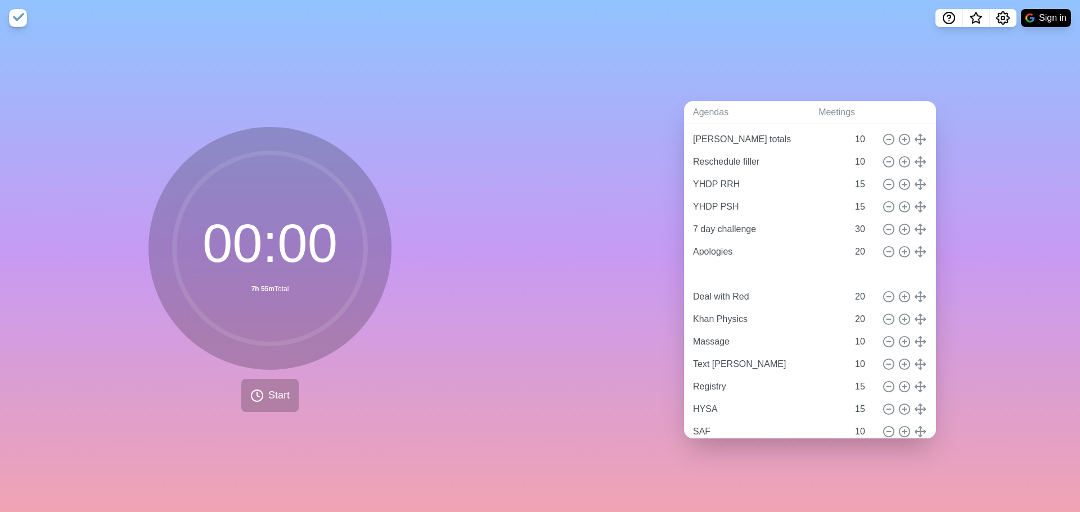
type input "Deal with Red"
type input "Khan Physics"
type input "20"
type input "Massage"
type input "10"
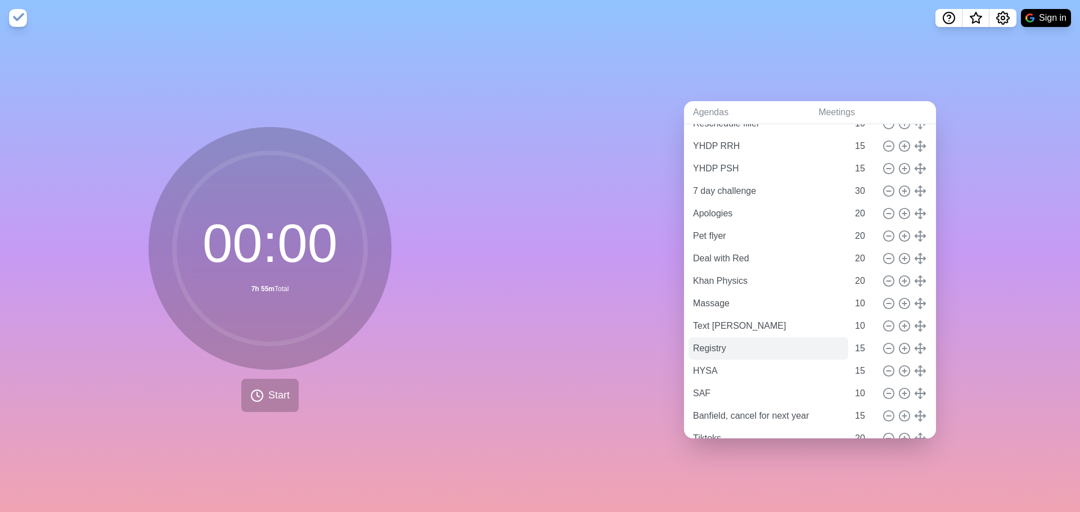
scroll to position [225, 0]
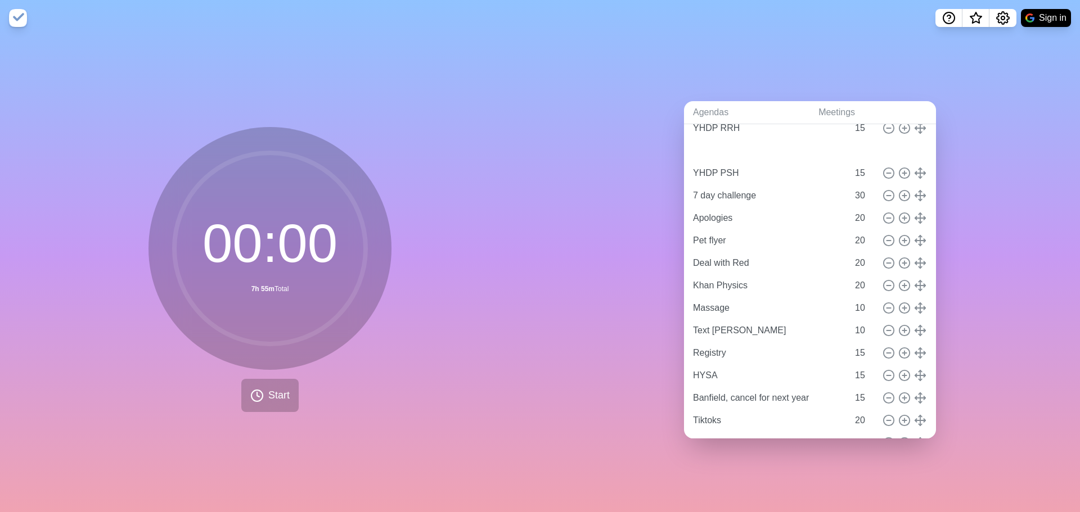
type input "SAF"
type input "10"
type input "YHDP PSH"
type input "15"
type input "7 day challenge"
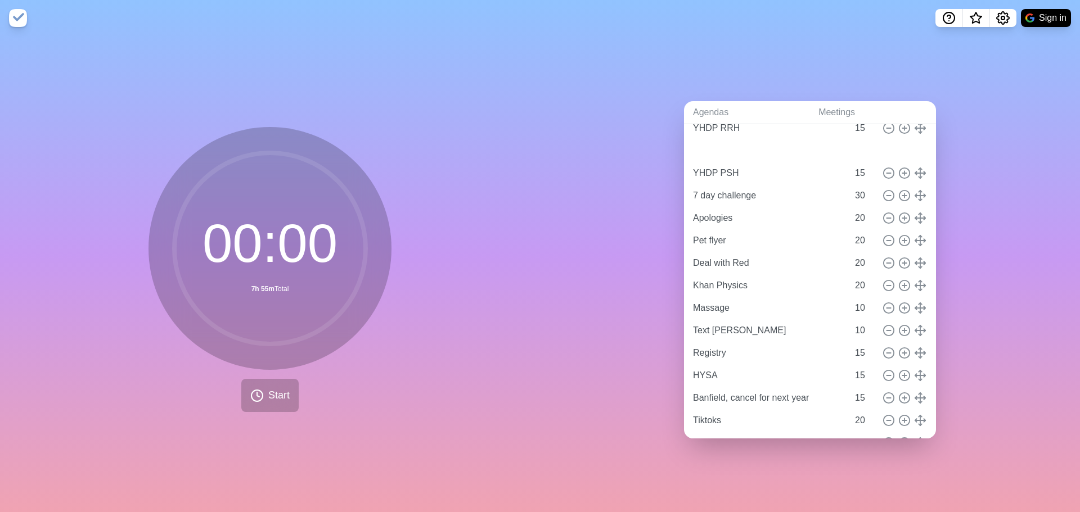
type input "30"
type input "Apologies"
type input "Pet flyer"
type input "Deal with Red"
type input "Khan Physics"
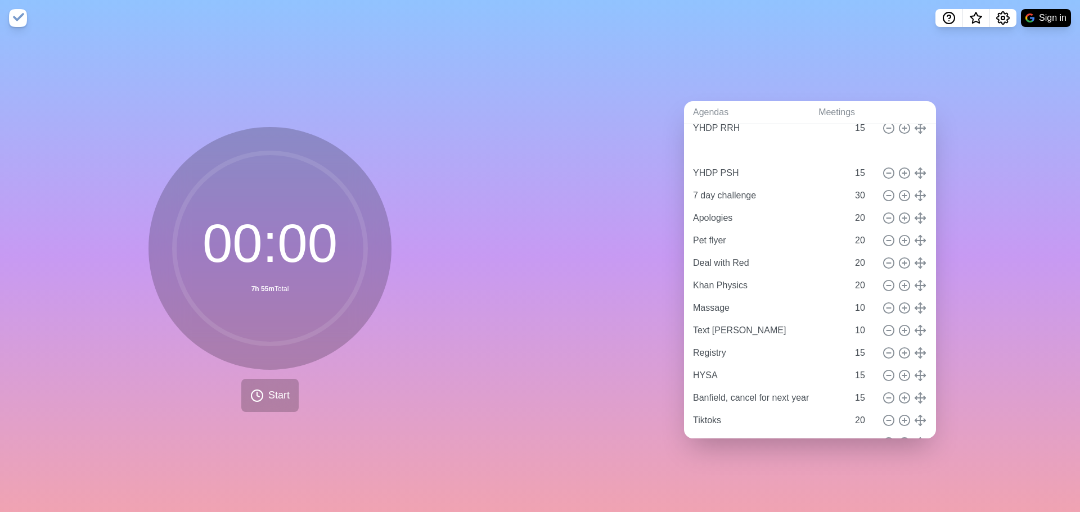
type input "20"
type input "Massage"
type input "Text [PERSON_NAME]"
type input "10"
type input "Registry"
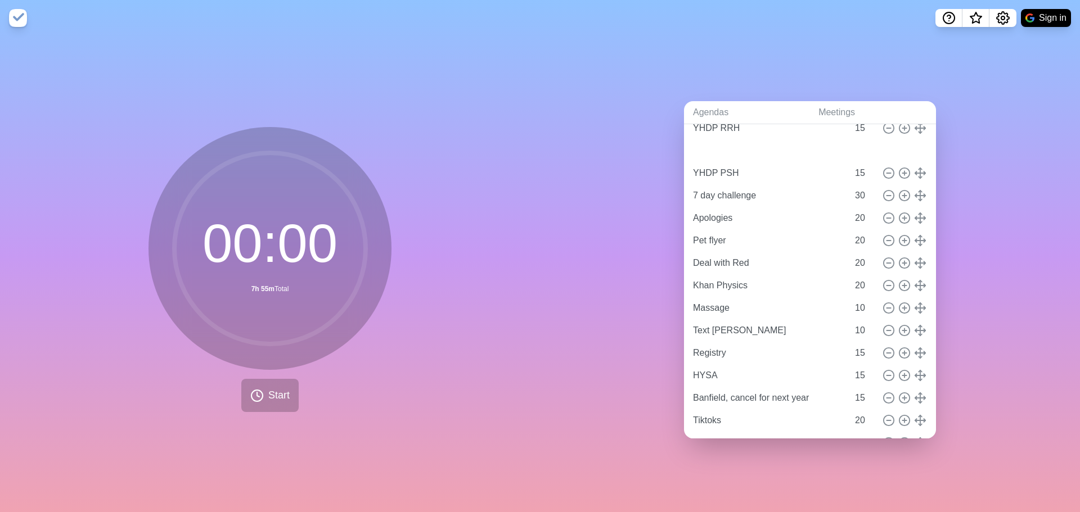
type input "HYSA"
type input "15"
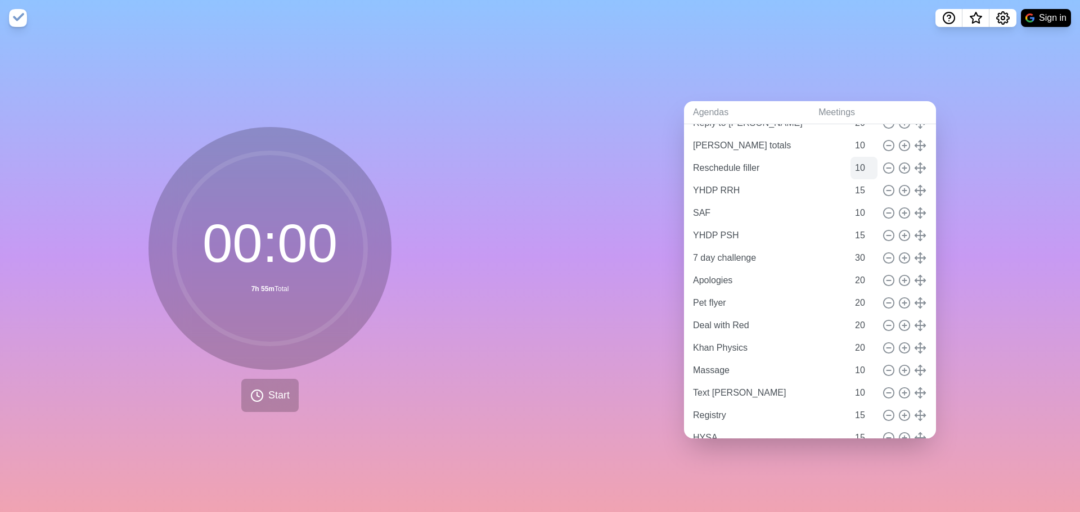
scroll to position [0, 0]
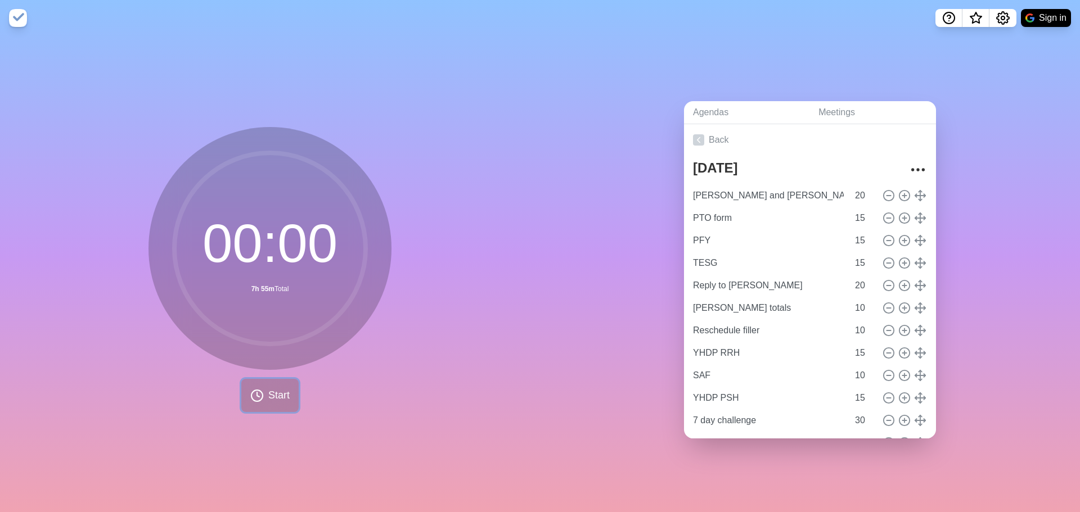
click at [268, 394] on span "Start" at bounding box center [278, 395] width 21 height 15
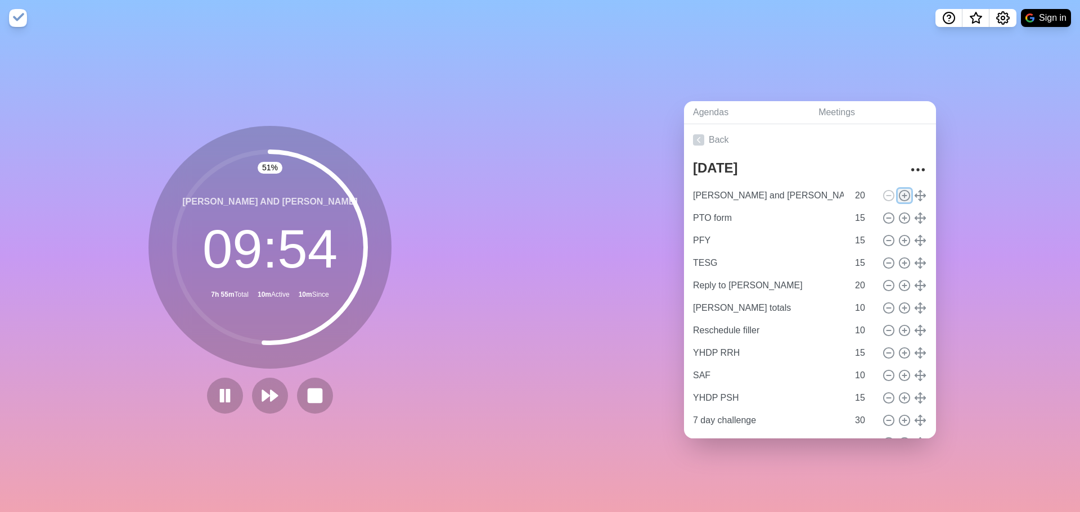
click at [898, 193] on icon at bounding box center [904, 196] width 12 height 12
type input "[PERSON_NAME] and [PERSON_NAME]"
type input "20"
type input "PTO form"
type input "PFY"
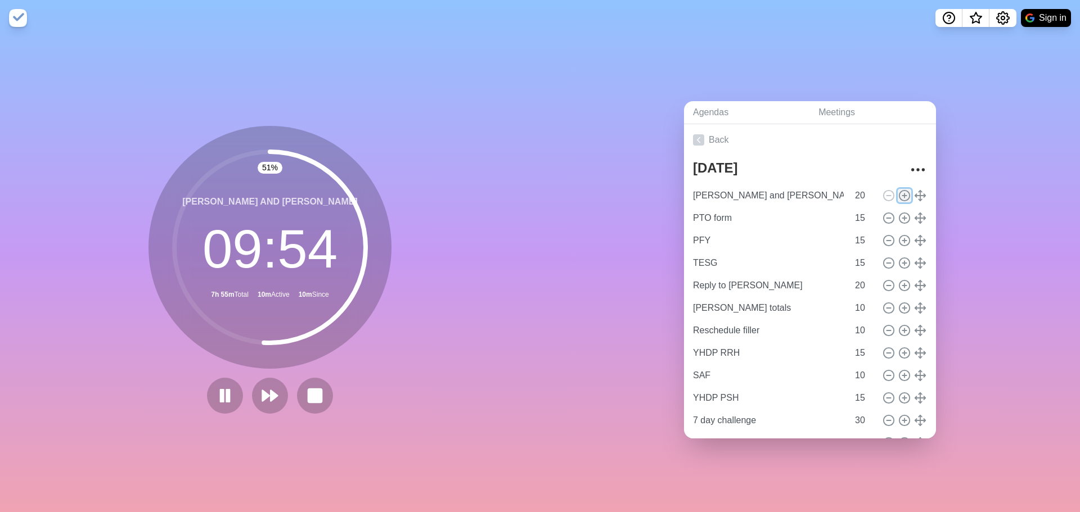
type input "TESG"
type input "15"
type input "Reply to [PERSON_NAME]"
type input "20"
type input "[PERSON_NAME] totals"
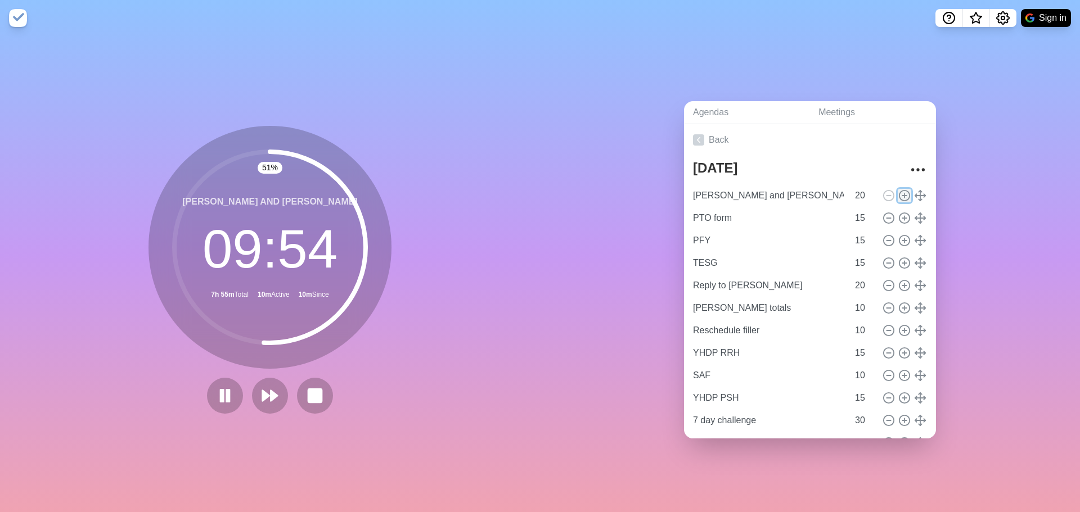
type input "Reschedule filler"
type input "10"
type input "YHDP RRH"
type input "15"
type input "SAF"
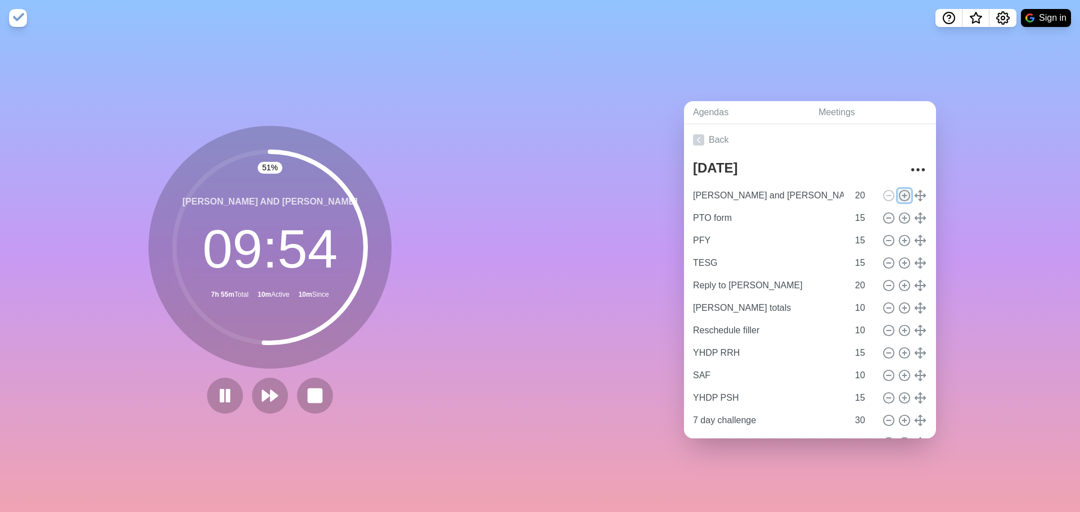
type input "10"
type input "YHDP PSH"
type input "15"
type input "7 day challenge"
type input "30"
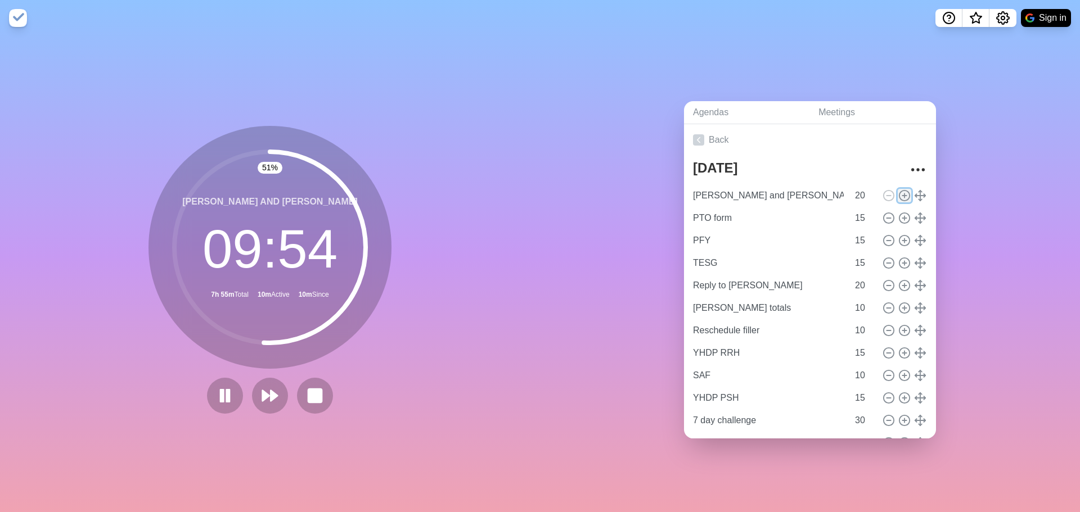
type input "Apologies"
type input "Pet flyer"
type input "Deal with Red"
type input "Khan Physics"
type input "20"
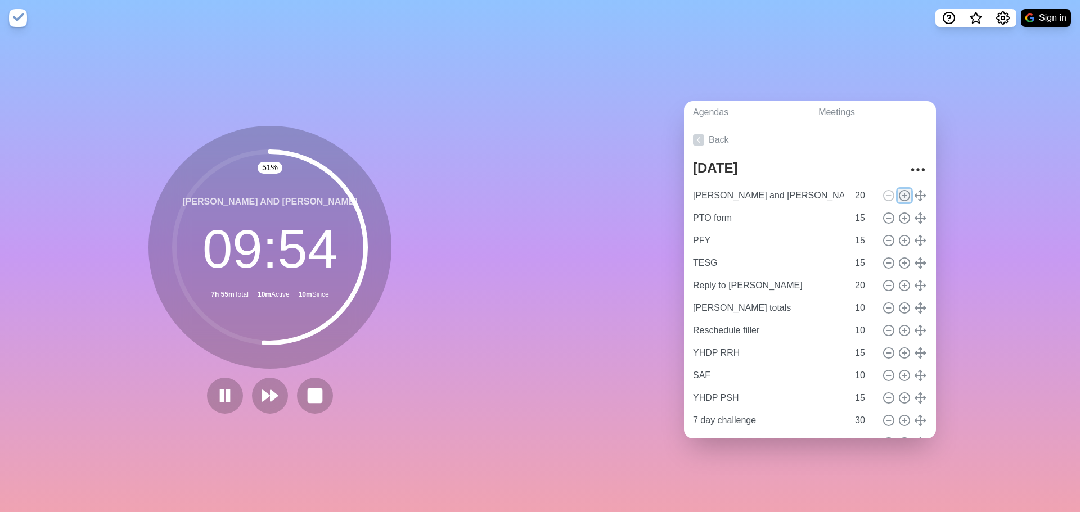
type input "Massage"
type input "Text [PERSON_NAME]"
type input "10"
type input "Registry"
type input "HYSA"
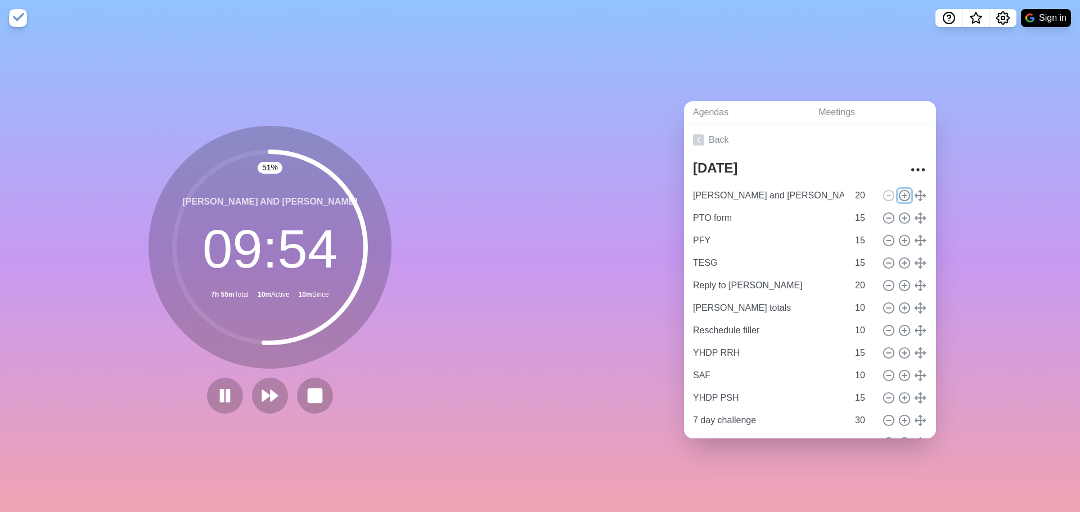
type input "Banfield, cancel for next year"
type input "15"
type input "Tiktoks"
type input "Apply for jobs"
type input "20"
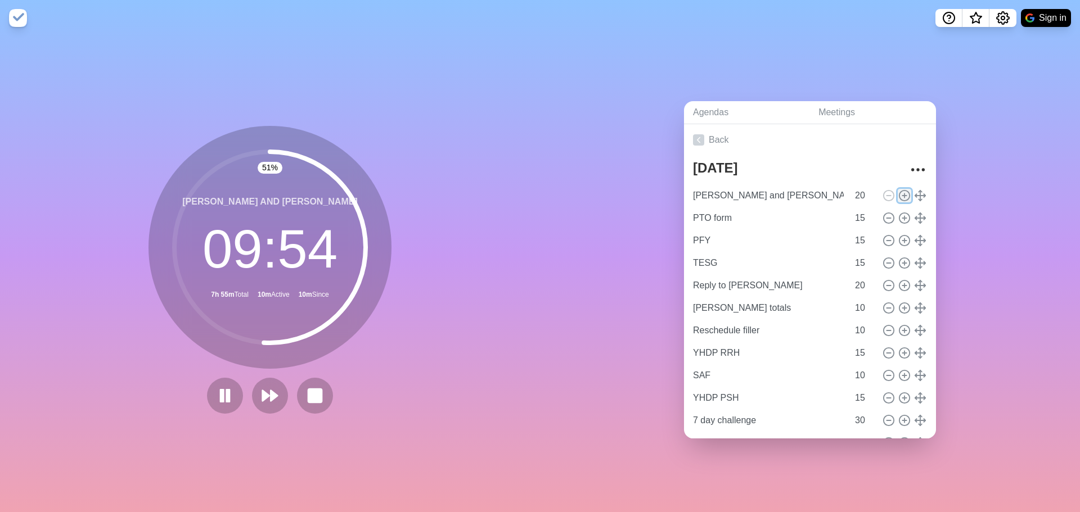
type input "HMIS access"
type input "General Fund"
type input "St. [PERSON_NAME] ESG"
type input "15"
type input "EFSP"
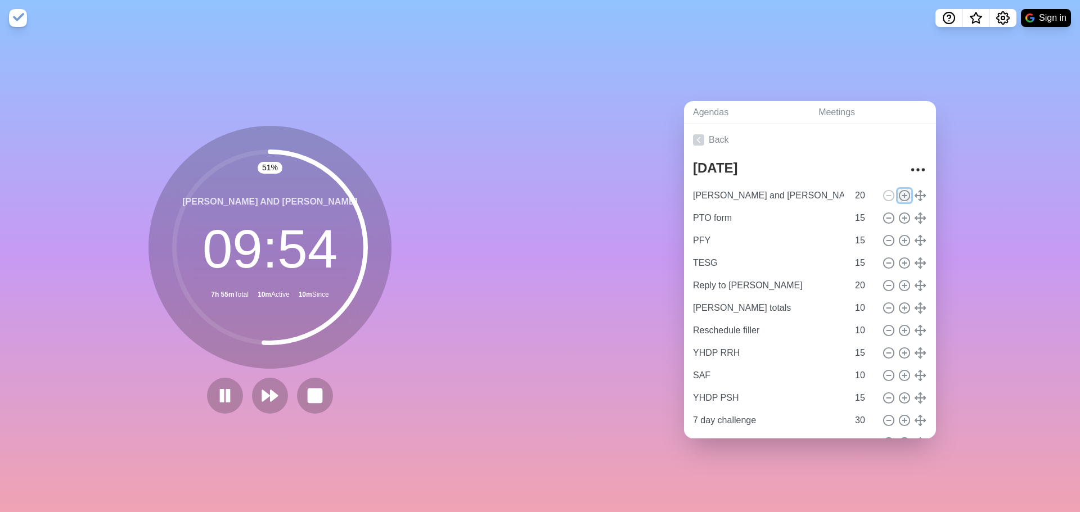
type input "MHS"
type input "TECO"
type input "20"
click at [979, 226] on div "Agendas Meetings Back [DATE] [PERSON_NAME] and [PERSON_NAME] 20 [PERSON_NAME] a…" at bounding box center [810, 274] width 540 height 476
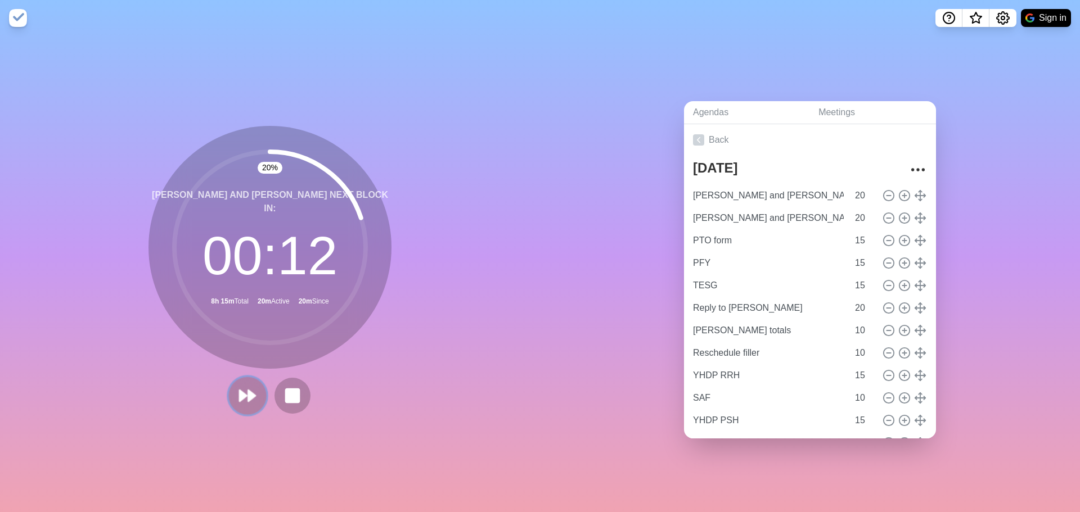
click at [233, 383] on button at bounding box center [247, 396] width 38 height 38
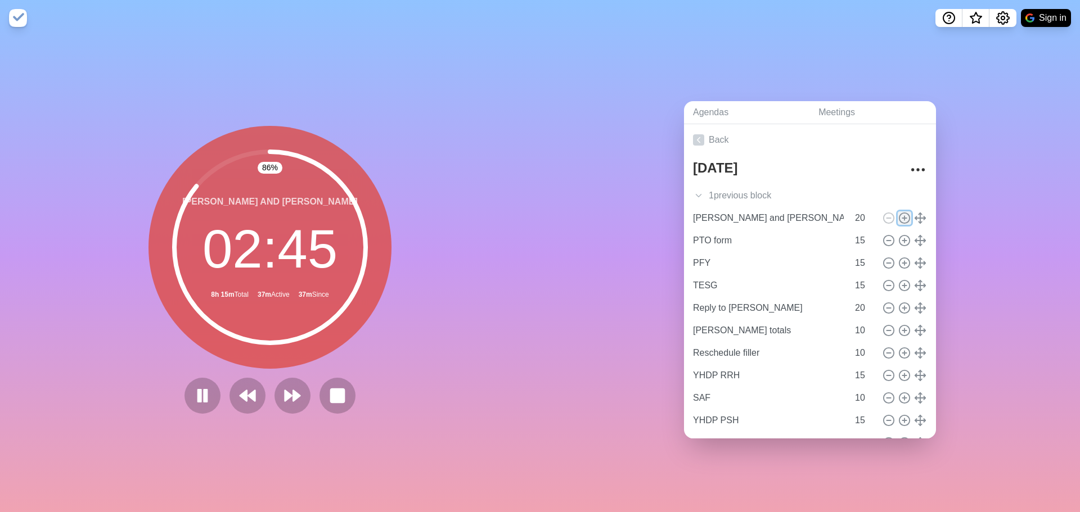
click at [898, 213] on icon at bounding box center [904, 218] width 12 height 12
type input "[PERSON_NAME] and [PERSON_NAME]"
type input "20"
type input "PTO form"
type input "PFY"
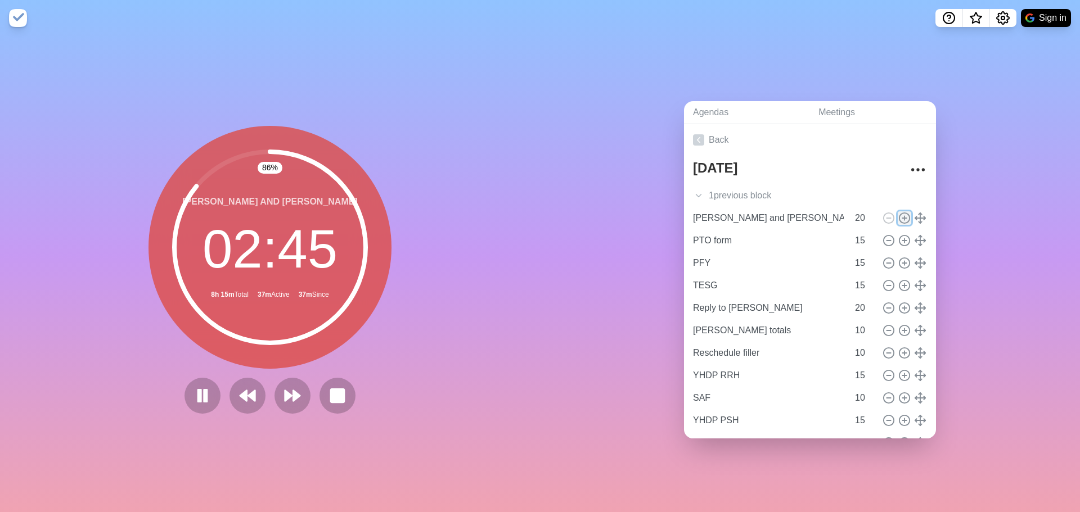
type input "TESG"
type input "15"
type input "Reply to [PERSON_NAME]"
type input "20"
type input "[PERSON_NAME] totals"
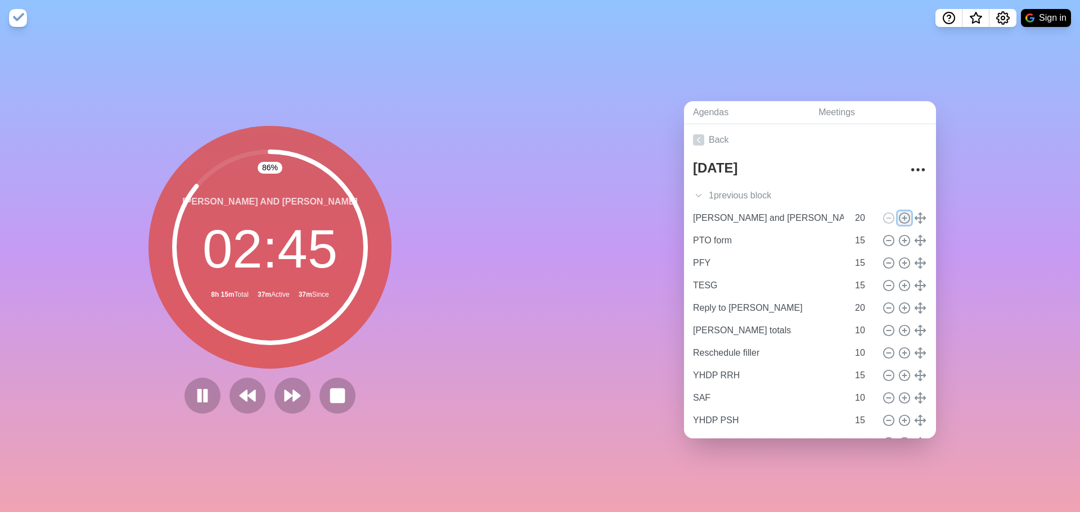
type input "Reschedule filler"
type input "10"
type input "YHDP RRH"
type input "15"
type input "SAF"
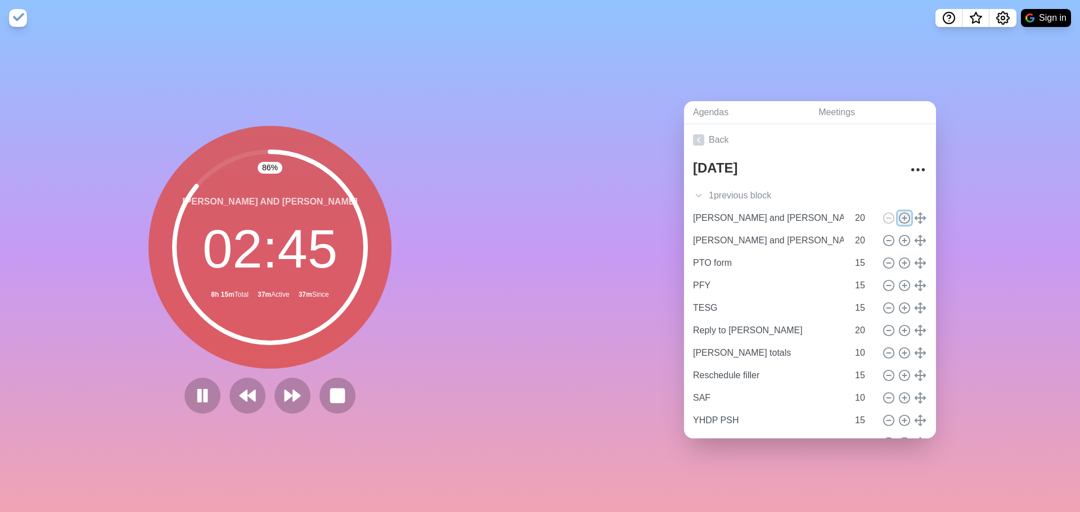
type input "10"
type input "YHDP PSH"
type input "15"
type input "7 day challenge"
type input "30"
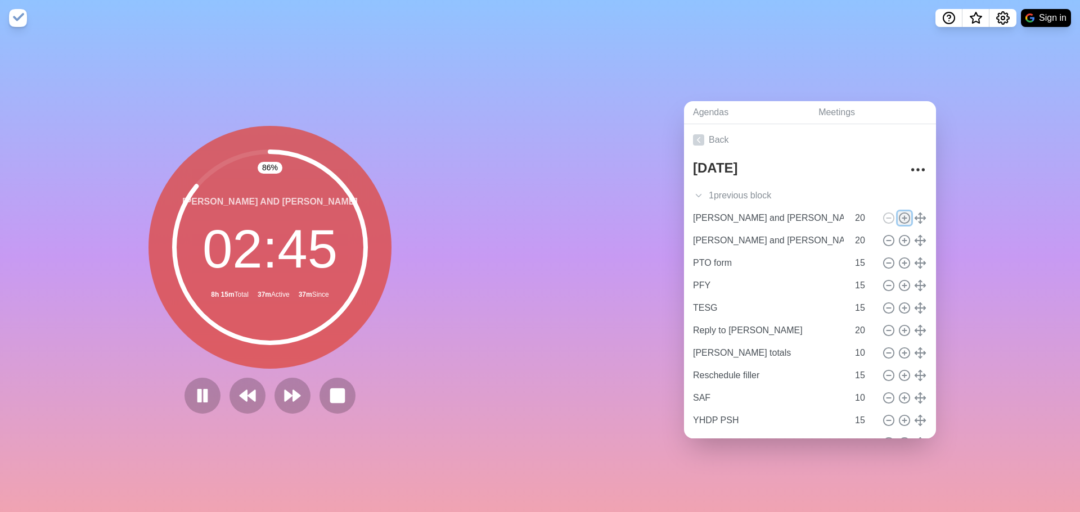
type input "Apologies"
type input "Pet flyer"
type input "Deal with Red"
type input "Khan Physics"
type input "20"
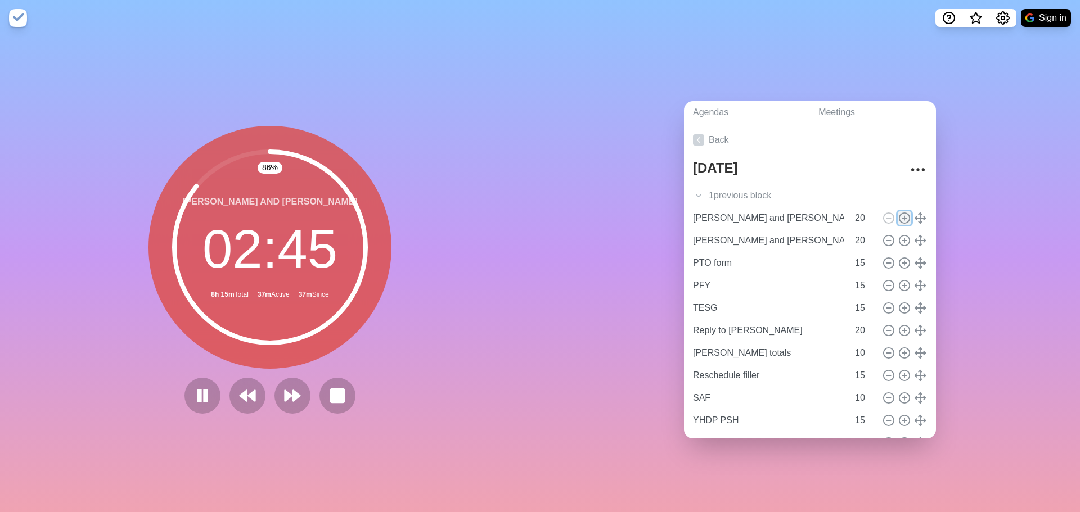
type input "Massage"
type input "Text [PERSON_NAME]"
type input "10"
type input "Registry"
type input "HYSA"
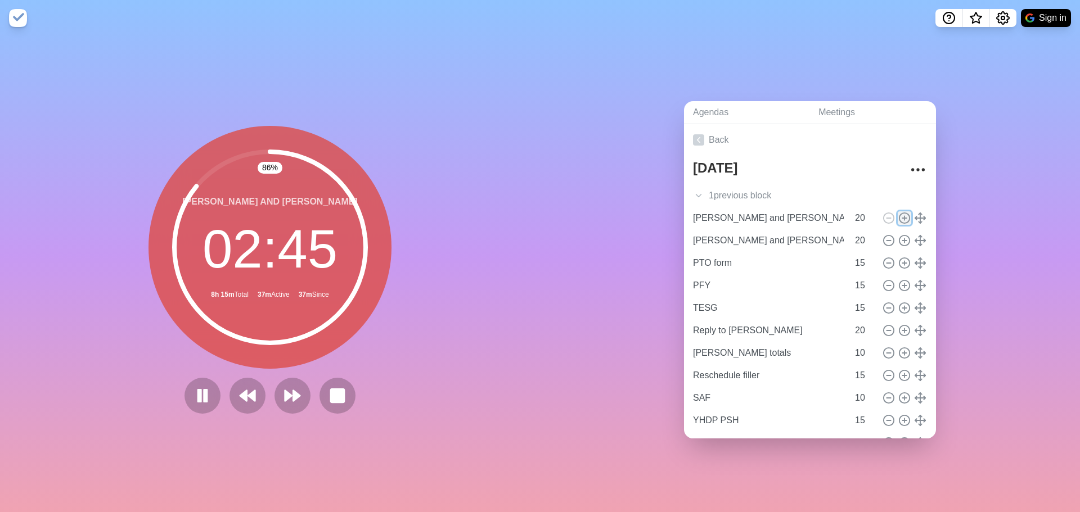
type input "Banfield, cancel for next year"
type input "15"
type input "Tiktoks"
type input "Apply for jobs"
type input "20"
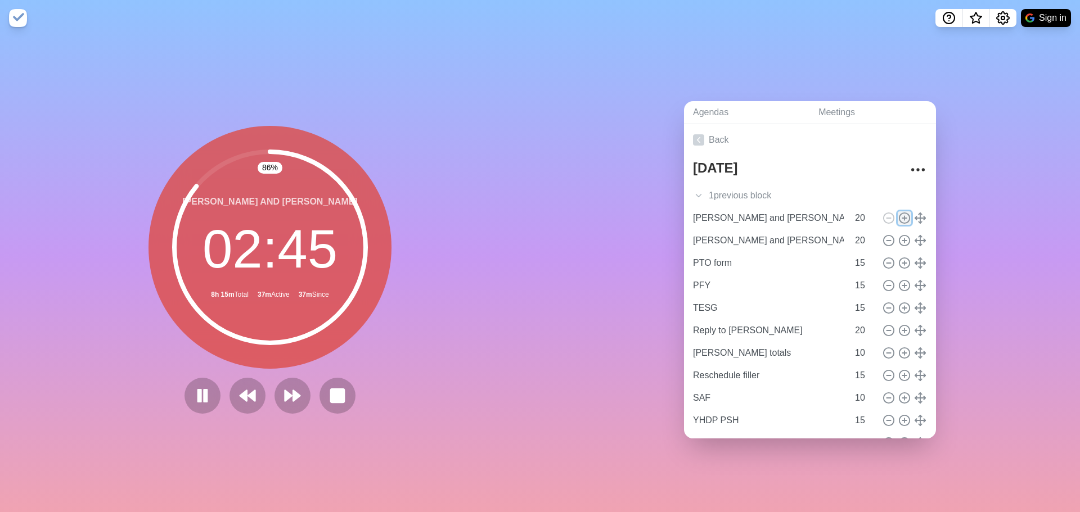
type input "HMIS access"
type input "General Fund"
type input "St. [PERSON_NAME] ESG"
type input "15"
type input "EFSP"
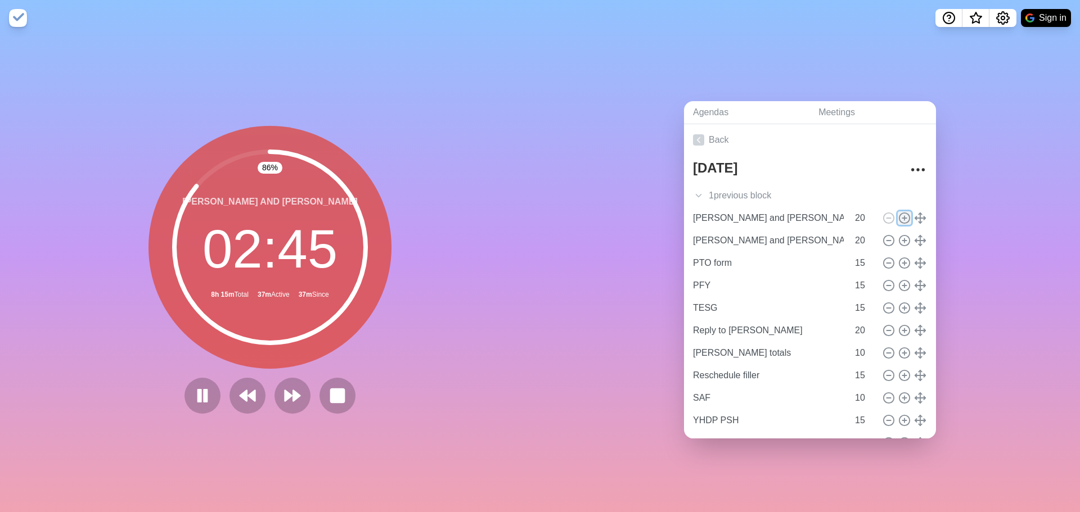
type input "MHS"
type input "TECO"
type input "20"
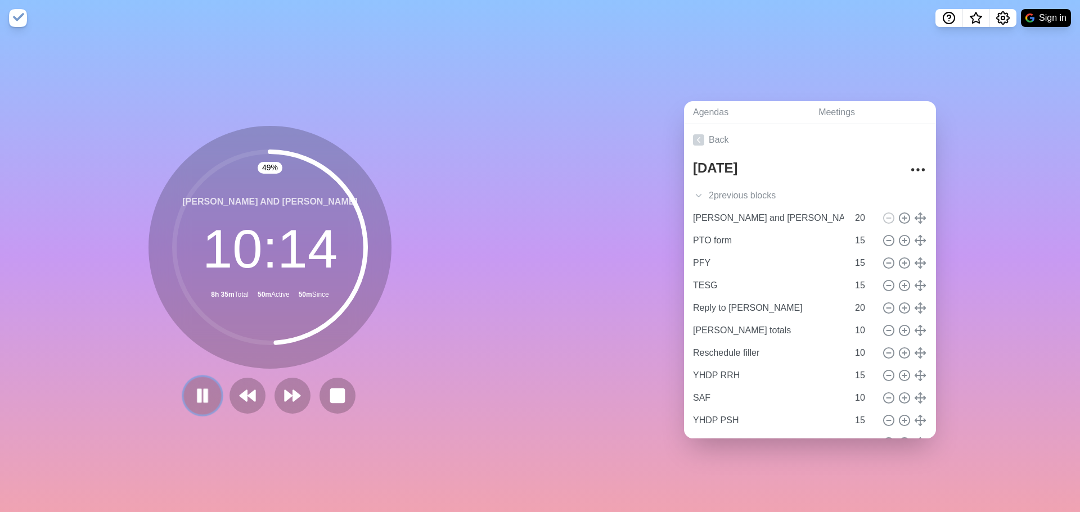
click at [199, 403] on button at bounding box center [202, 396] width 38 height 38
click at [898, 214] on icon at bounding box center [904, 218] width 12 height 12
type input "[PERSON_NAME] and [PERSON_NAME]"
type input "20"
type input "PTO form"
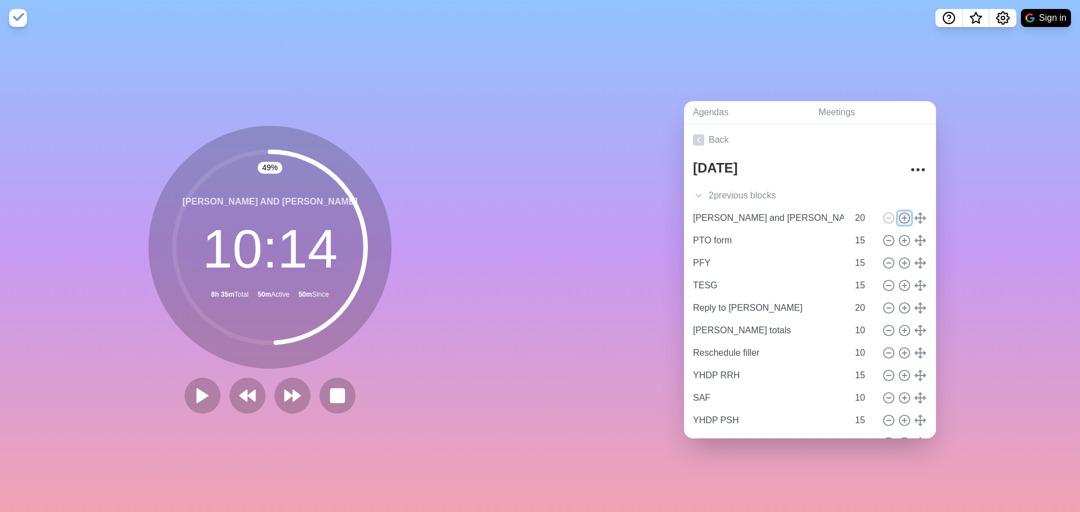
type input "PFY"
type input "TESG"
type input "15"
type input "Reply to [PERSON_NAME]"
type input "20"
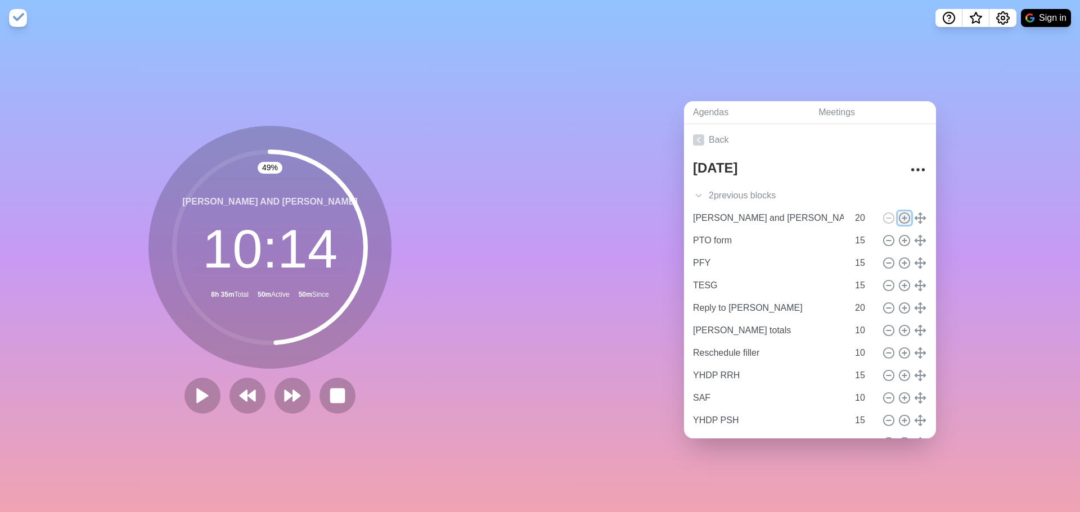
type input "[PERSON_NAME] totals"
type input "Reschedule filler"
type input "10"
type input "YHDP RRH"
type input "15"
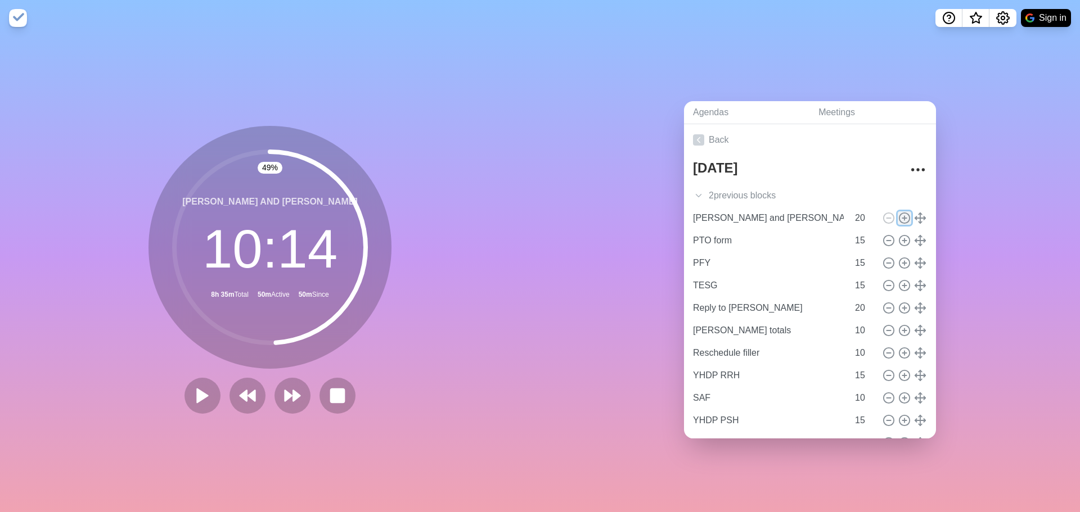
type input "SAF"
type input "10"
type input "YHDP PSH"
type input "15"
type input "7 day challenge"
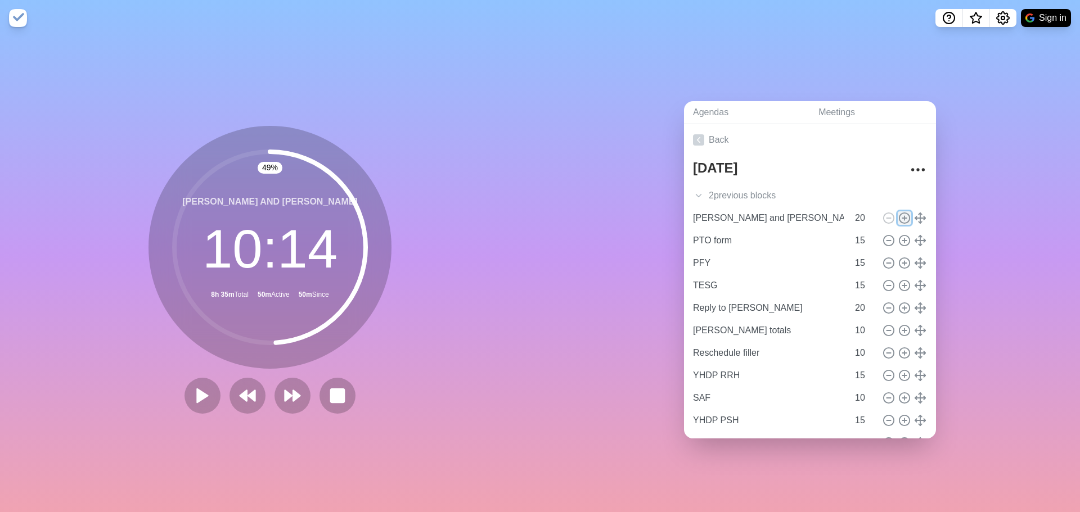
type input "30"
type input "Apologies"
type input "Pet flyer"
type input "Deal with Red"
type input "Khan Physics"
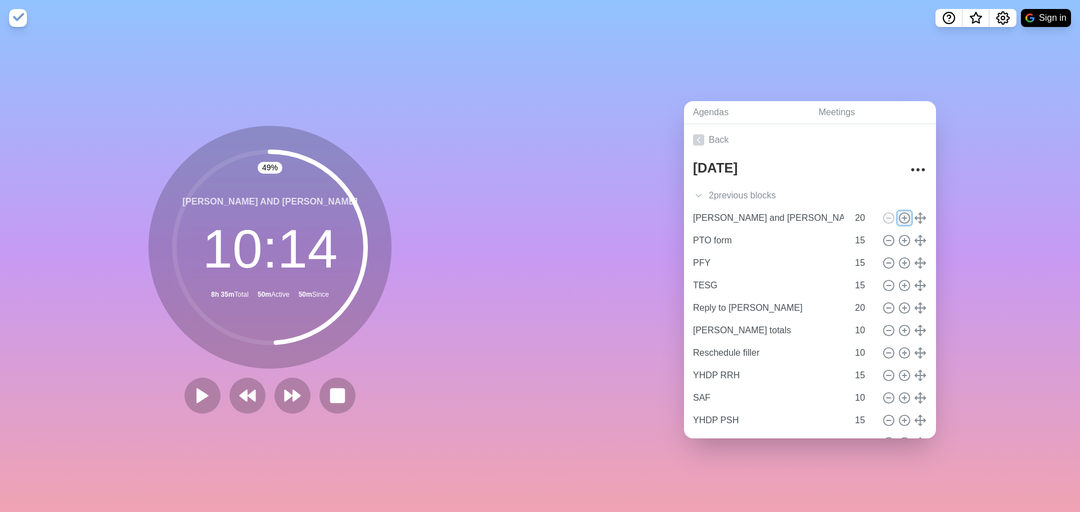
type input "20"
type input "Massage"
type input "Text [PERSON_NAME]"
type input "10"
type input "Registry"
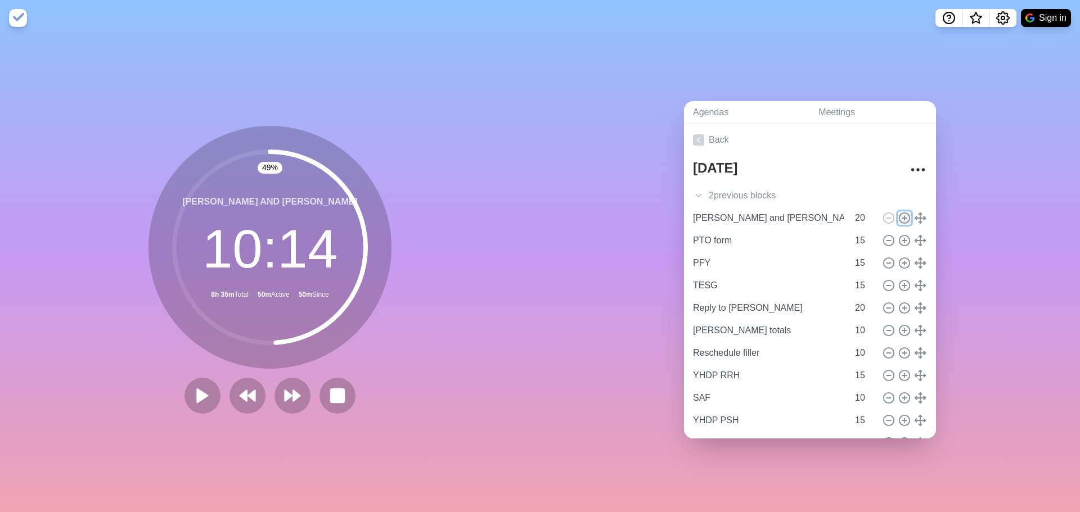
type input "HYSA"
type input "Banfield, cancel for next year"
type input "15"
type input "Tiktoks"
type input "Apply for jobs"
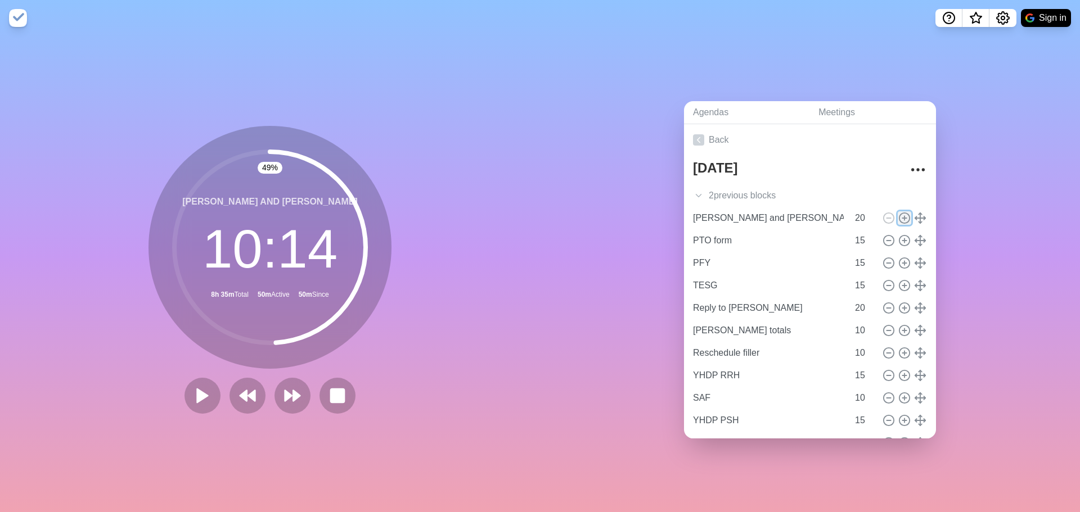
type input "20"
type input "HMIS access"
type input "General Fund"
type input "St. [PERSON_NAME] ESG"
type input "15"
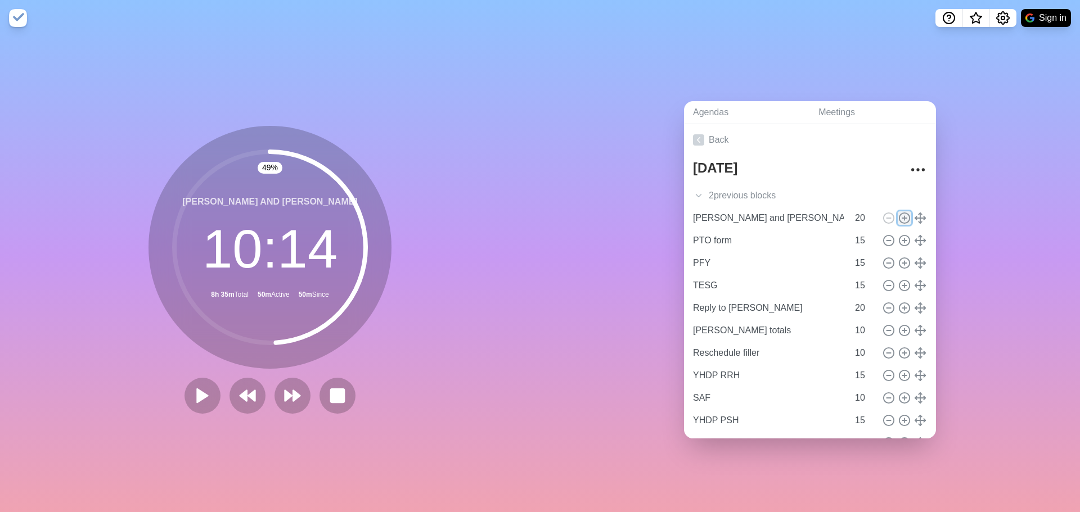
type input "EFSP"
type input "MHS"
type input "TECO"
type input "20"
click at [193, 396] on icon at bounding box center [202, 395] width 19 height 19
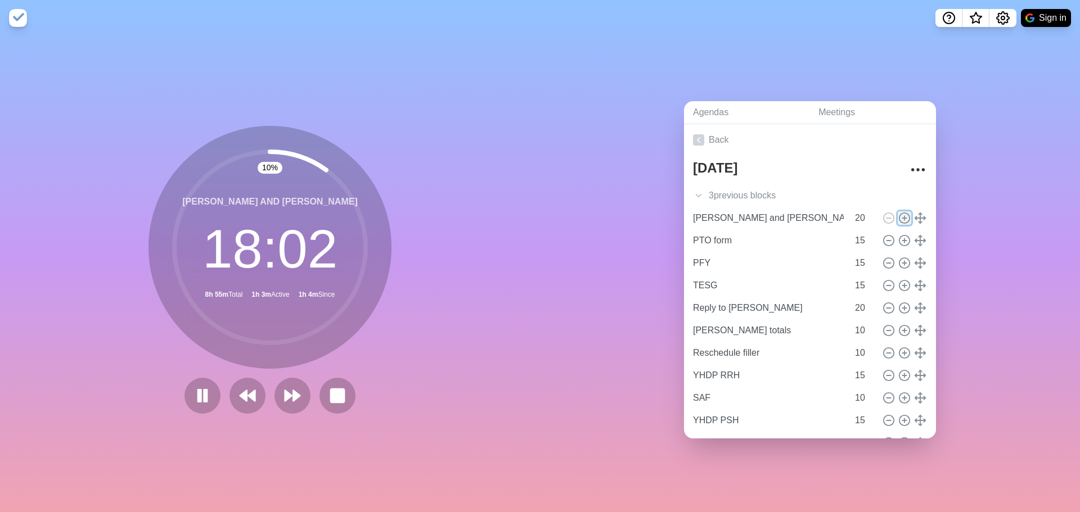
click at [898, 214] on icon at bounding box center [904, 218] width 12 height 12
type input "[PERSON_NAME] and [PERSON_NAME]"
type input "20"
type input "PTO form"
click at [195, 381] on button at bounding box center [202, 396] width 38 height 38
